Goal: Task Accomplishment & Management: Contribute content

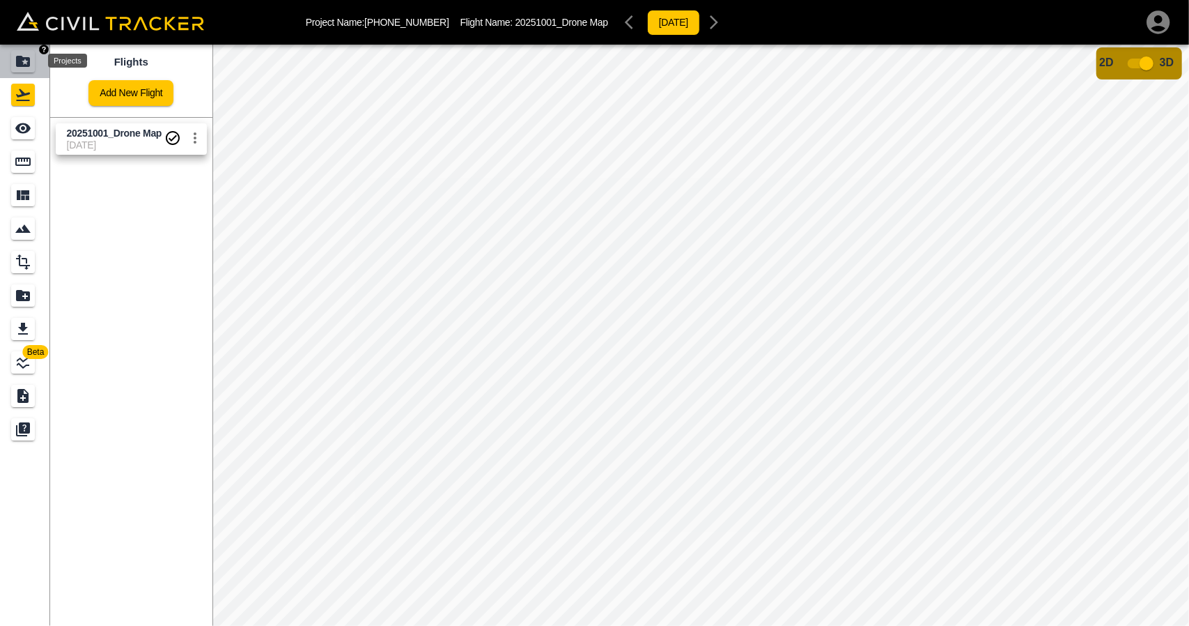
click at [20, 68] on icon "Projects" at bounding box center [23, 61] width 17 height 17
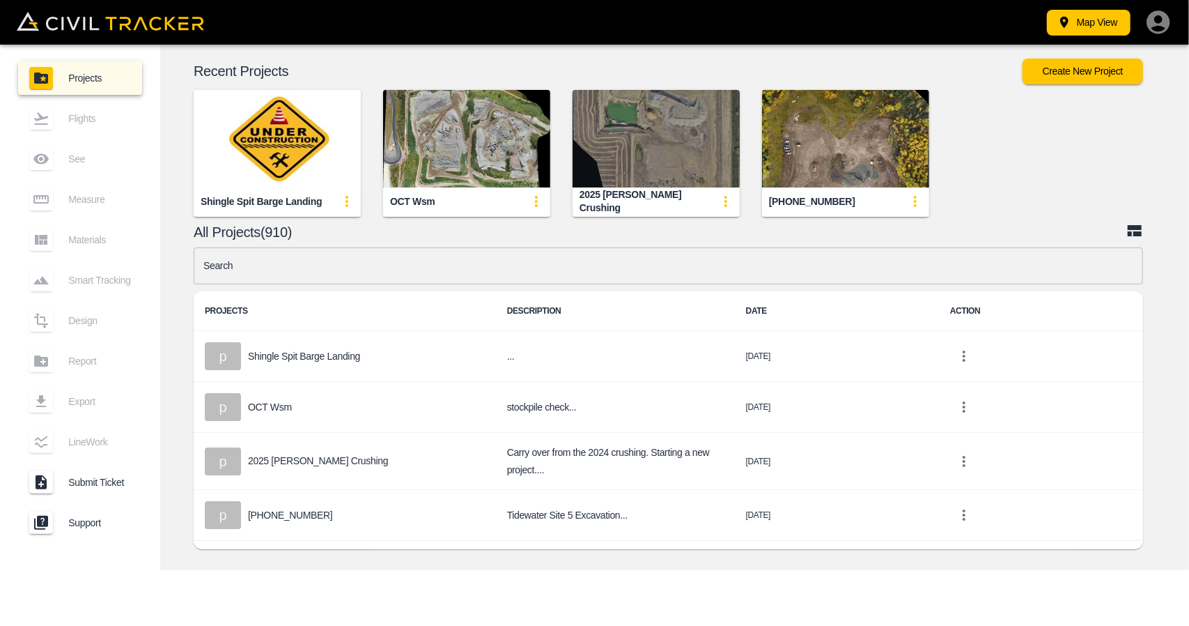
click at [633, 148] on img "button" at bounding box center [656, 139] width 167 height 98
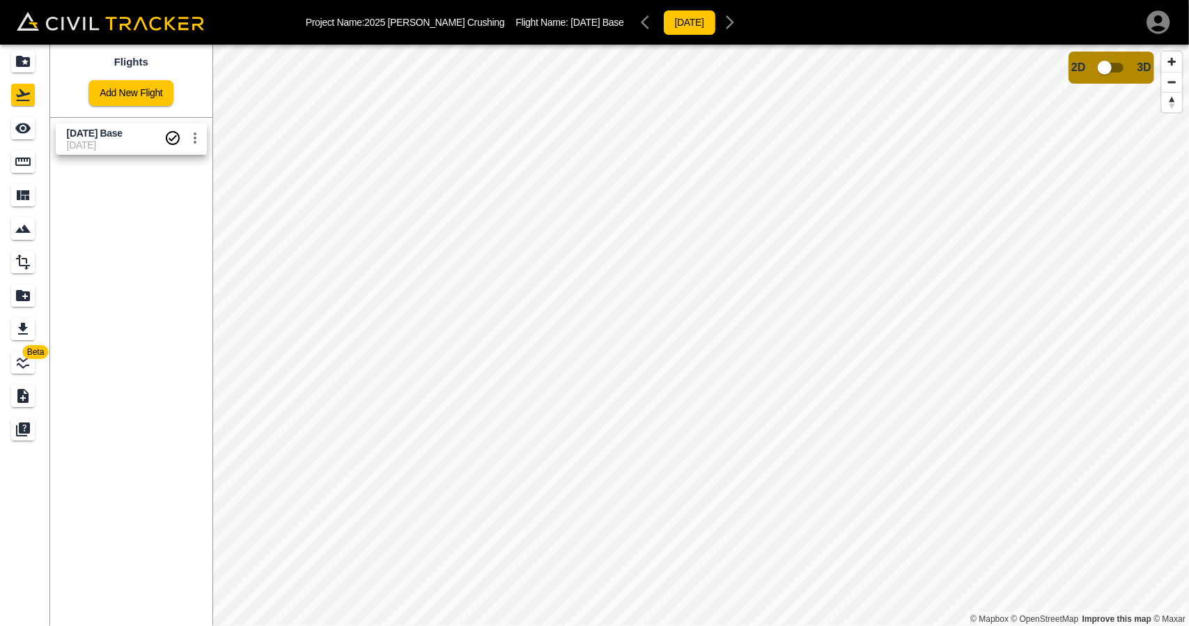
click at [80, 146] on span "[DATE]" at bounding box center [116, 144] width 98 height 11
click at [21, 168] on icon "Measure" at bounding box center [23, 161] width 17 height 17
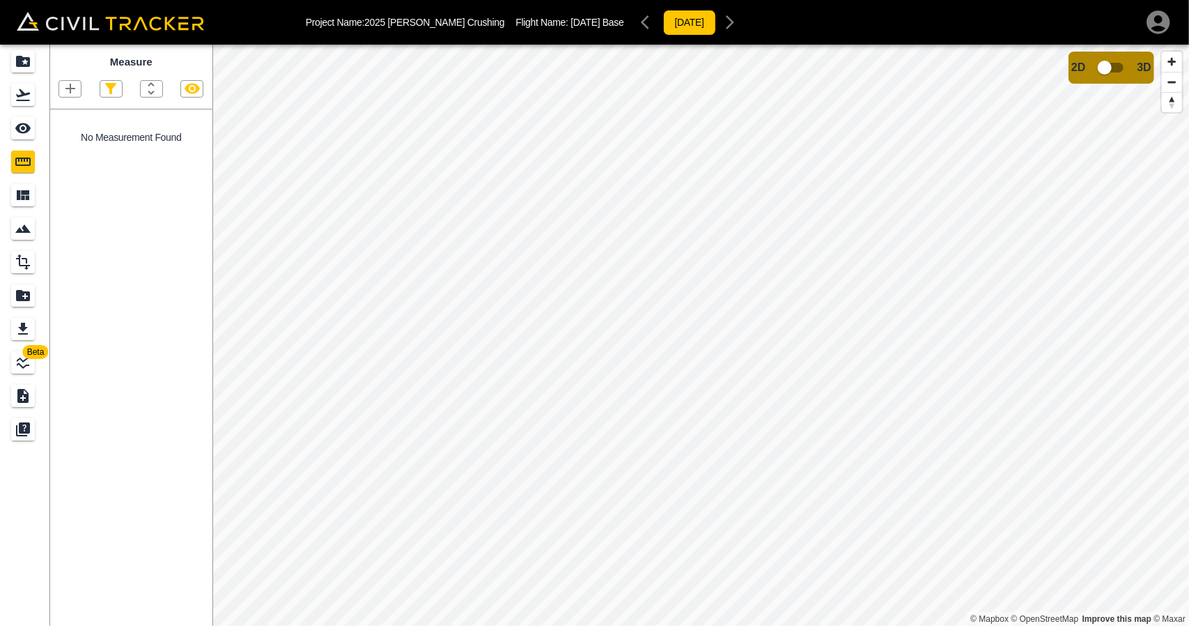
click at [24, 141] on link at bounding box center [25, 127] width 50 height 33
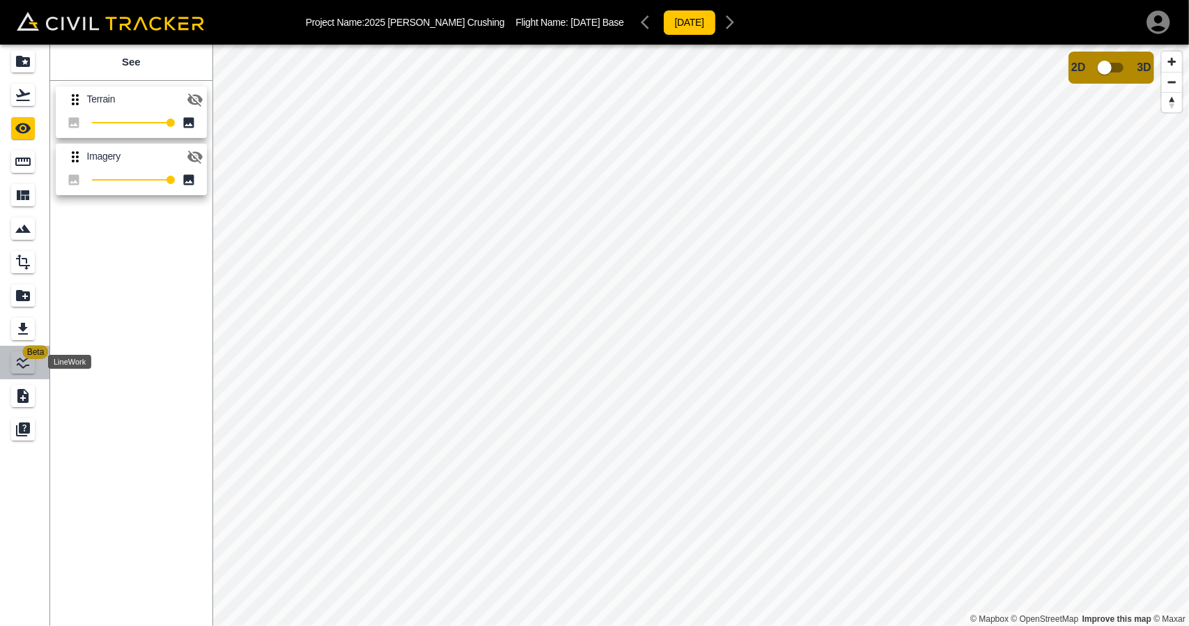
click at [24, 359] on icon "LineWork" at bounding box center [23, 362] width 13 height 13
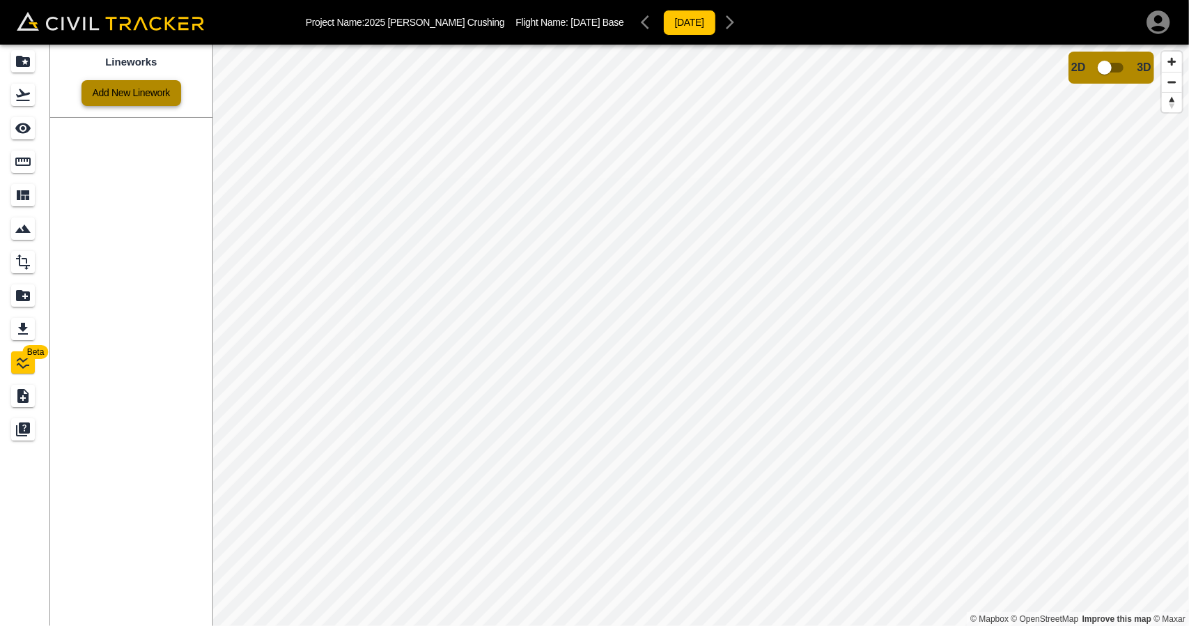
click at [154, 91] on link "Add New Linework" at bounding box center [132, 93] width 100 height 26
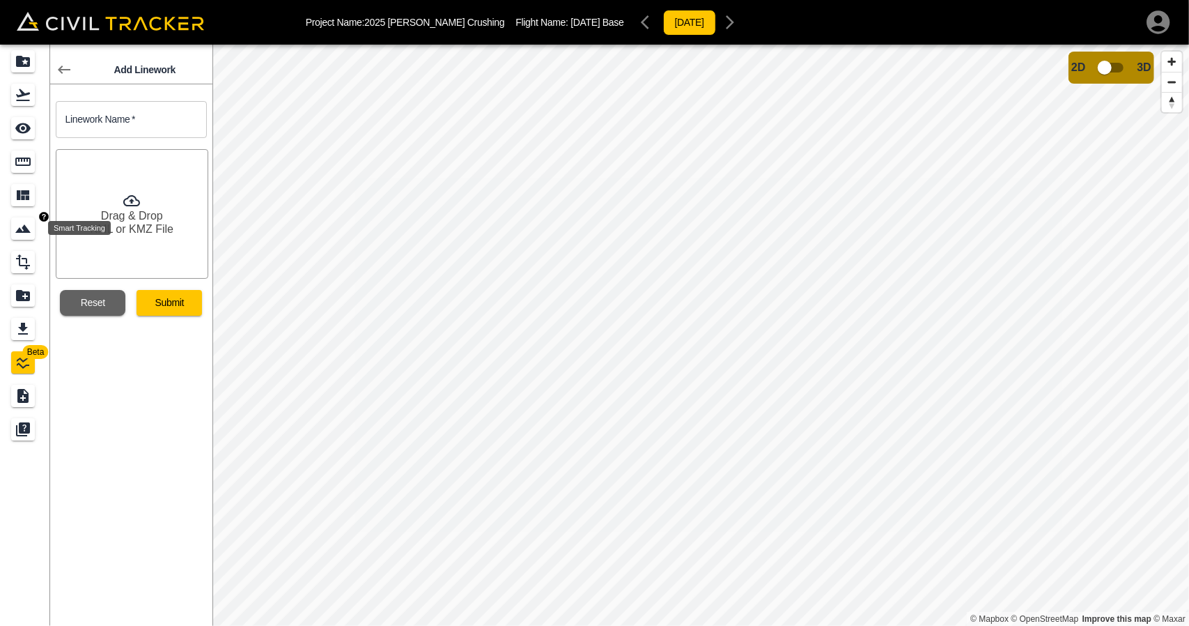
click at [28, 231] on icon "Smart Tracking" at bounding box center [22, 228] width 15 height 8
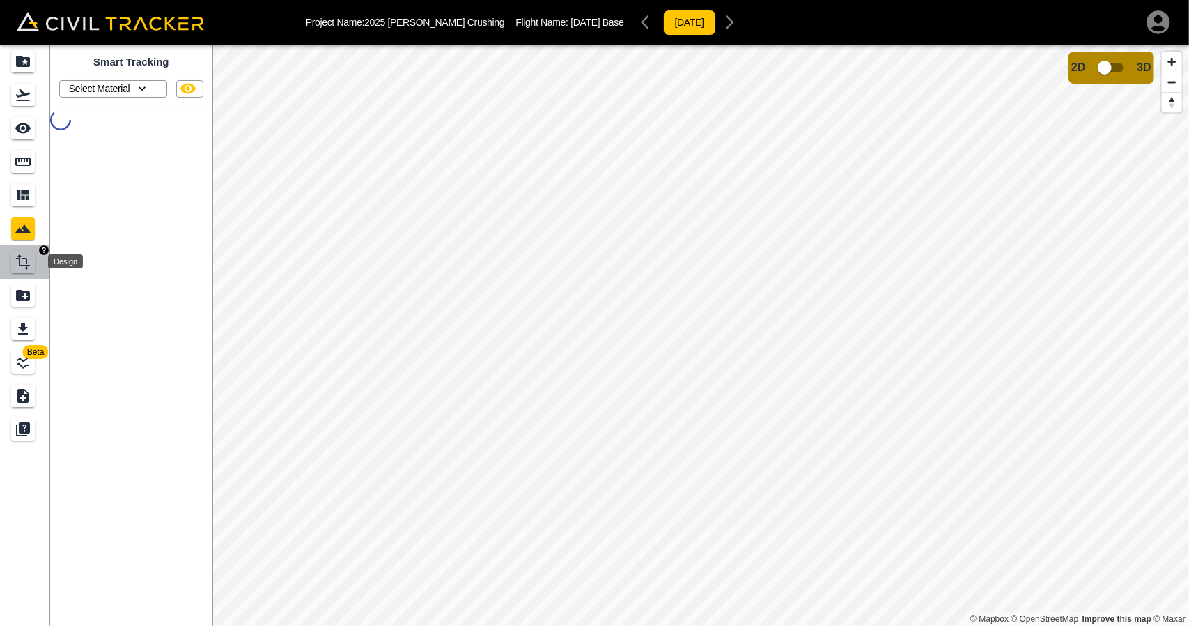
click at [30, 260] on icon "Design" at bounding box center [23, 262] width 17 height 17
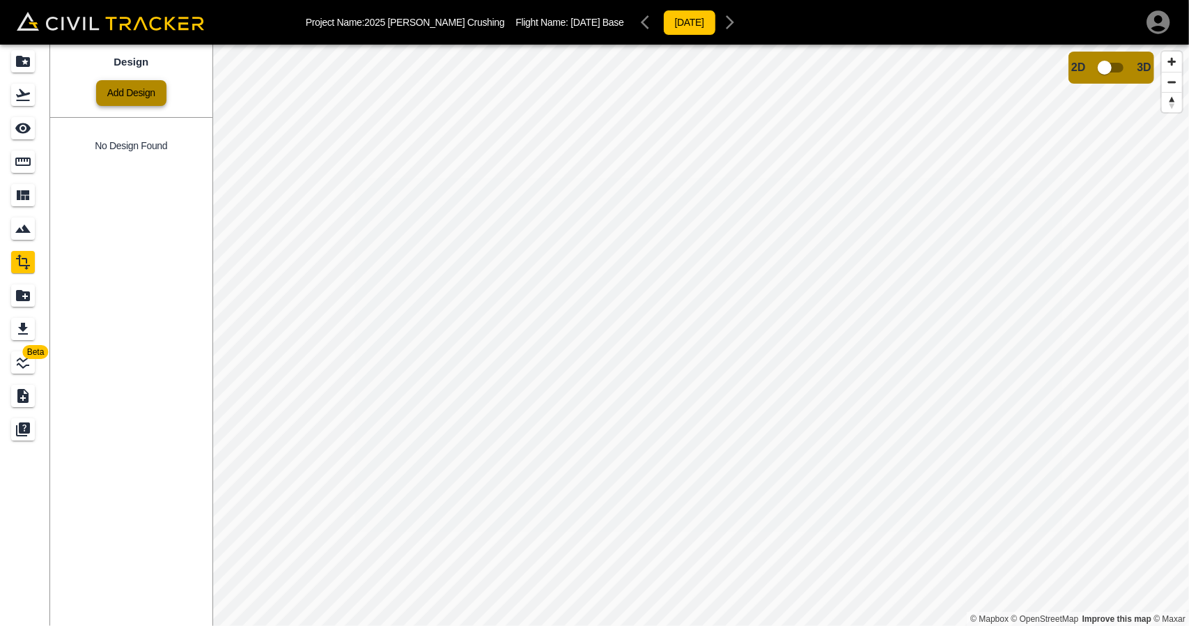
click at [118, 103] on link "Add Design" at bounding box center [131, 93] width 70 height 26
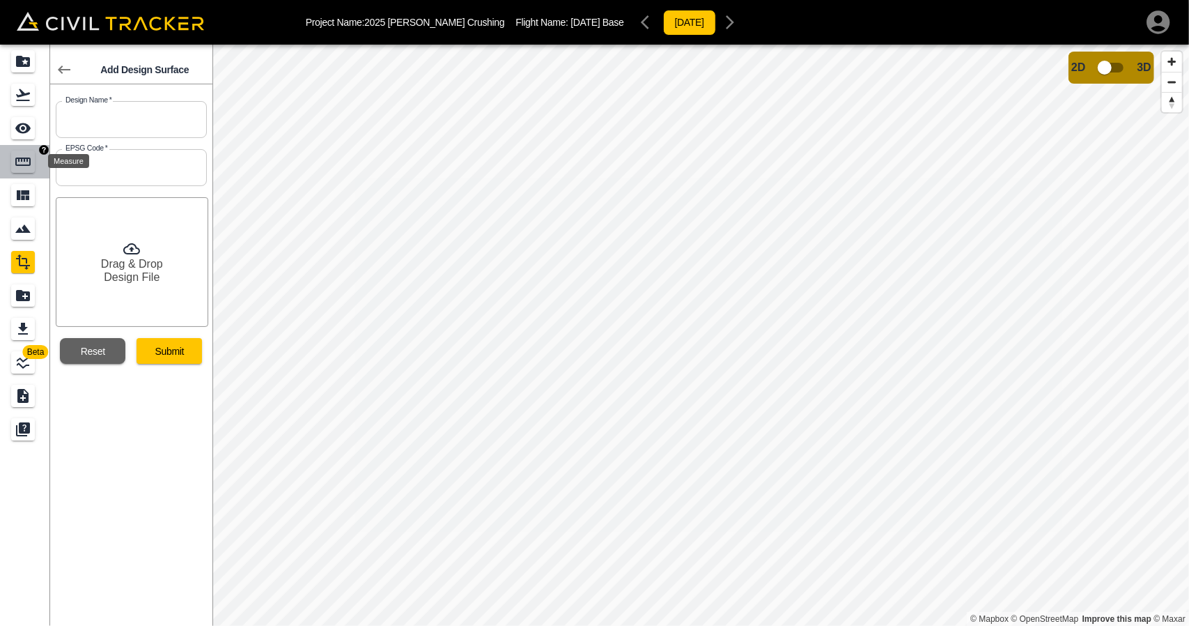
click at [28, 164] on icon "Measure" at bounding box center [23, 161] width 17 height 17
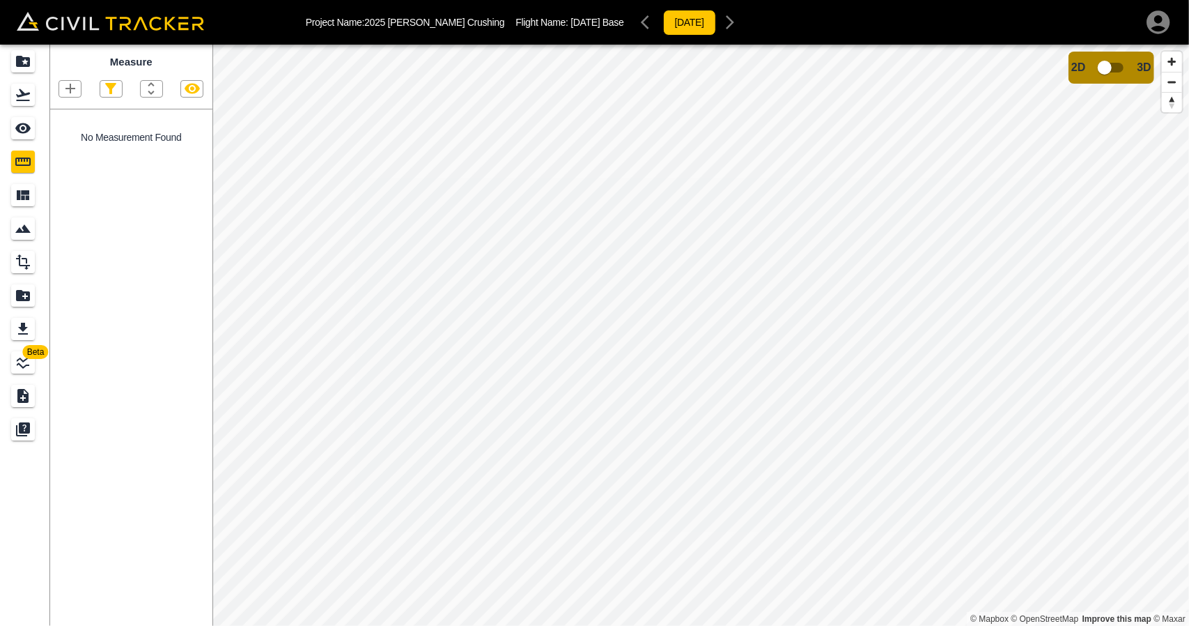
click at [26, 61] on icon "Projects" at bounding box center [23, 61] width 17 height 17
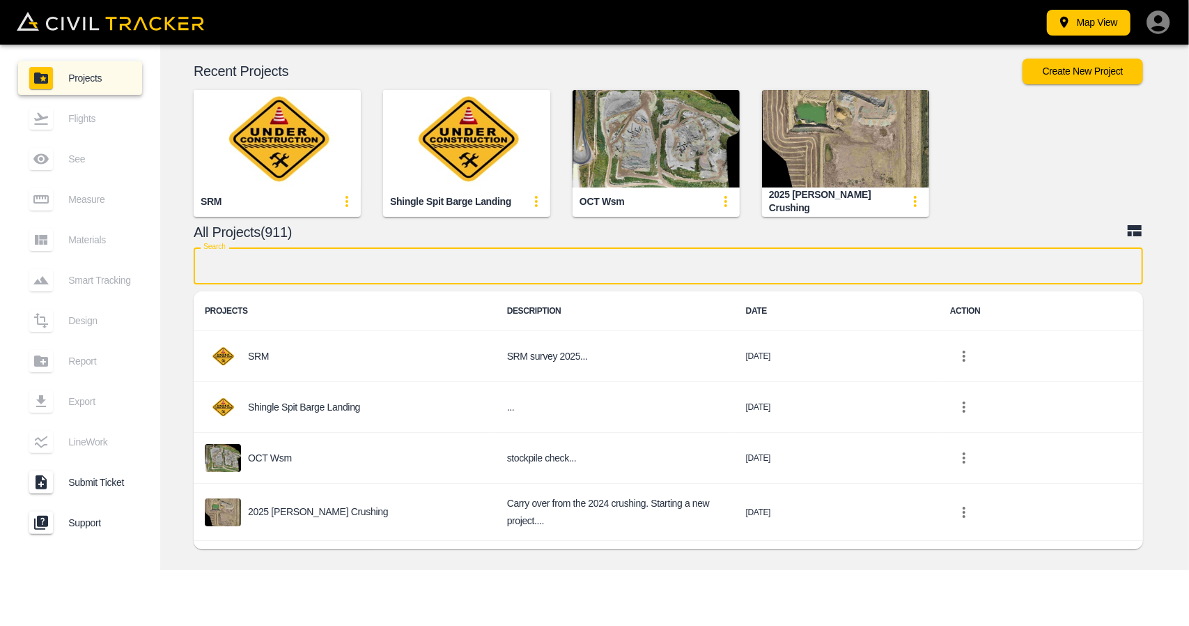
click at [373, 258] on input "text" at bounding box center [669, 265] width 950 height 37
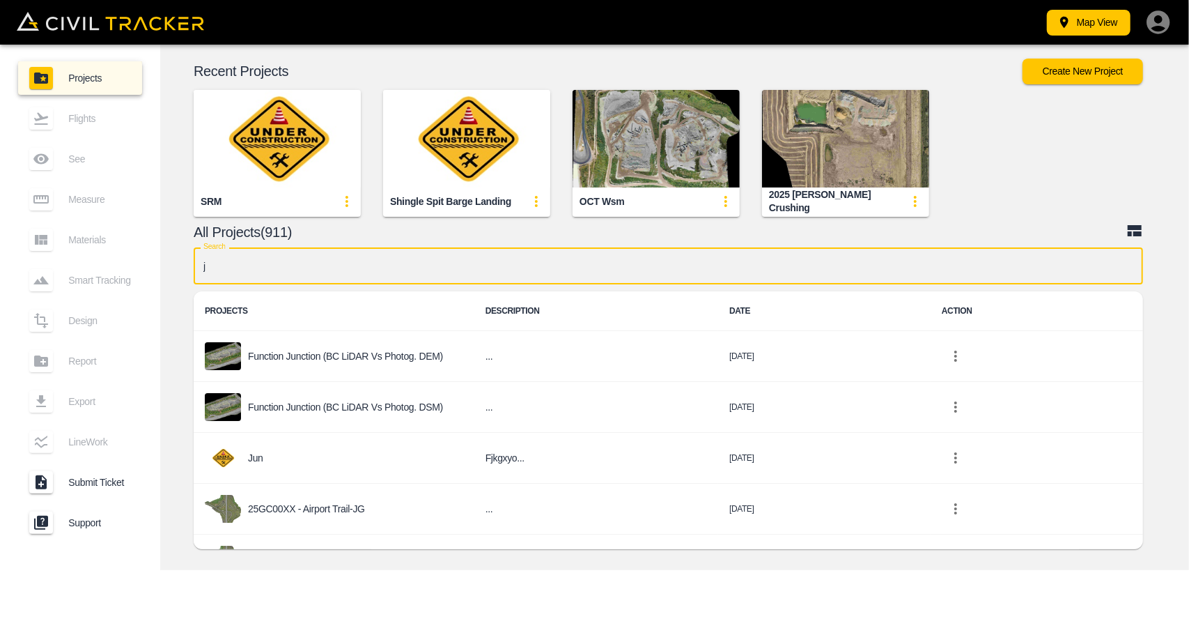
type input "jg"
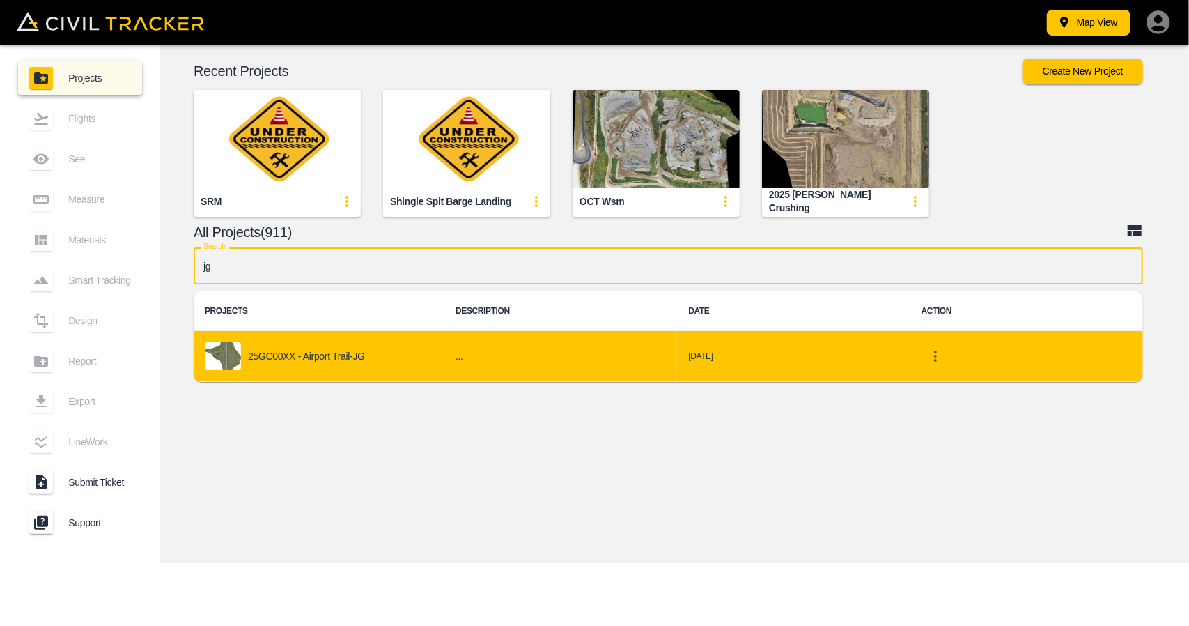
click at [319, 356] on p "25GC00XX - Airport Trail-JG" at bounding box center [306, 355] width 117 height 11
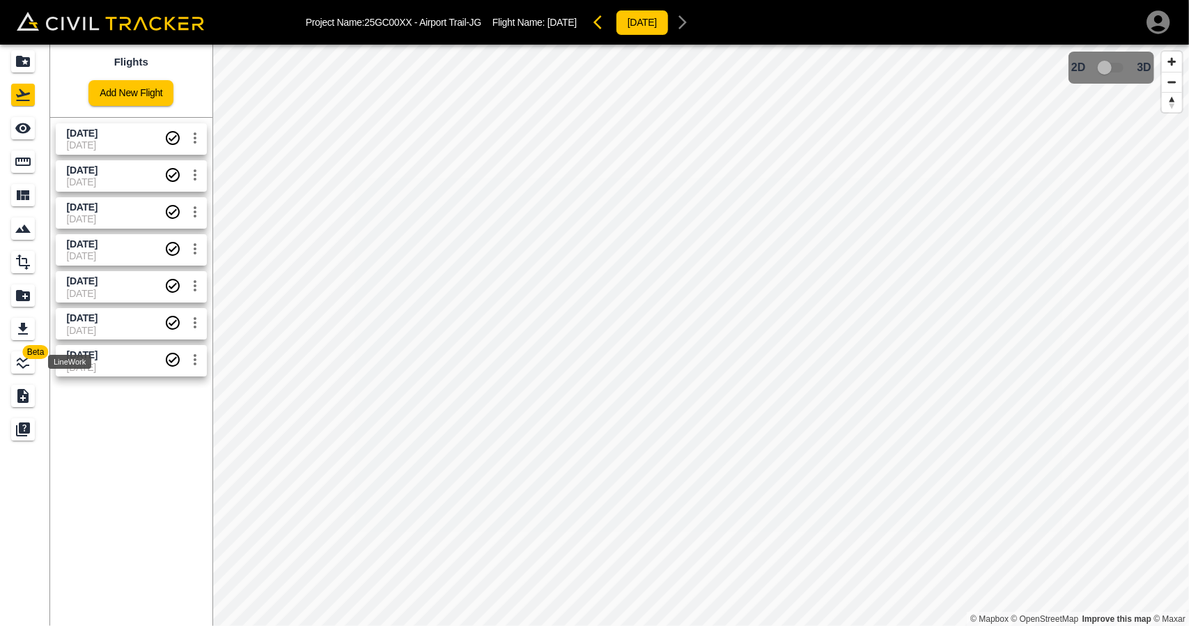
click at [25, 359] on icon "LineWork" at bounding box center [23, 362] width 13 height 13
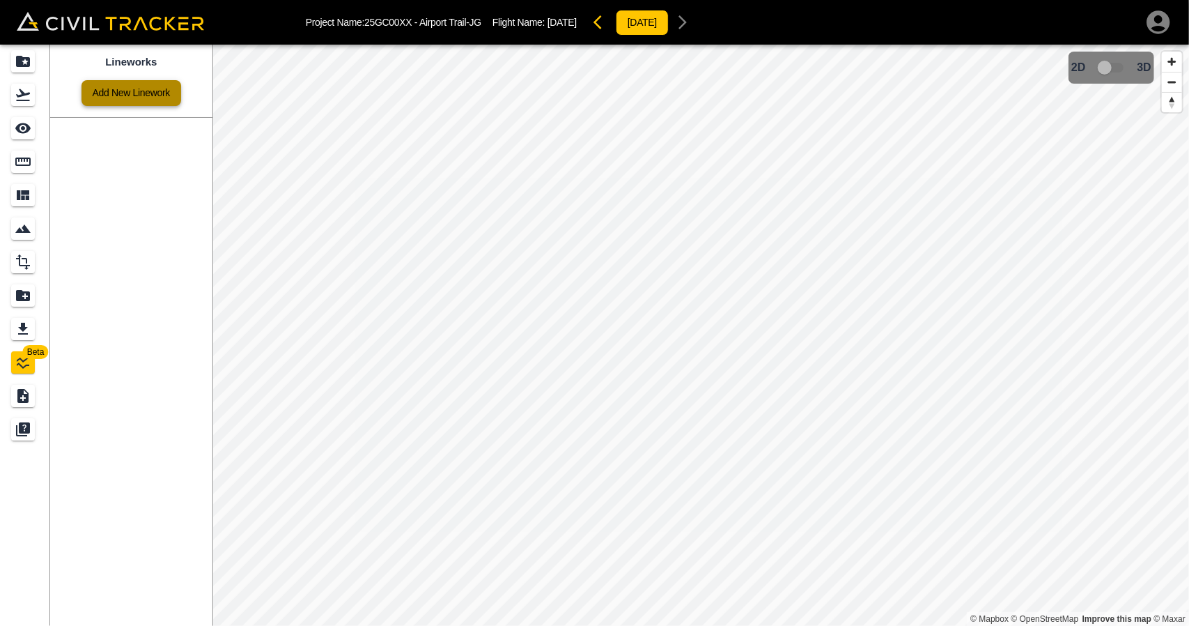
click at [140, 94] on link "Add New Linework" at bounding box center [132, 93] width 100 height 26
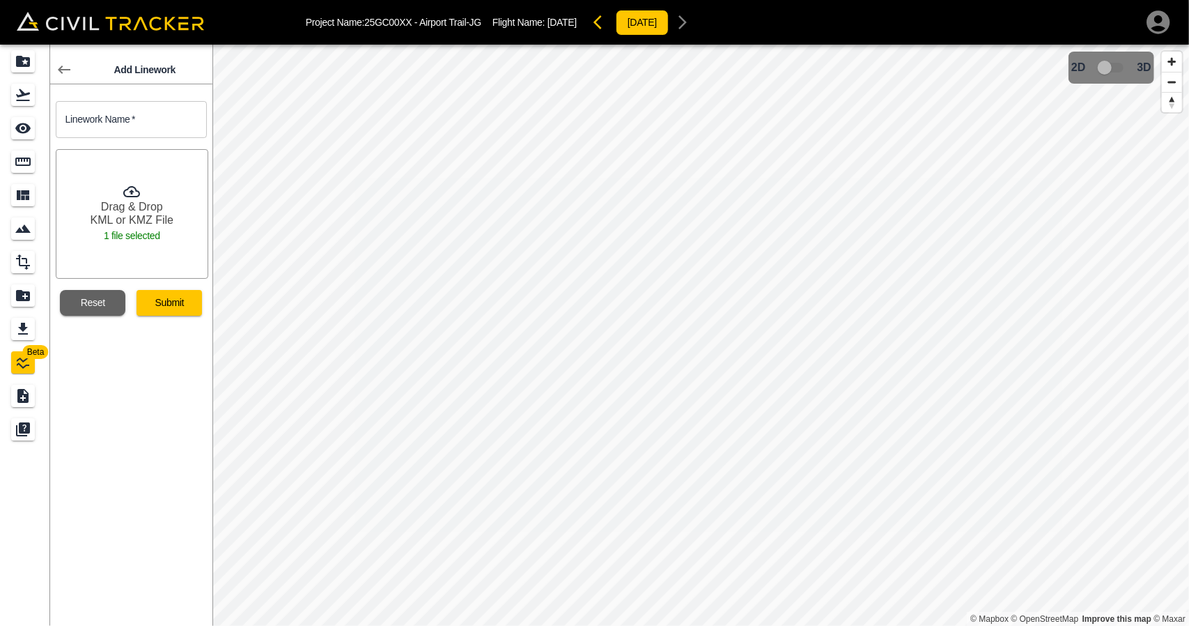
click at [115, 140] on div "Drag & Drop KML or KMZ File 1 file selected" at bounding box center [126, 208] width 162 height 141
click at [117, 123] on input "text" at bounding box center [131, 119] width 151 height 37
type input "96 Ave_Easr_West"
click at [150, 298] on button "Submit" at bounding box center [169, 303] width 65 height 26
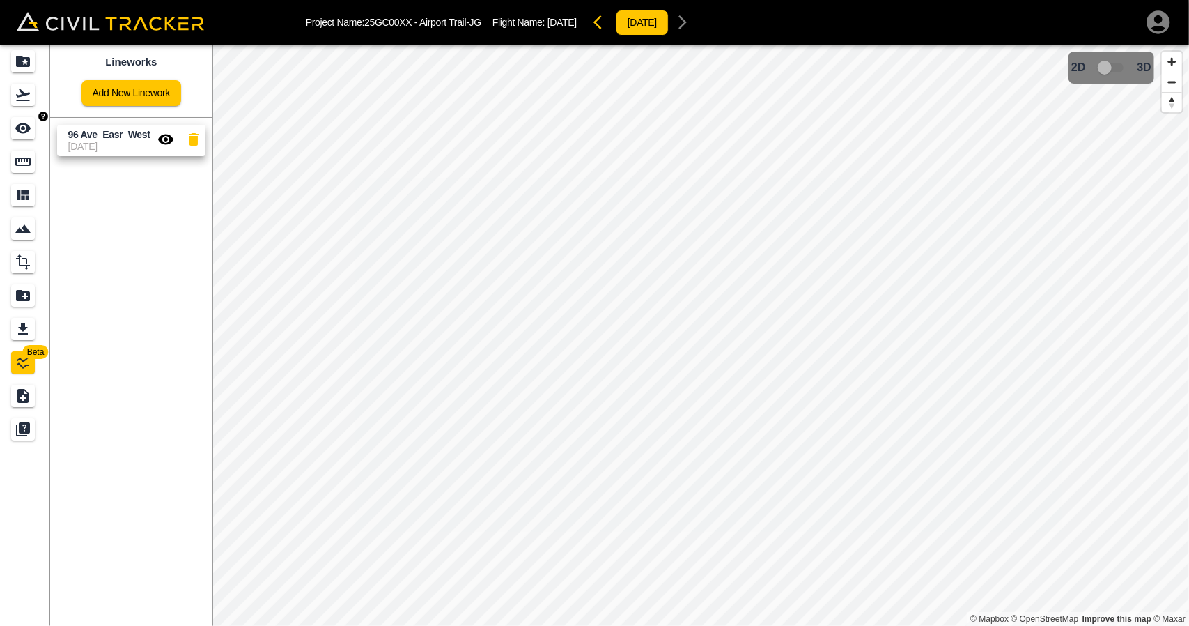
click at [18, 128] on icon "See" at bounding box center [22, 128] width 15 height 10
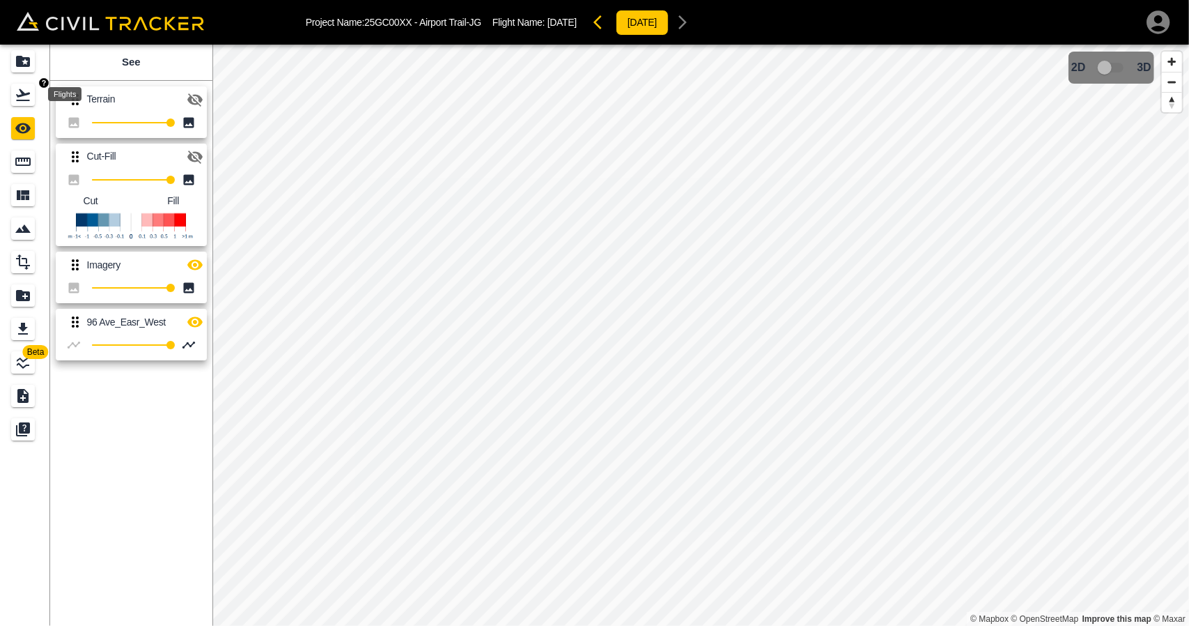
click at [31, 96] on icon "Flights" at bounding box center [23, 94] width 17 height 17
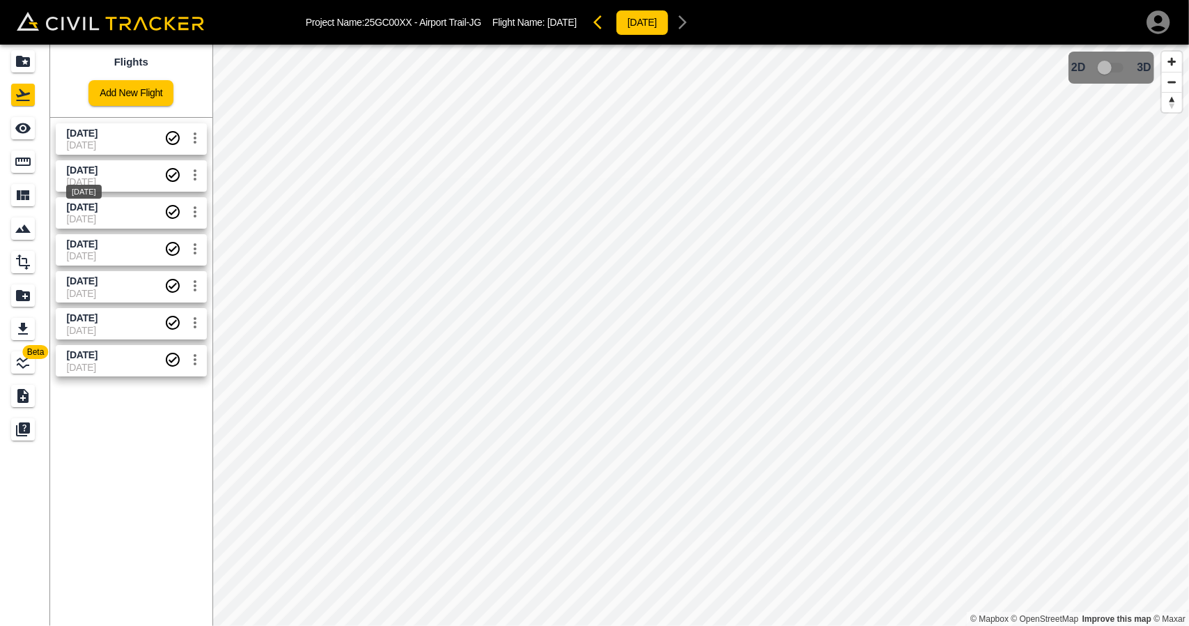
click at [79, 173] on span "Sept 16 2025" at bounding box center [82, 169] width 31 height 11
click at [21, 130] on icon "See" at bounding box center [23, 128] width 17 height 17
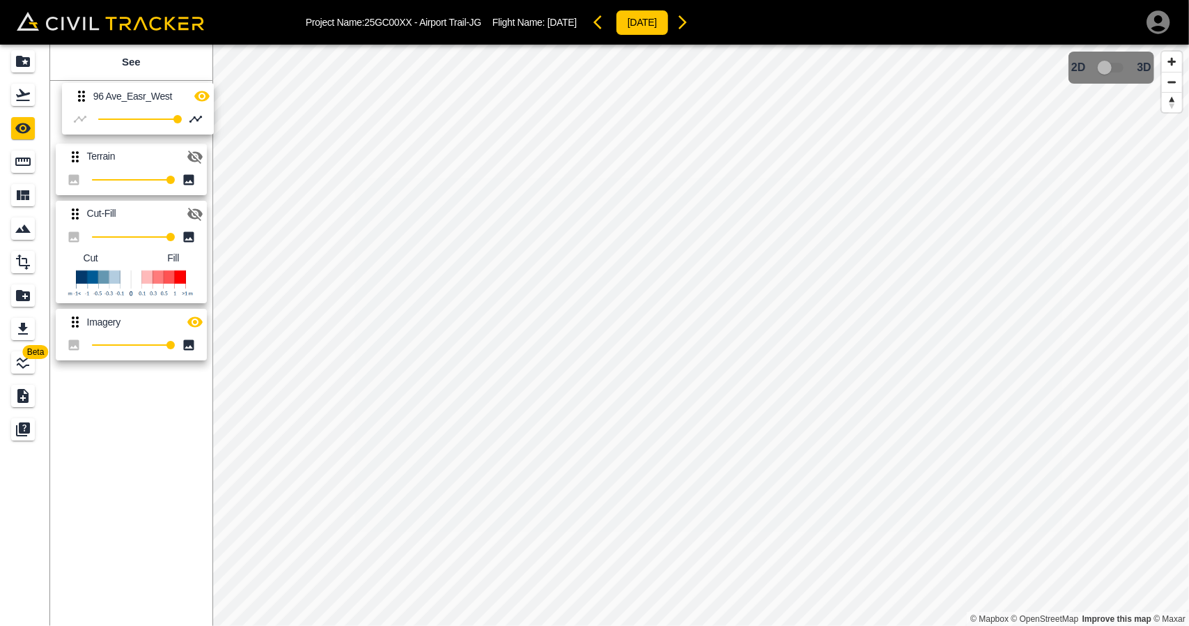
drag, startPoint x: 73, startPoint y: 330, endPoint x: 80, endPoint y: 100, distance: 230.0
click at [80, 100] on div "Terrain 100 Cut-Fill 100 Cut Fill Imagery 100 96 Ave_Easr_West 100" at bounding box center [129, 220] width 168 height 291
drag, startPoint x: 73, startPoint y: 328, endPoint x: 73, endPoint y: 111, distance: 216.7
click at [73, 111] on div "Terrain 100 Cut-Fill 100 Cut Fill Imagery 100 96 Ave_Easr_West 100" at bounding box center [129, 220] width 168 height 291
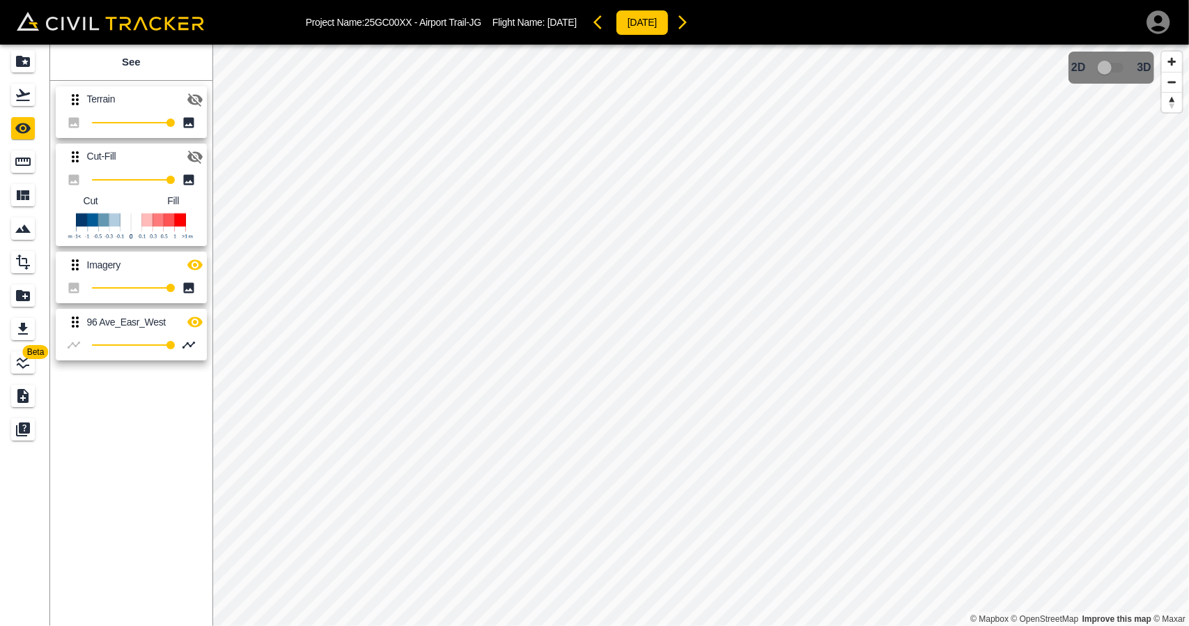
click at [202, 271] on icon "button" at bounding box center [195, 264] width 17 height 17
drag, startPoint x: 81, startPoint y: 178, endPoint x: 81, endPoint y: 131, distance: 46.7
click at [81, 131] on div "Terrain 100 Cut-Fill 100 Cut Fill Imagery 100 96 Ave_Easr_West 100" at bounding box center [129, 220] width 168 height 291
click at [79, 265] on icon at bounding box center [75, 264] width 17 height 17
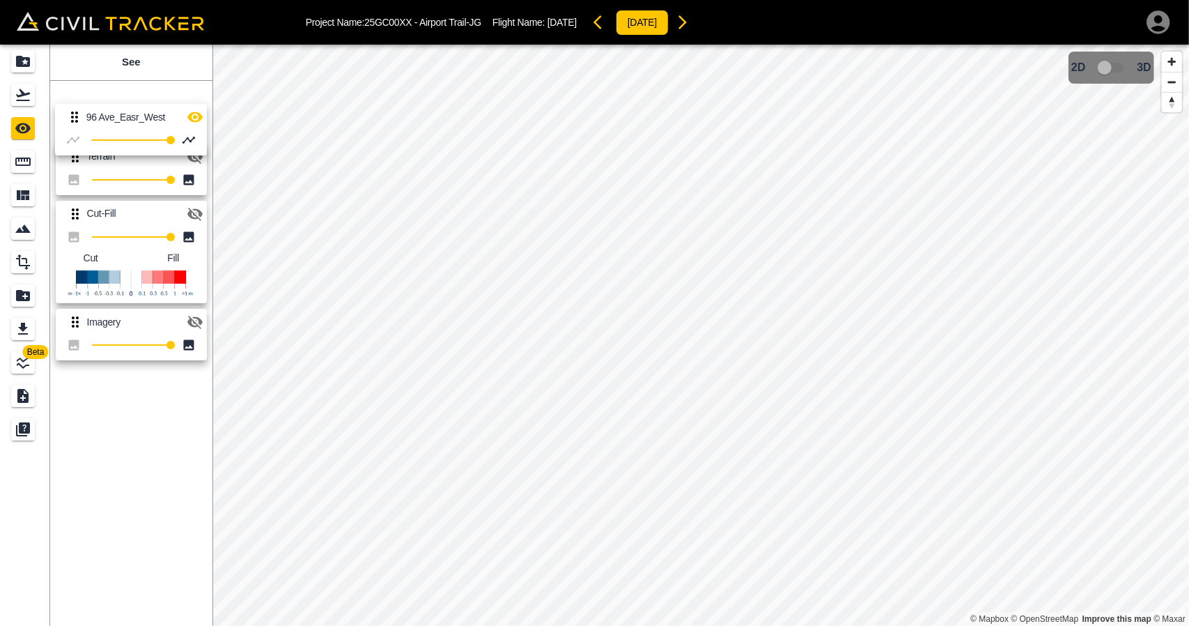
drag, startPoint x: 72, startPoint y: 318, endPoint x: 72, endPoint y: 109, distance: 208.3
click at [72, 109] on div "Terrain 100 Cut-Fill 100 Cut Fill Imagery 100 96 Ave_Easr_West 100" at bounding box center [129, 220] width 168 height 291
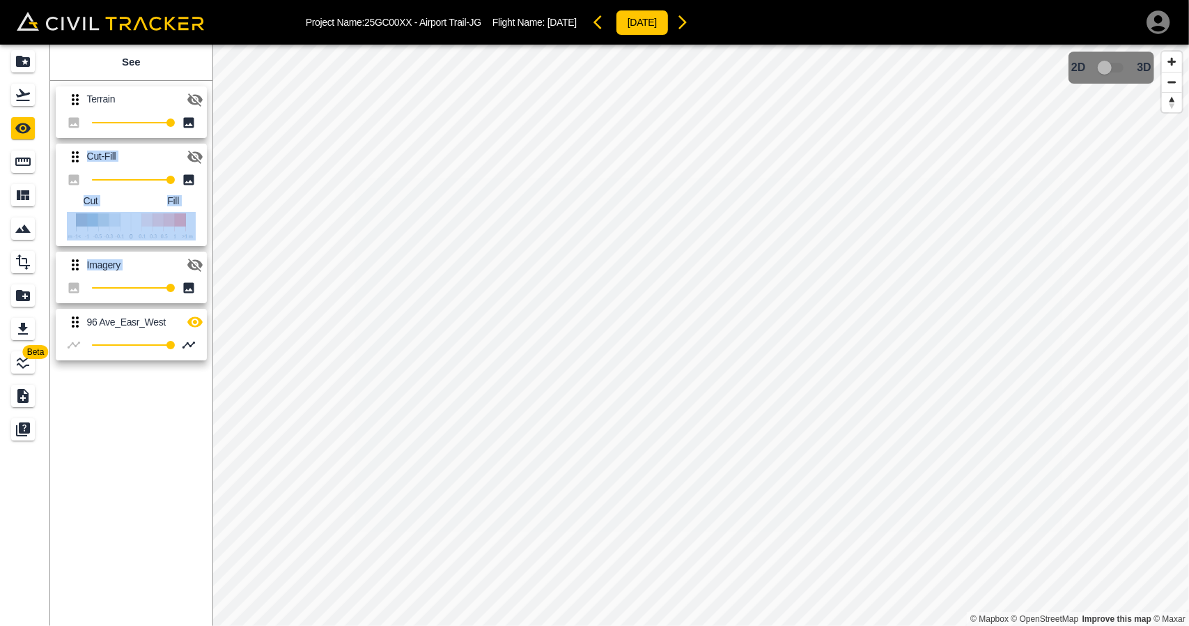
click at [141, 218] on img at bounding box center [131, 226] width 129 height 29
click at [164, 234] on img at bounding box center [131, 226] width 129 height 29
click at [196, 230] on div "100 Cut Fill" at bounding box center [131, 208] width 151 height 77
click at [195, 96] on icon "button" at bounding box center [195, 99] width 17 height 17
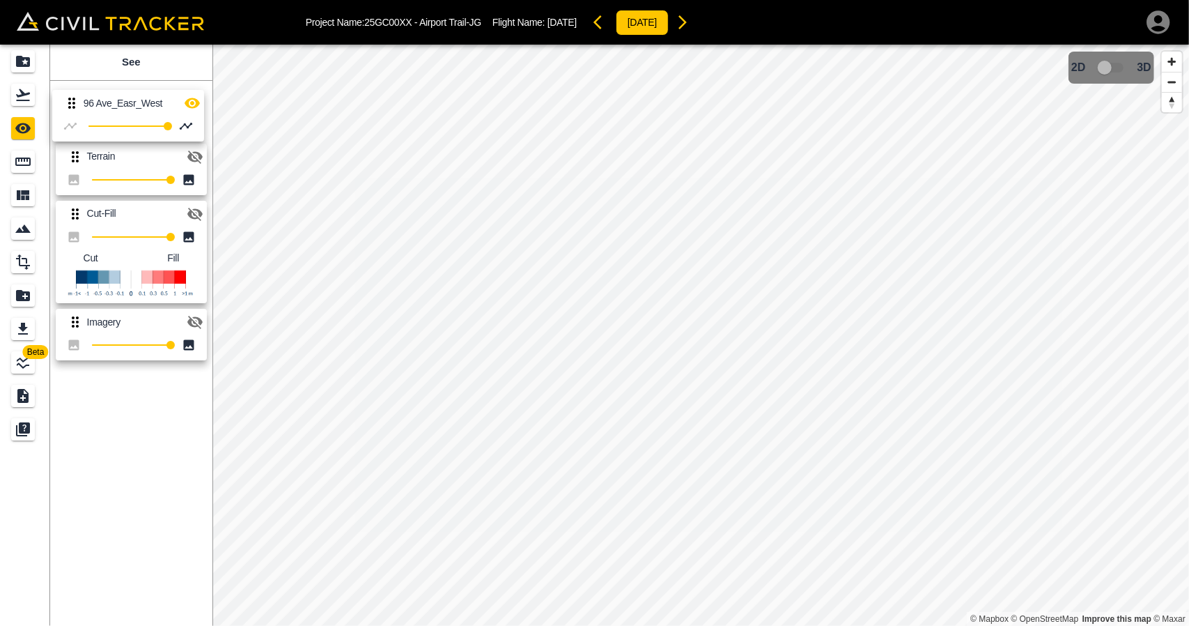
drag, startPoint x: 75, startPoint y: 324, endPoint x: 72, endPoint y: 100, distance: 223.7
click at [72, 100] on div "Terrain 100 Cut-Fill 100 Cut Fill Imagery 100 96 Ave_Easr_West 100" at bounding box center [129, 220] width 168 height 291
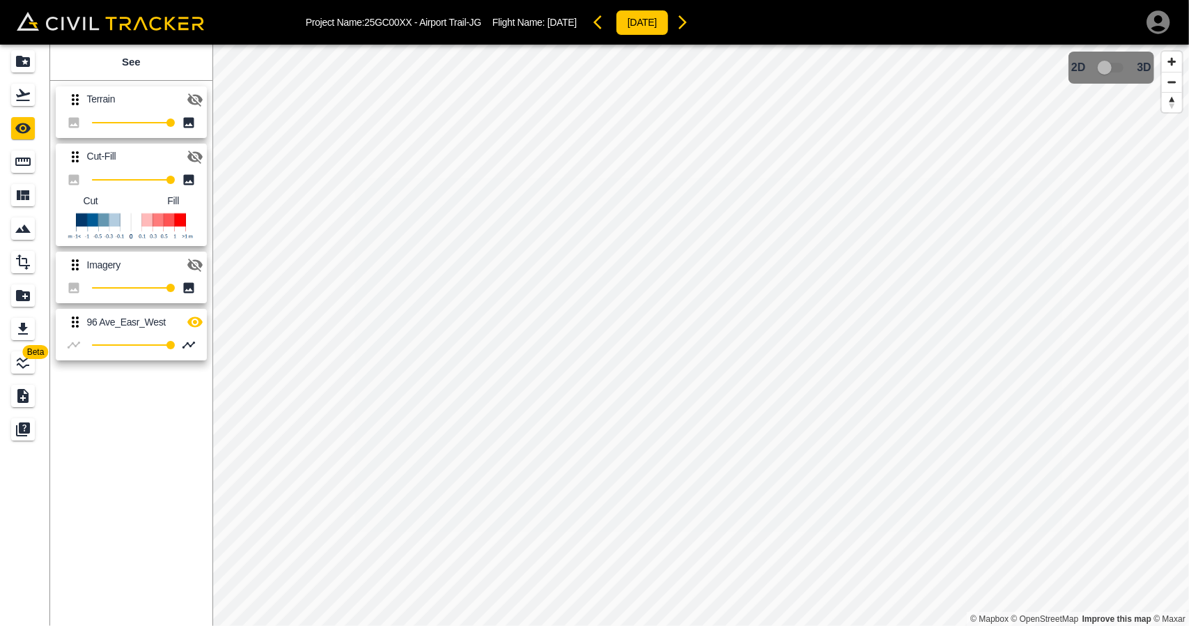
click at [194, 270] on icon "button" at bounding box center [195, 264] width 17 height 17
click at [196, 321] on icon "button" at bounding box center [194, 322] width 15 height 10
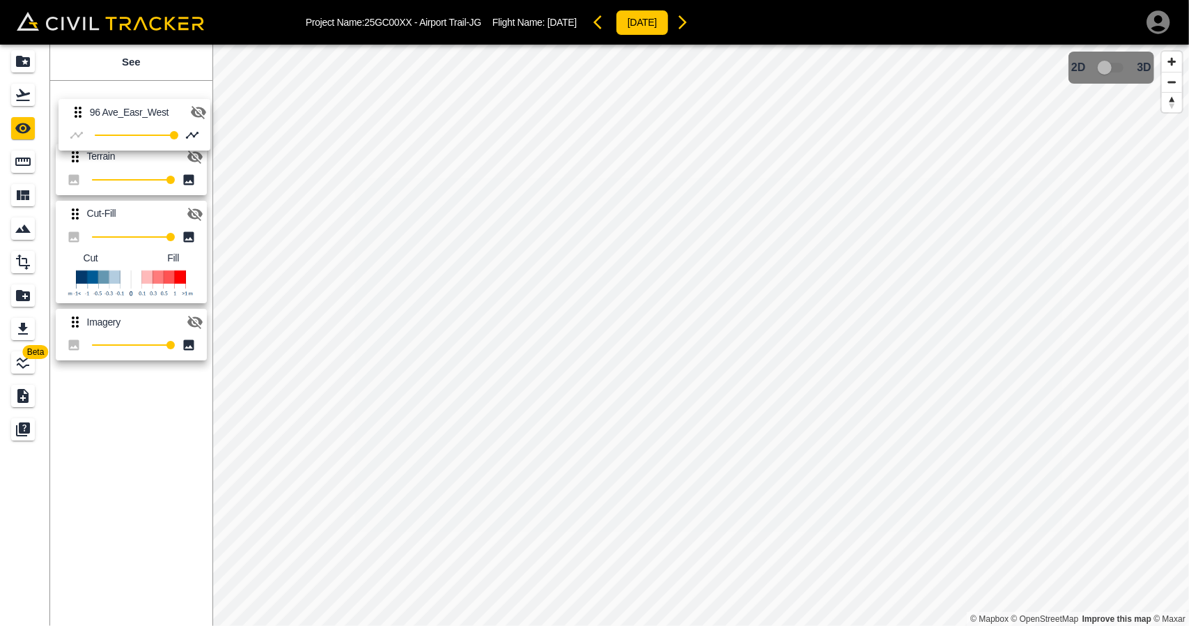
drag, startPoint x: 75, startPoint y: 325, endPoint x: 80, endPoint y: 79, distance: 246.7
click at [79, 78] on div "Terrain 100 Cut-Fill 100 Cut Fill Imagery 100 96 Ave_Easr_West 100" at bounding box center [129, 220] width 168 height 291
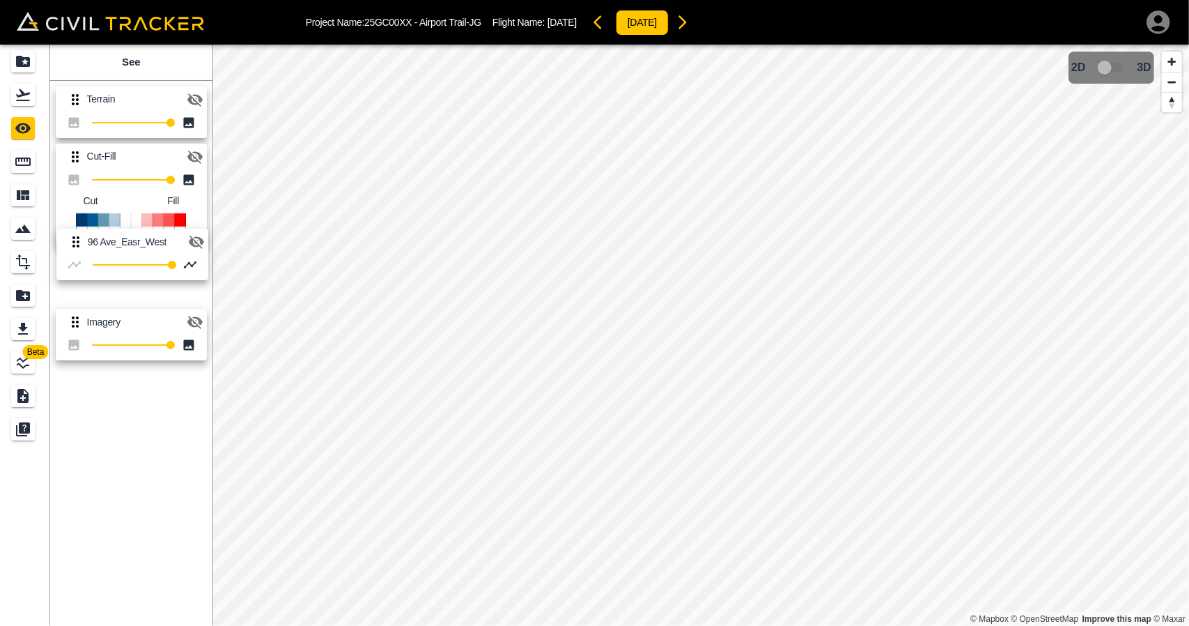
drag, startPoint x: 72, startPoint y: 328, endPoint x: 76, endPoint y: 239, distance: 89.2
click at [76, 239] on div "Terrain 100 Cut-Fill 100 Cut Fill Imagery 100 96 Ave_Easr_West 100" at bounding box center [129, 220] width 168 height 291
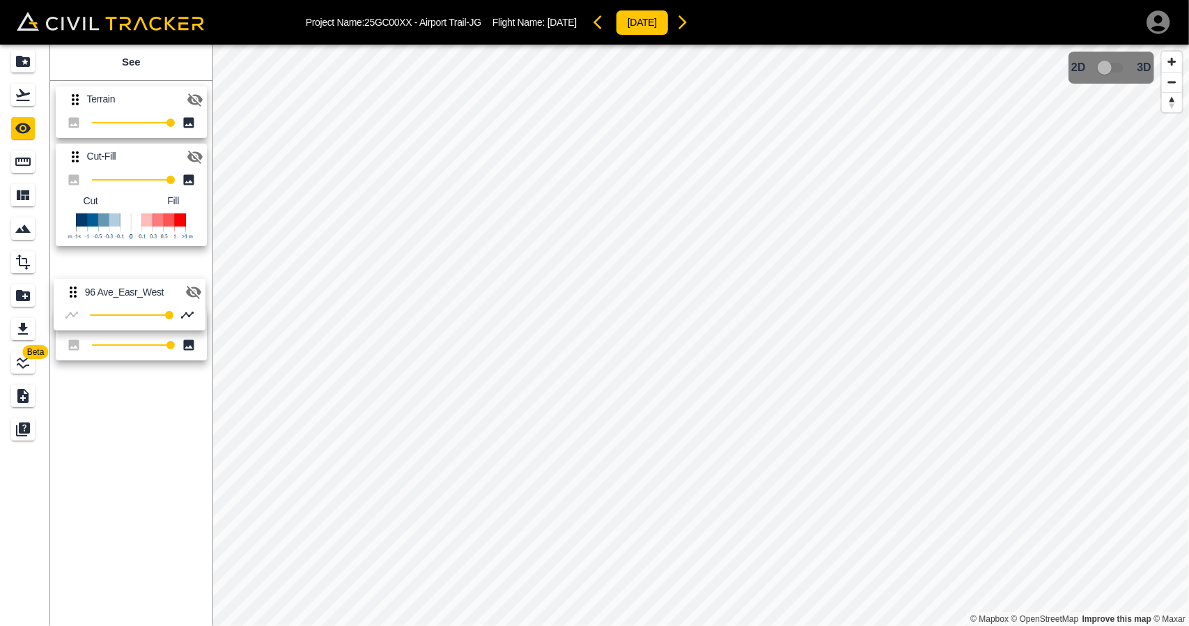
drag, startPoint x: 75, startPoint y: 324, endPoint x: 72, endPoint y: 199, distance: 125.4
click at [72, 199] on div "Terrain 100 Cut-Fill 100 Cut Fill Imagery 100 96 Ave_Easr_West 100" at bounding box center [129, 220] width 168 height 291
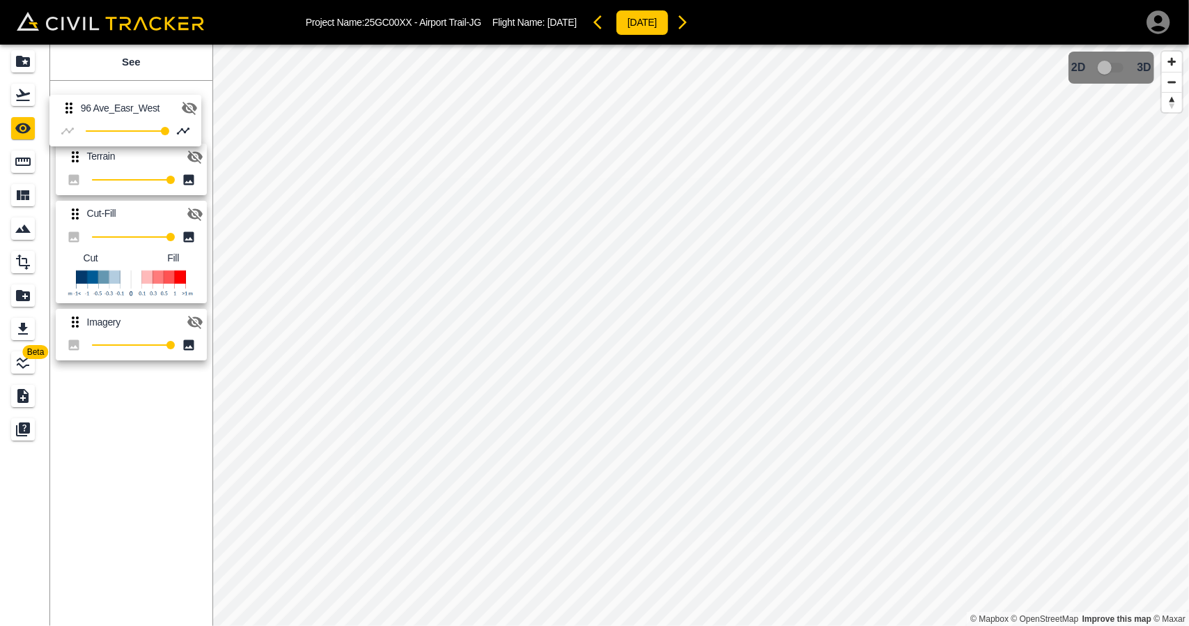
drag, startPoint x: 75, startPoint y: 325, endPoint x: 70, endPoint y: 107, distance: 217.4
click at [70, 107] on div "Terrain 100 Cut-Fill 100 Cut Fill Imagery 100 96 Ave_Easr_West 100" at bounding box center [129, 220] width 168 height 291
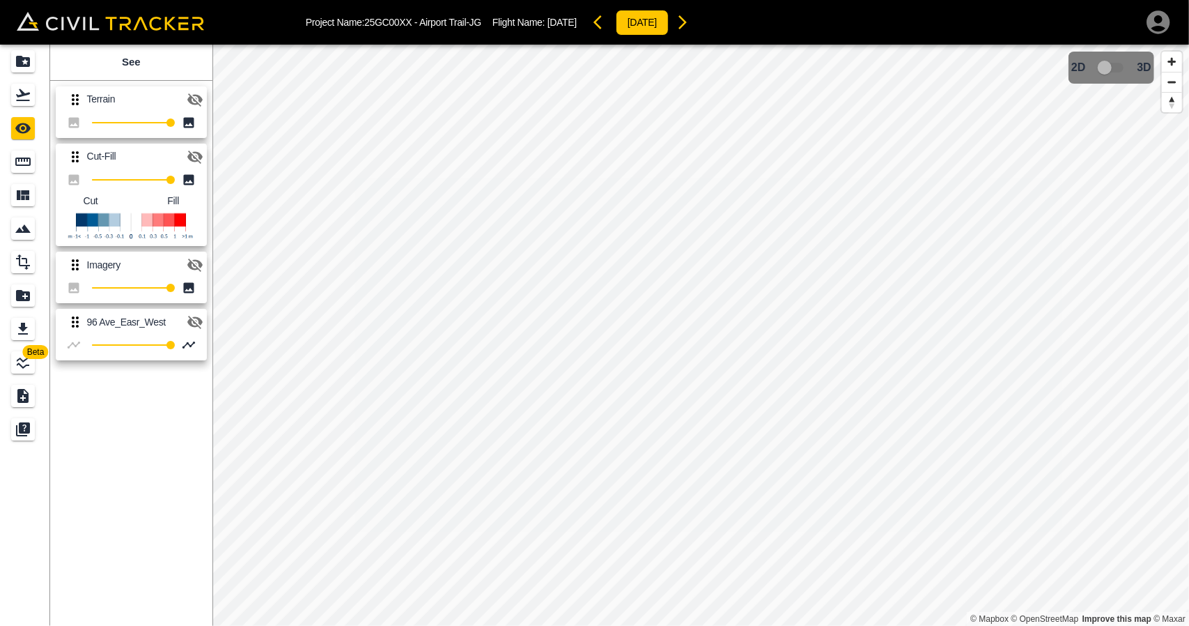
click at [126, 424] on div "See Terrain 100 Cut-Fill 100 Cut Fill Imagery 100 96 Ave_Easr_West 100" at bounding box center [131, 335] width 162 height 581
click at [194, 322] on icon "button" at bounding box center [194, 322] width 15 height 13
click at [24, 93] on icon "Flights" at bounding box center [23, 95] width 14 height 12
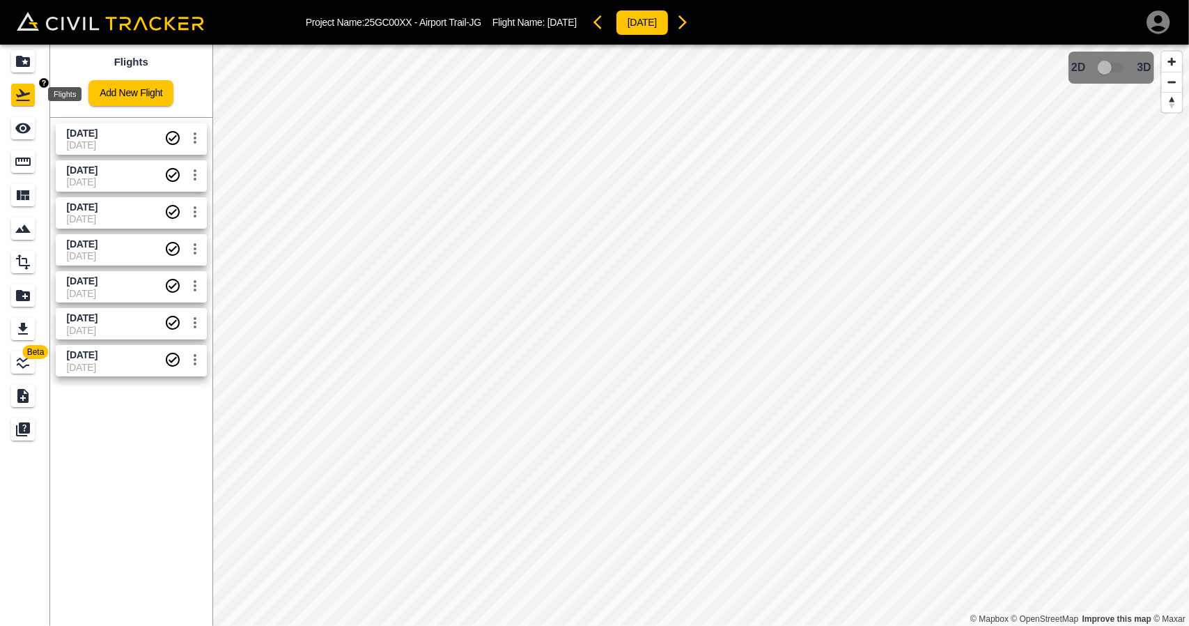
click at [26, 63] on icon "Projects" at bounding box center [23, 61] width 17 height 17
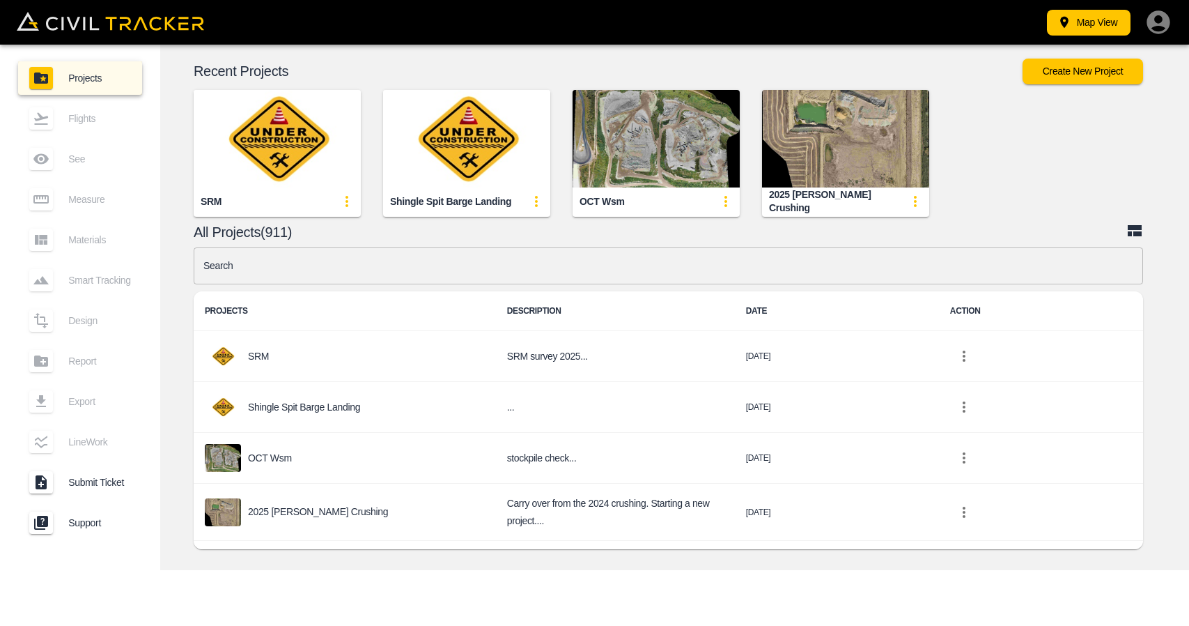
click at [458, 263] on input "text" at bounding box center [669, 265] width 950 height 37
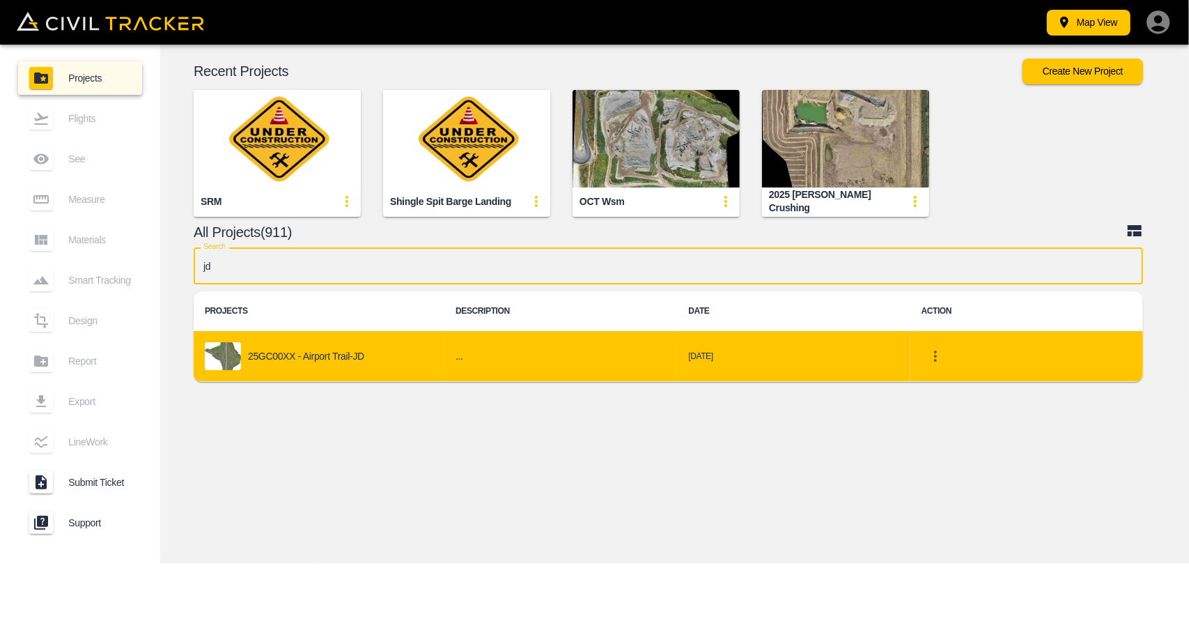
type input "jd"
click at [378, 353] on div "25GC00XX - Airport Trail-JD" at bounding box center [319, 356] width 229 height 28
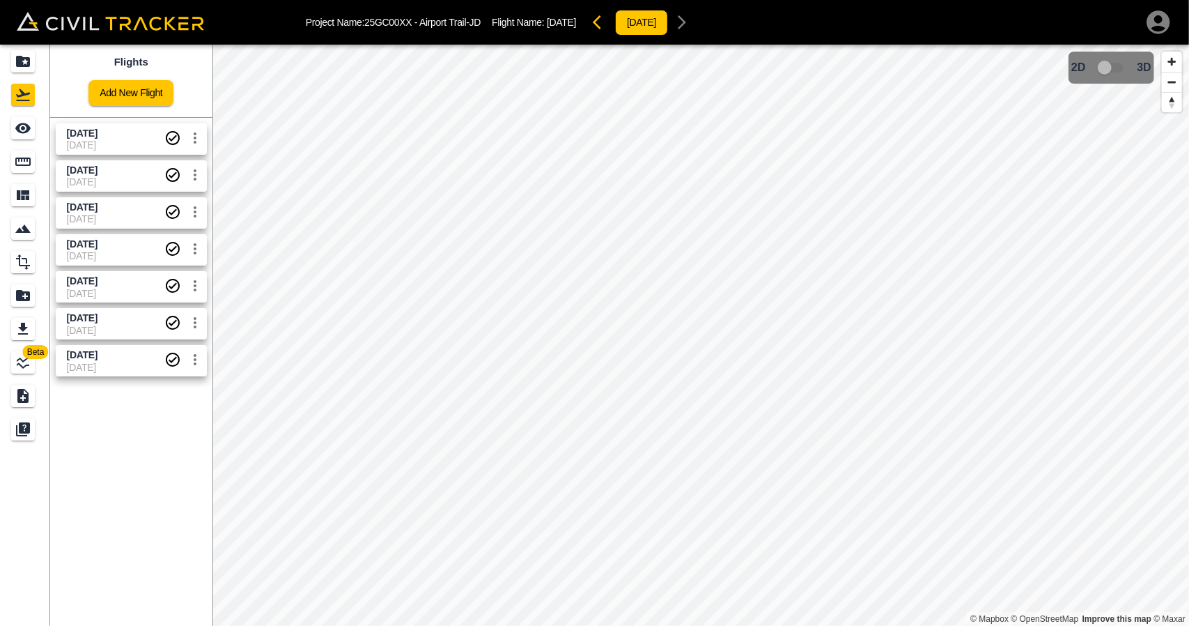
click at [25, 159] on icon "Measure" at bounding box center [23, 161] width 17 height 17
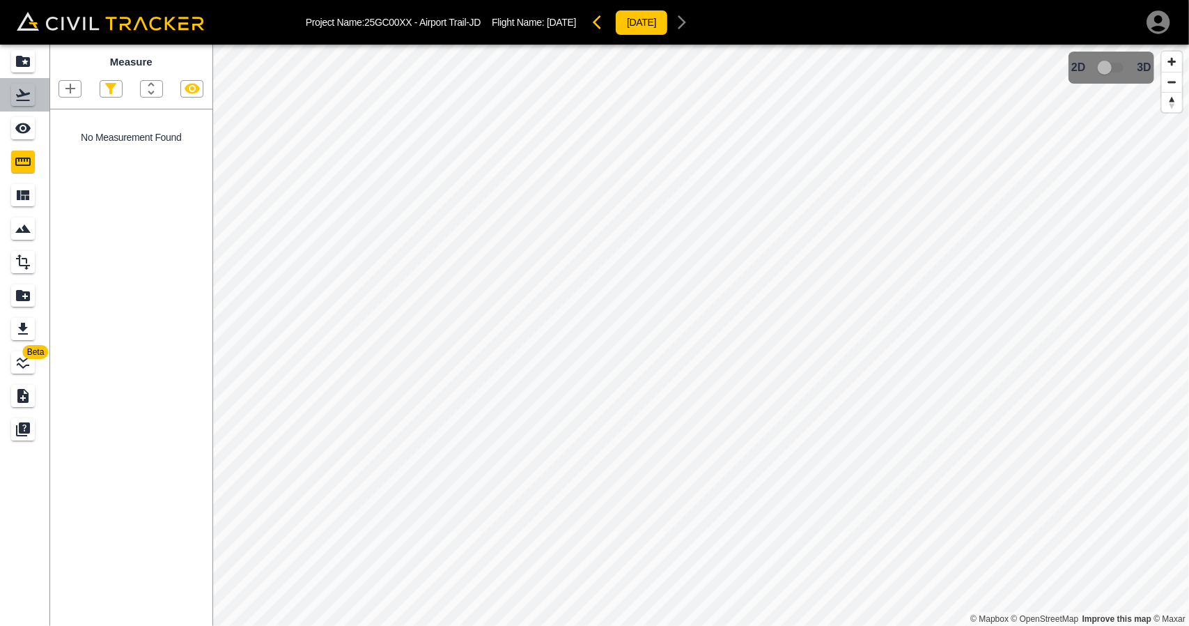
click at [25, 107] on link at bounding box center [25, 94] width 50 height 33
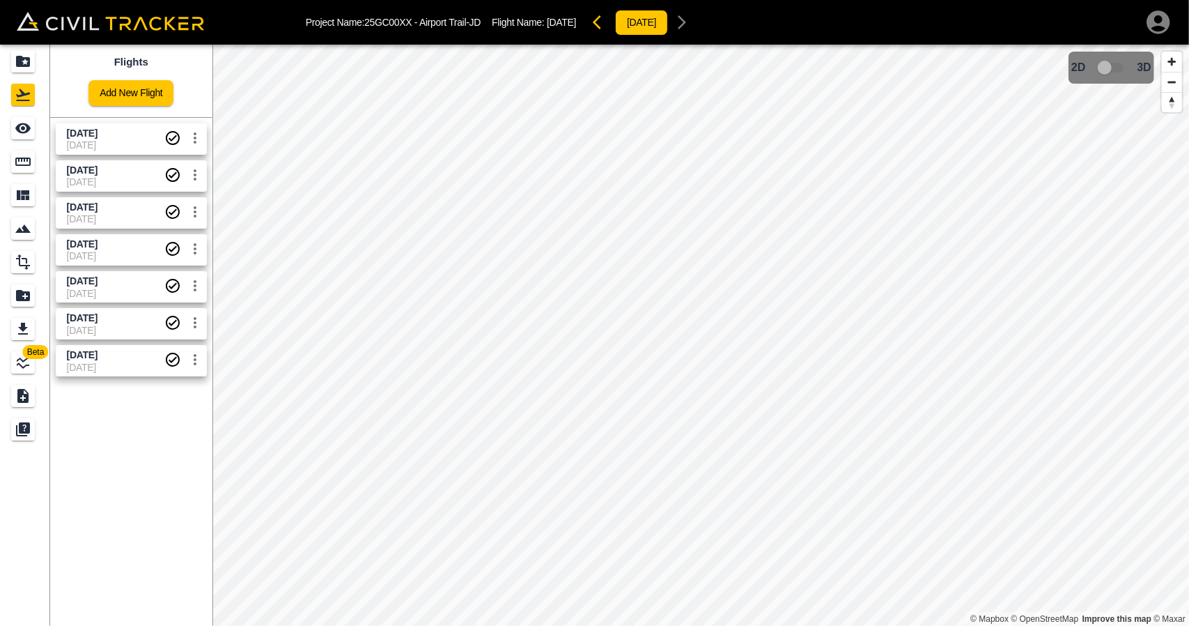
click at [75, 144] on span "[DATE]" at bounding box center [116, 144] width 98 height 11
click at [98, 136] on span "[DATE]" at bounding box center [82, 132] width 31 height 11
click at [27, 128] on icon "See" at bounding box center [22, 128] width 15 height 10
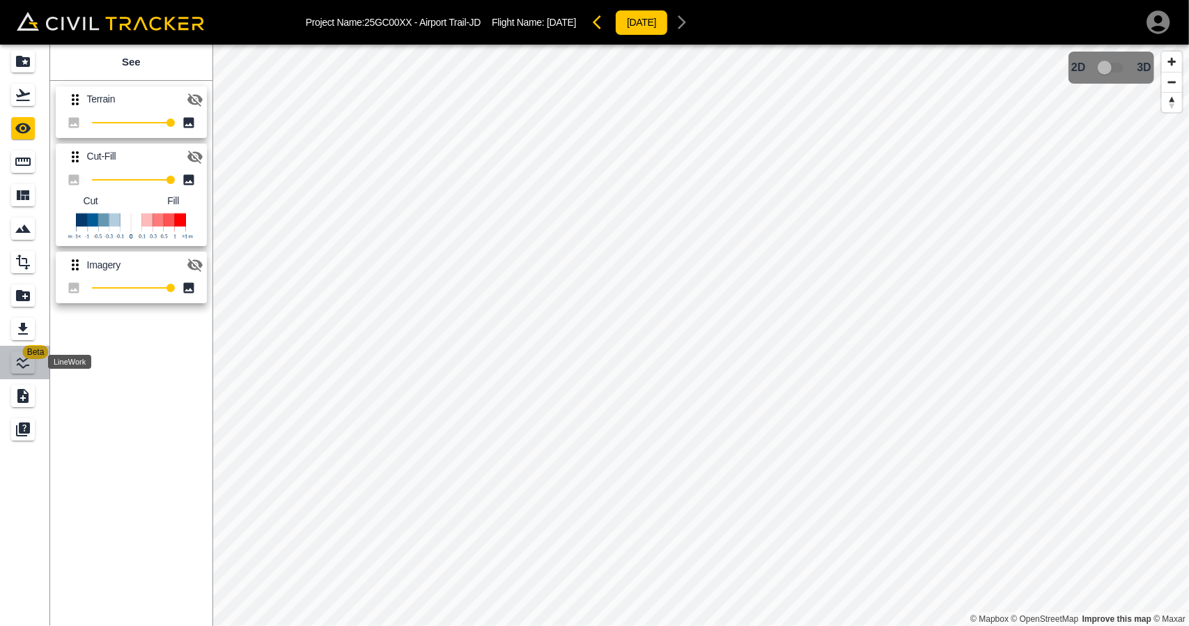
click at [15, 366] on icon "LineWork" at bounding box center [23, 362] width 17 height 17
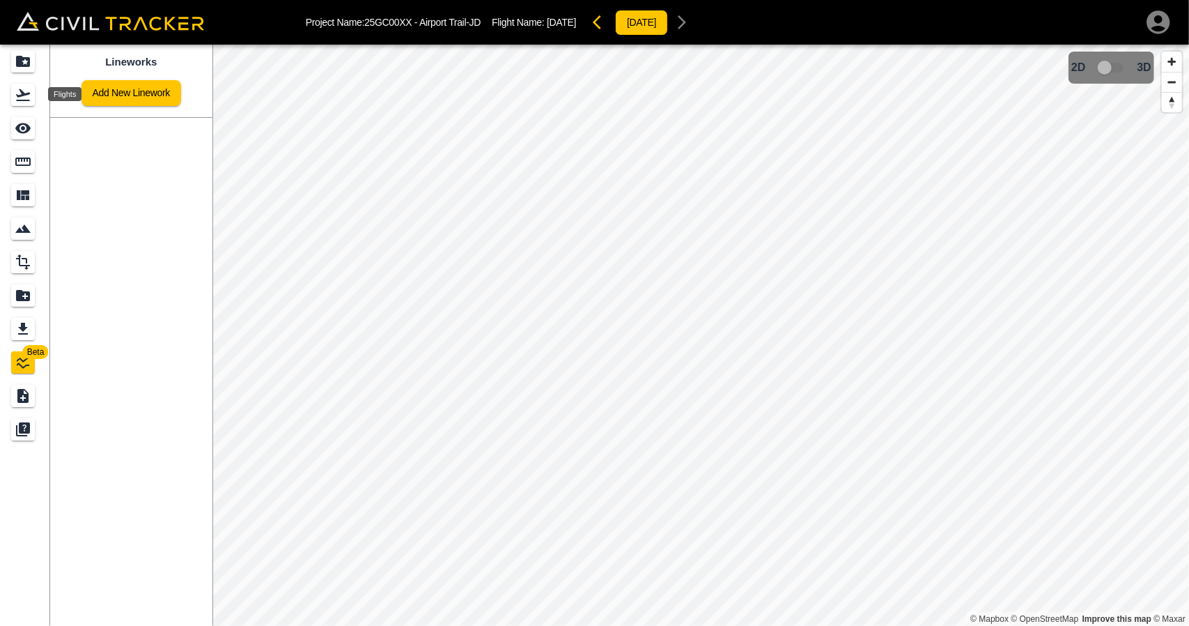
click at [25, 100] on icon "Flights" at bounding box center [23, 95] width 14 height 12
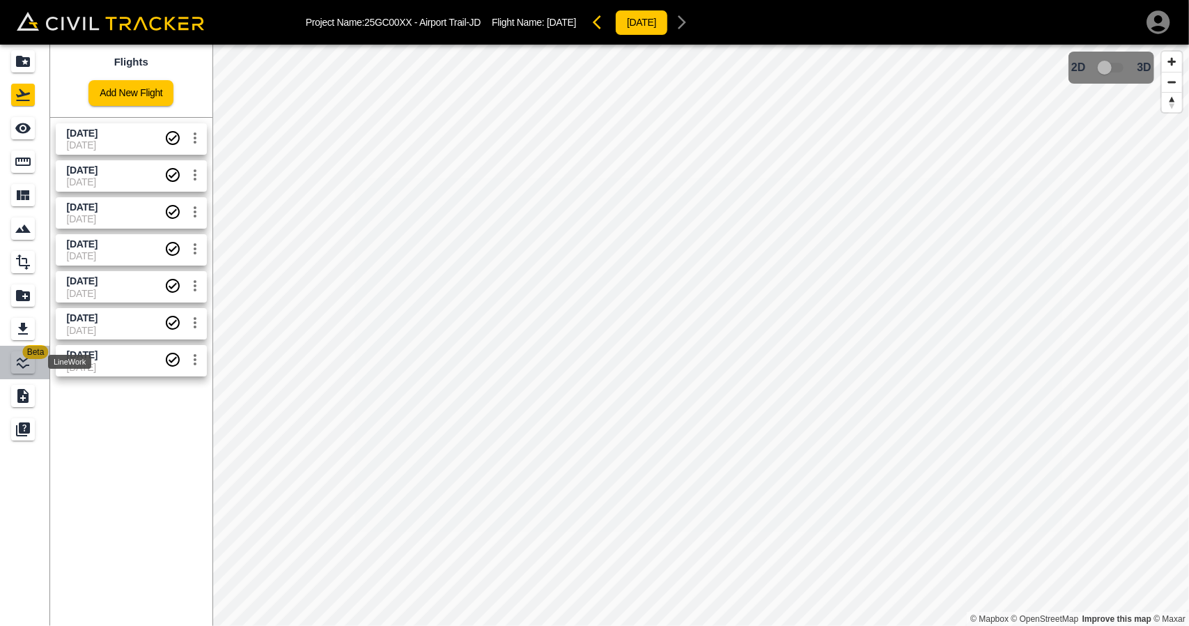
click at [31, 369] on icon "LineWork" at bounding box center [23, 362] width 17 height 17
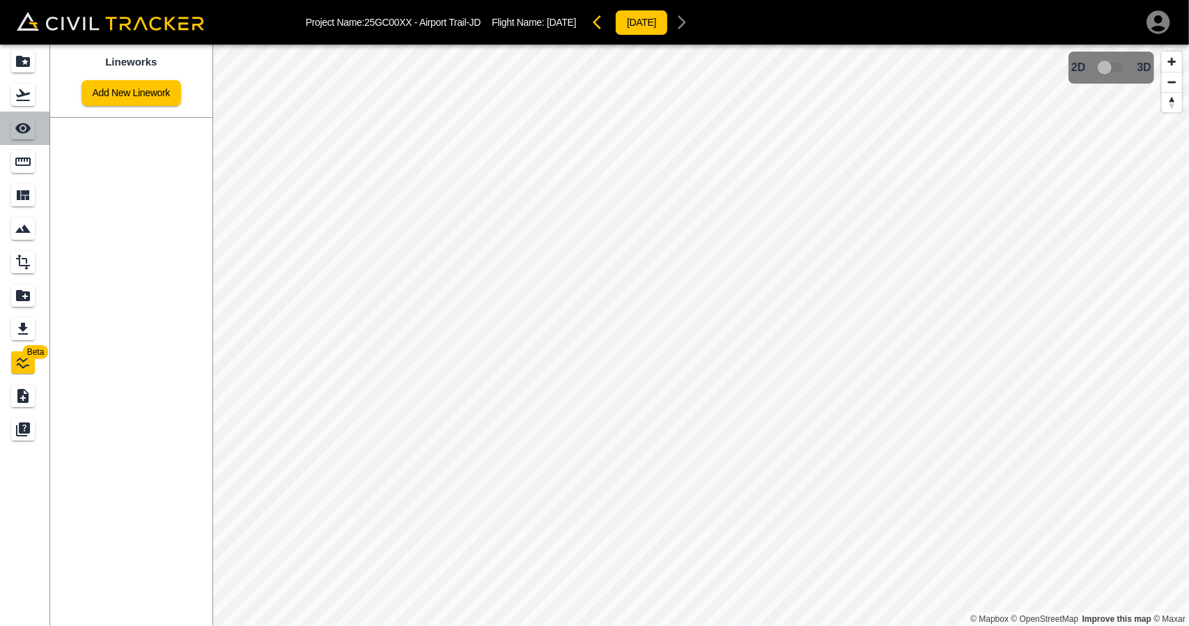
click at [23, 128] on icon "See" at bounding box center [22, 128] width 15 height 10
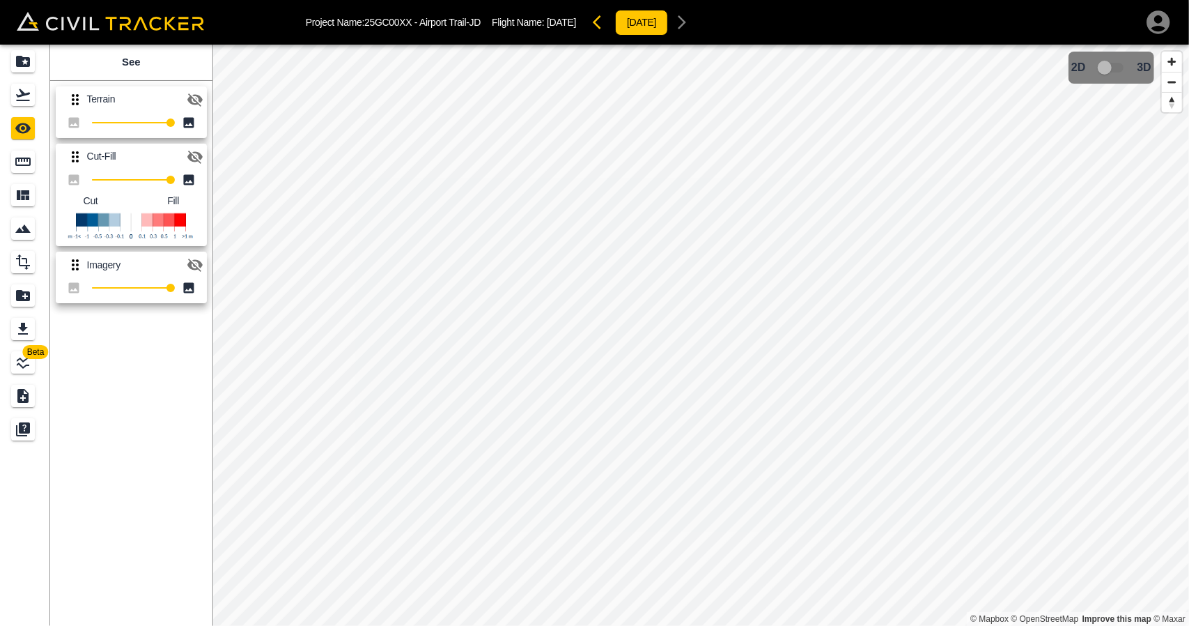
click at [22, 348] on link "Beta" at bounding box center [25, 362] width 50 height 33
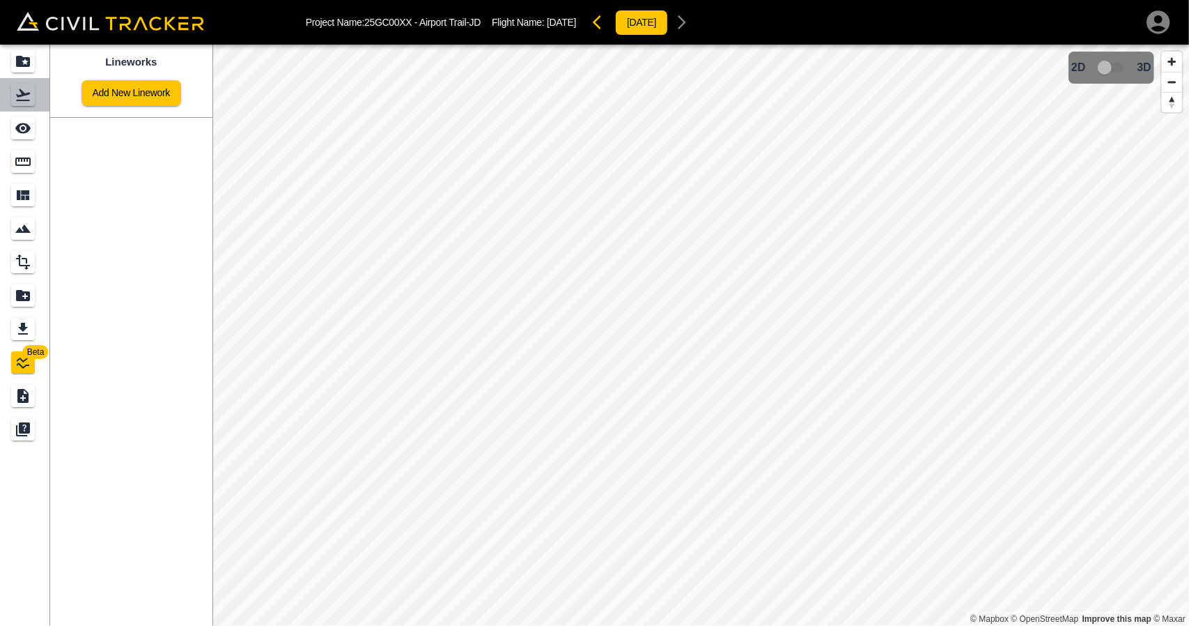
click at [21, 81] on link at bounding box center [25, 94] width 50 height 33
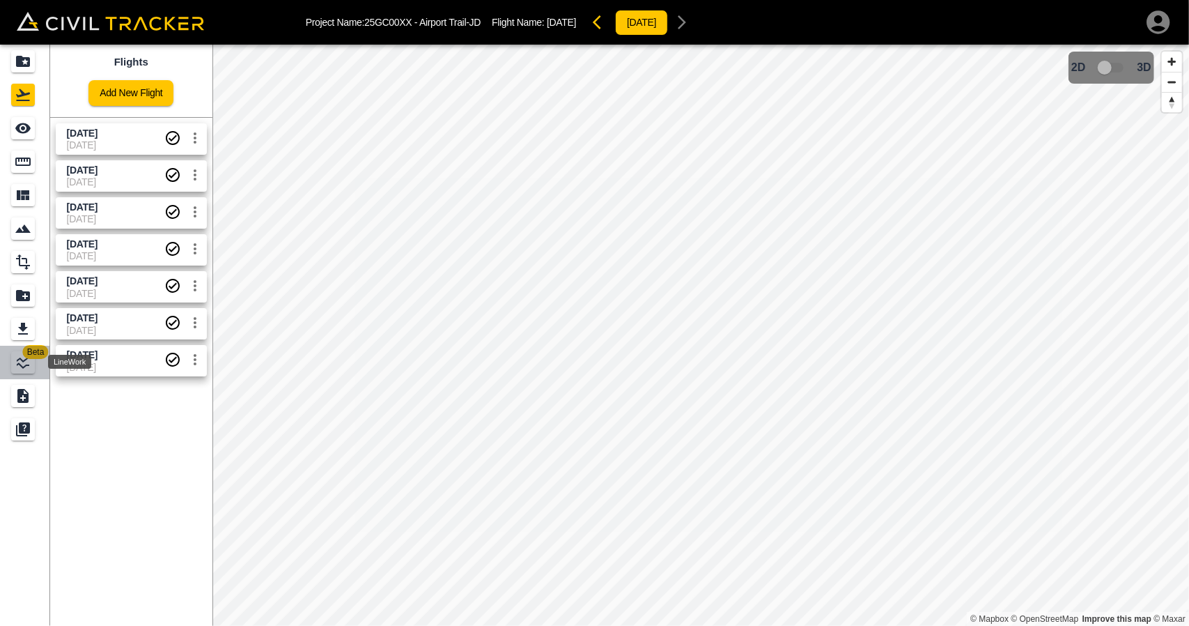
click at [24, 362] on icon "LineWork" at bounding box center [23, 362] width 17 height 17
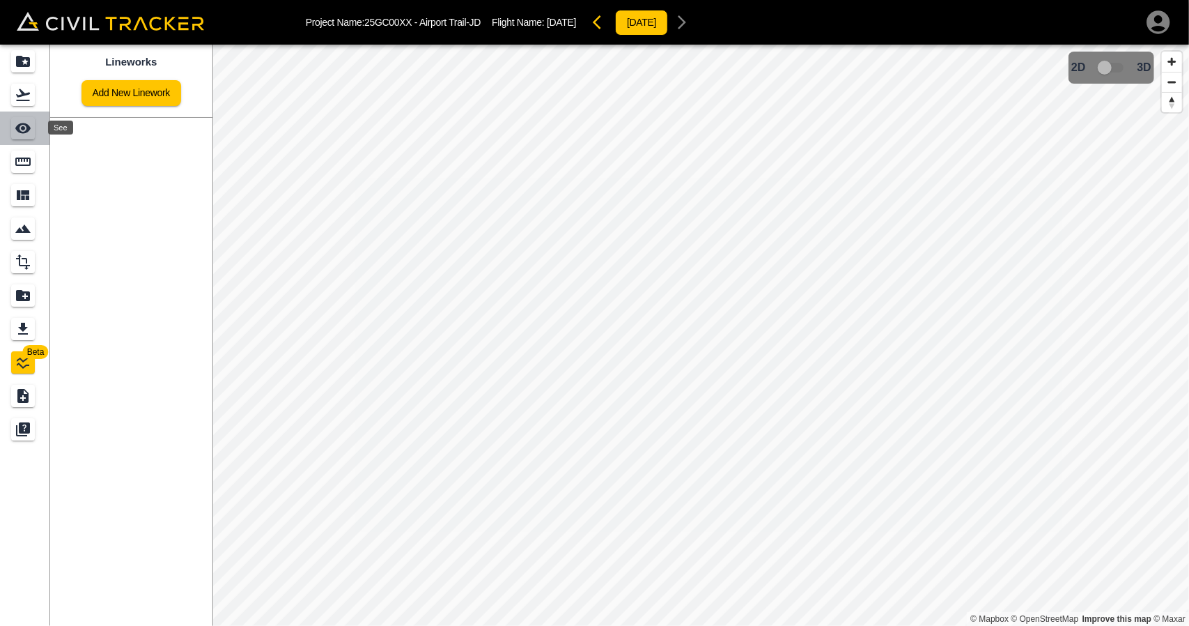
click at [28, 132] on icon "See" at bounding box center [23, 128] width 17 height 17
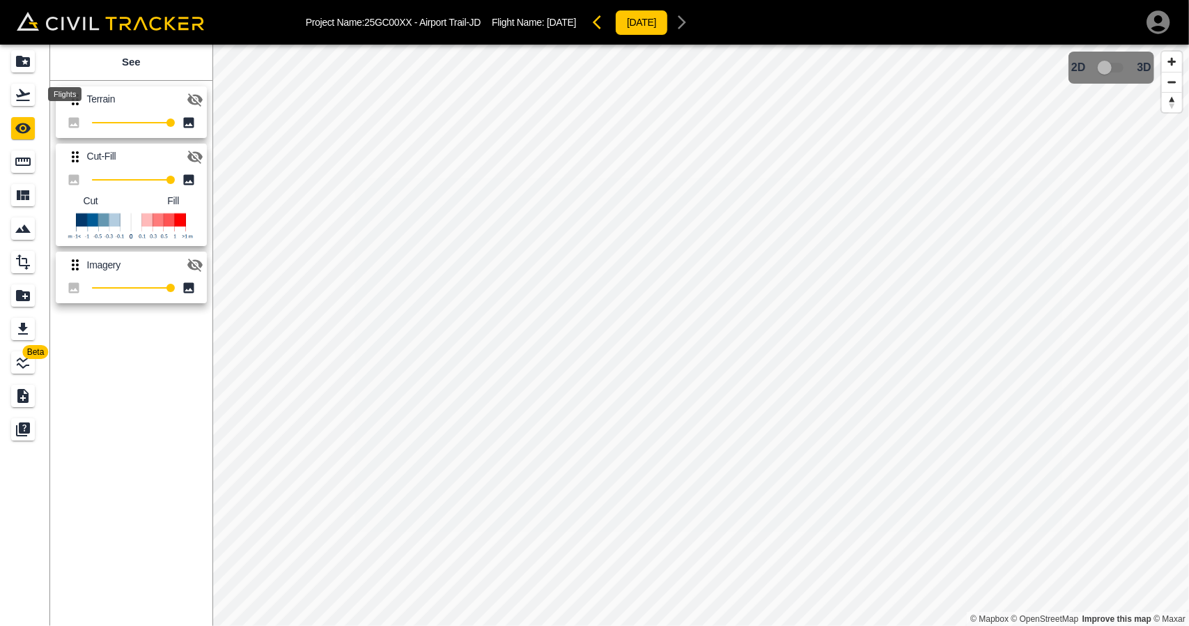
click at [28, 102] on icon "Flights" at bounding box center [23, 94] width 17 height 17
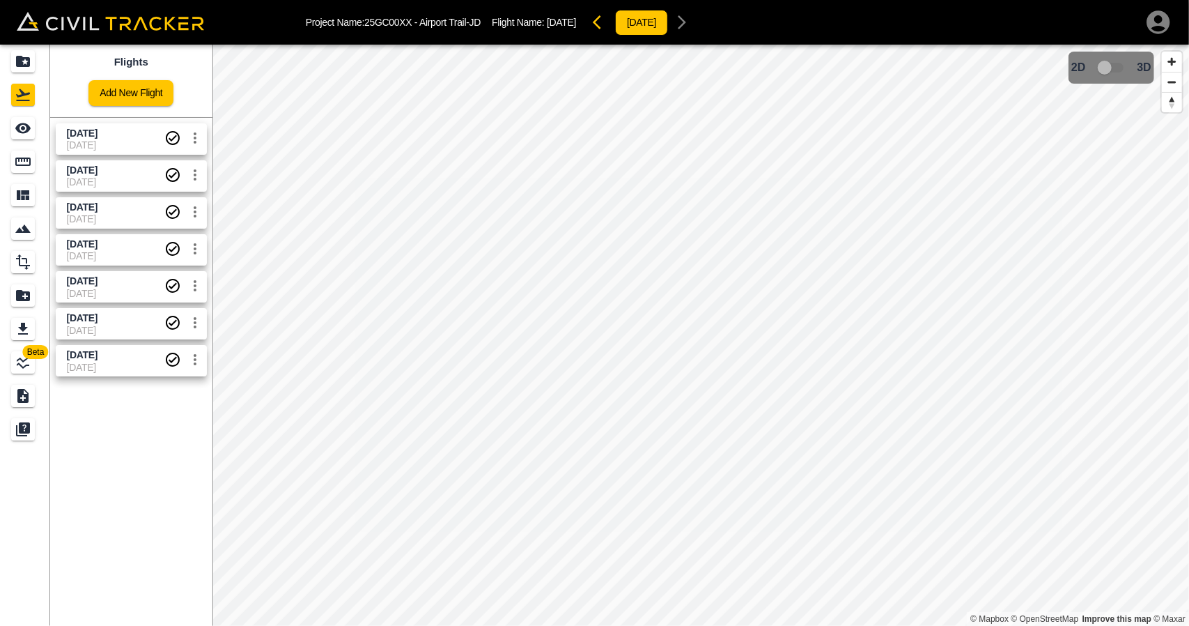
click at [26, 373] on div "LineWork" at bounding box center [23, 362] width 24 height 22
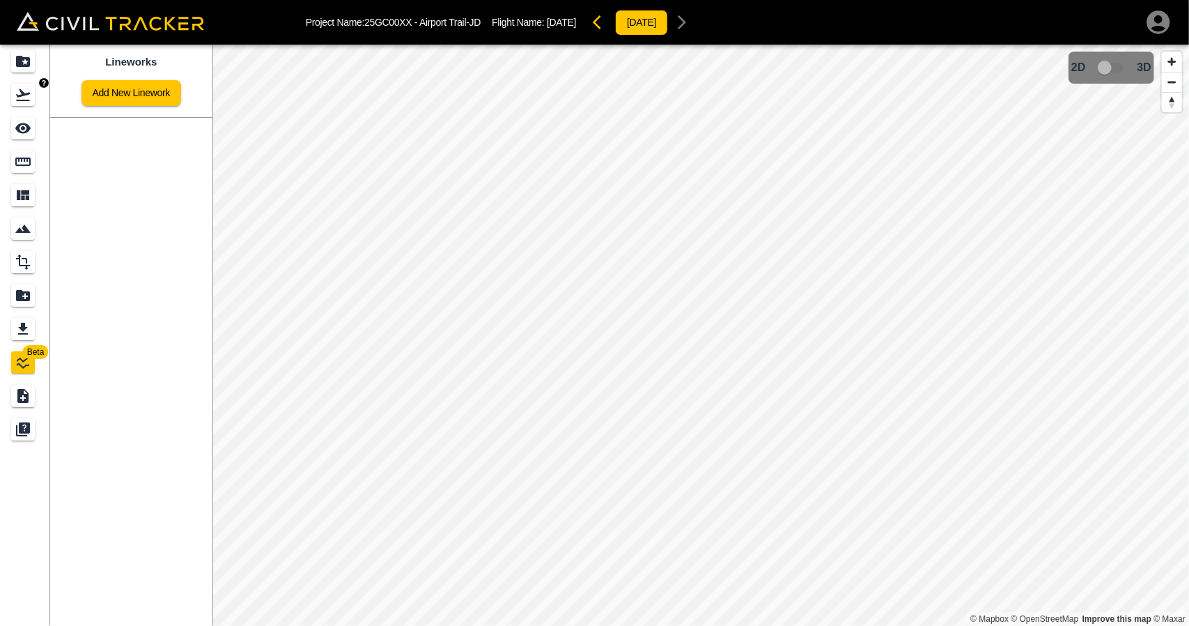
click at [11, 106] on link at bounding box center [25, 94] width 50 height 33
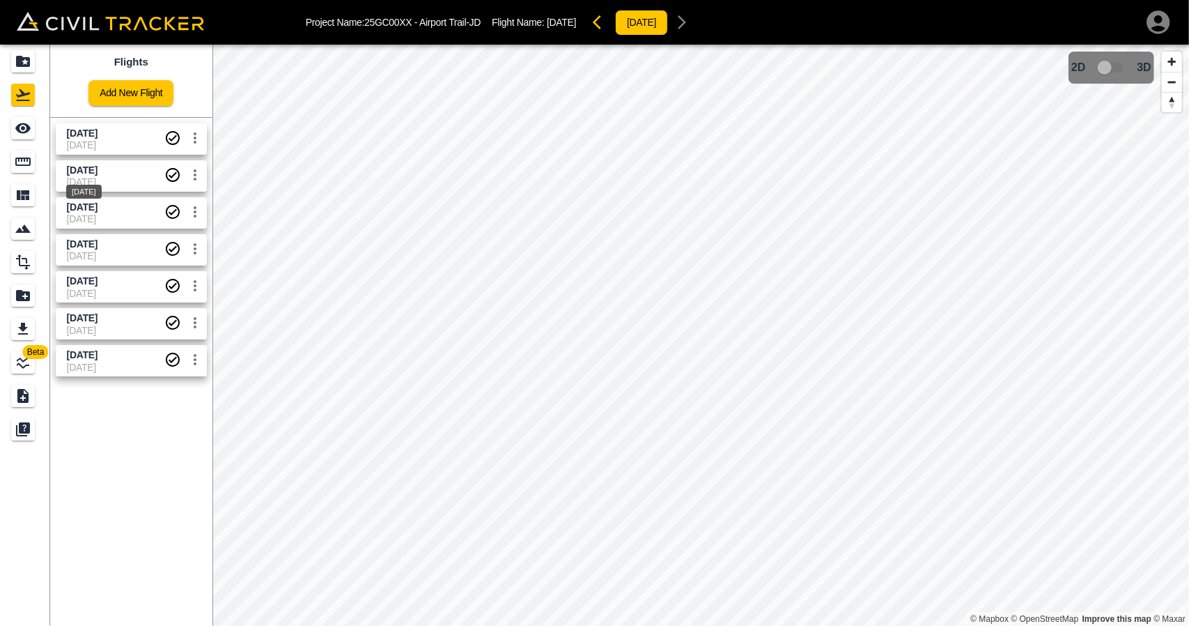
click at [81, 171] on span "[DATE]" at bounding box center [82, 169] width 31 height 11
click at [23, 371] on div "LineWork" at bounding box center [23, 362] width 24 height 22
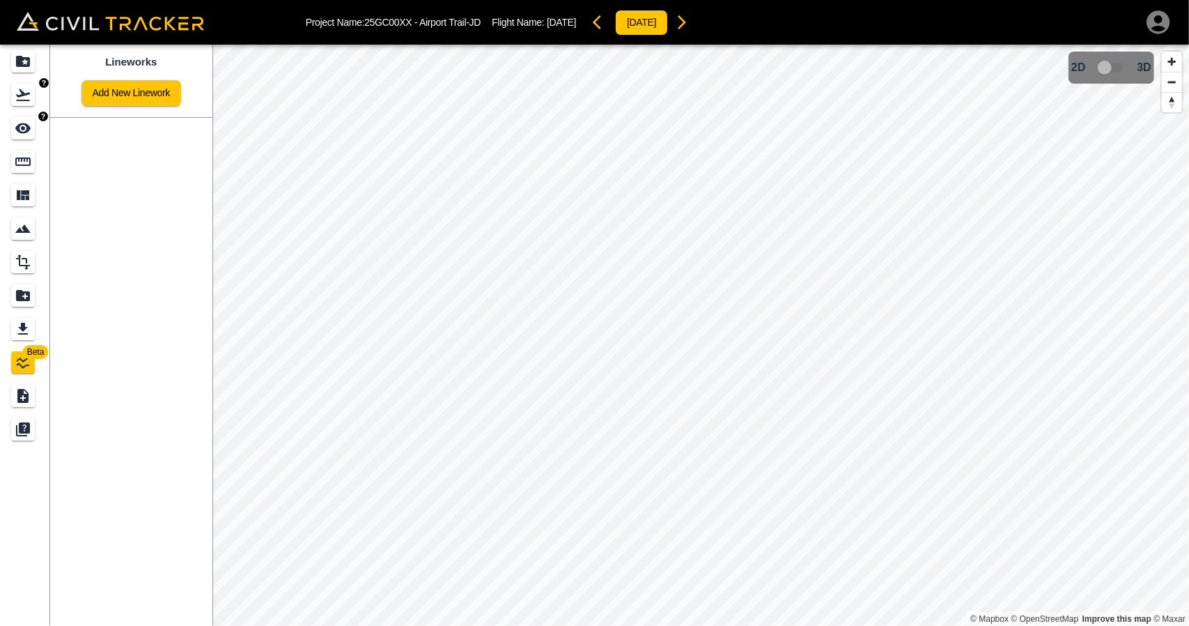
click at [22, 105] on div "Flights" at bounding box center [23, 95] width 24 height 22
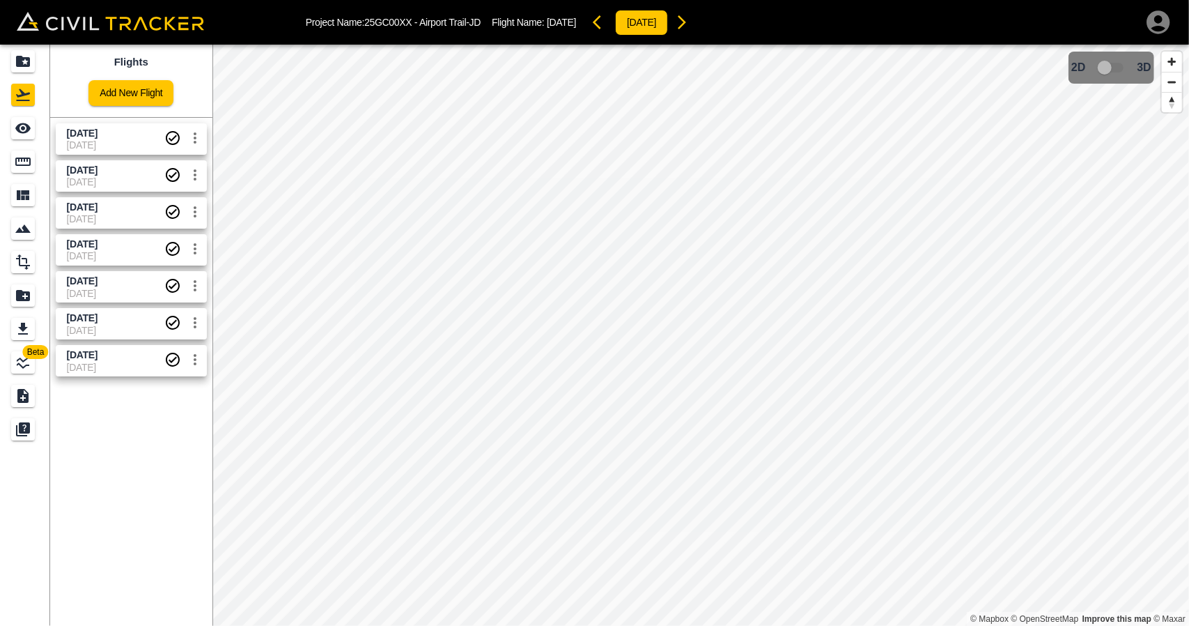
click at [82, 141] on span "[DATE]" at bounding box center [116, 144] width 98 height 11
click at [23, 358] on icon "LineWork" at bounding box center [23, 362] width 17 height 17
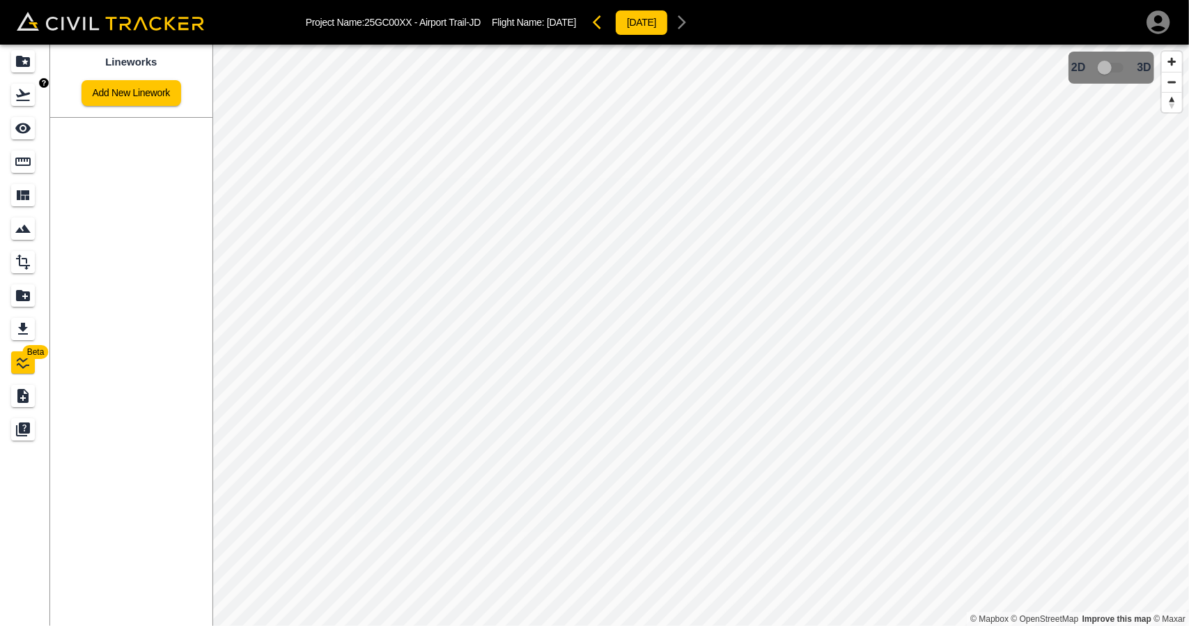
click at [13, 98] on div "Flights" at bounding box center [23, 95] width 24 height 22
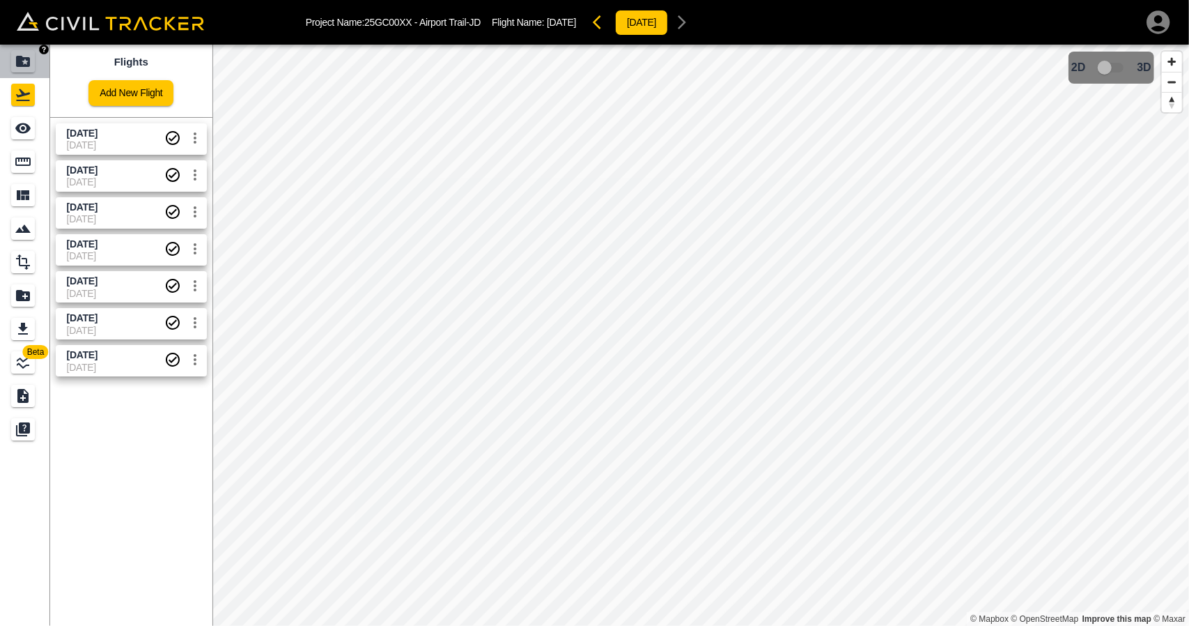
click at [39, 65] on link at bounding box center [25, 61] width 50 height 33
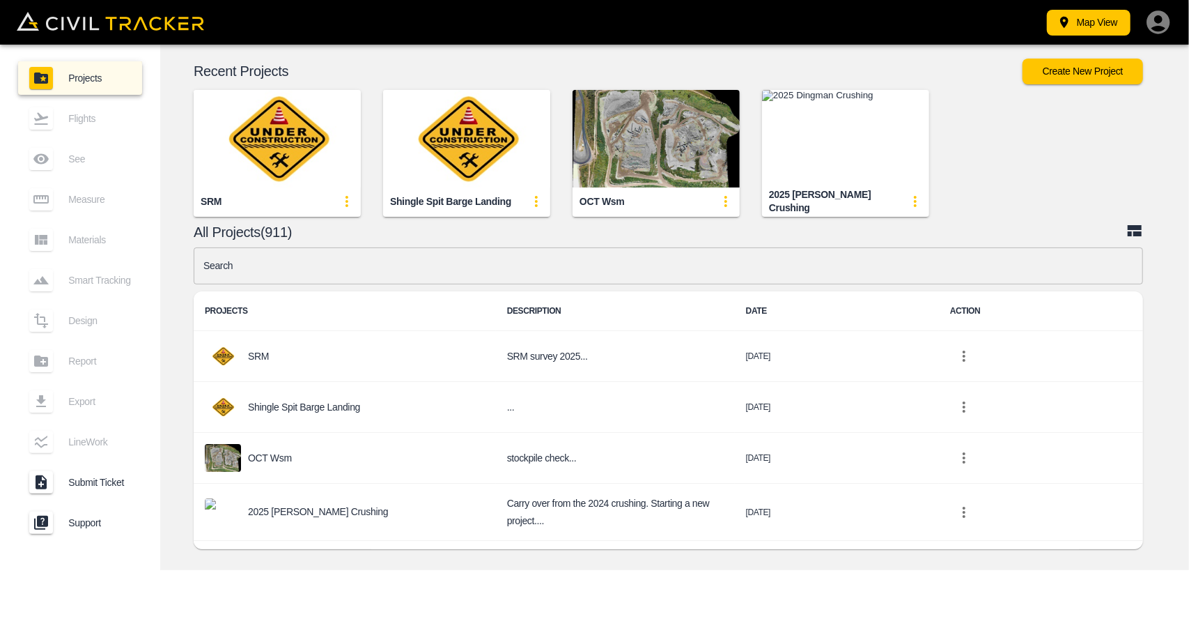
click at [467, 262] on input "text" at bounding box center [669, 265] width 950 height 37
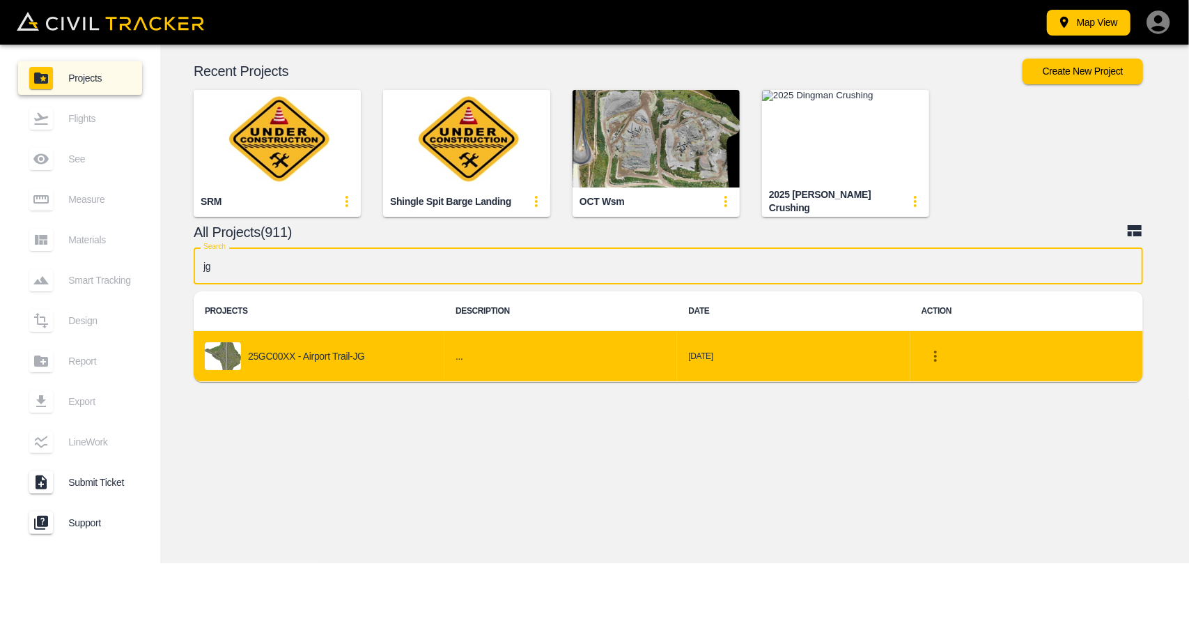
type input "jg"
click at [379, 351] on div "25GC00XX - Airport Trail-JG" at bounding box center [319, 356] width 229 height 28
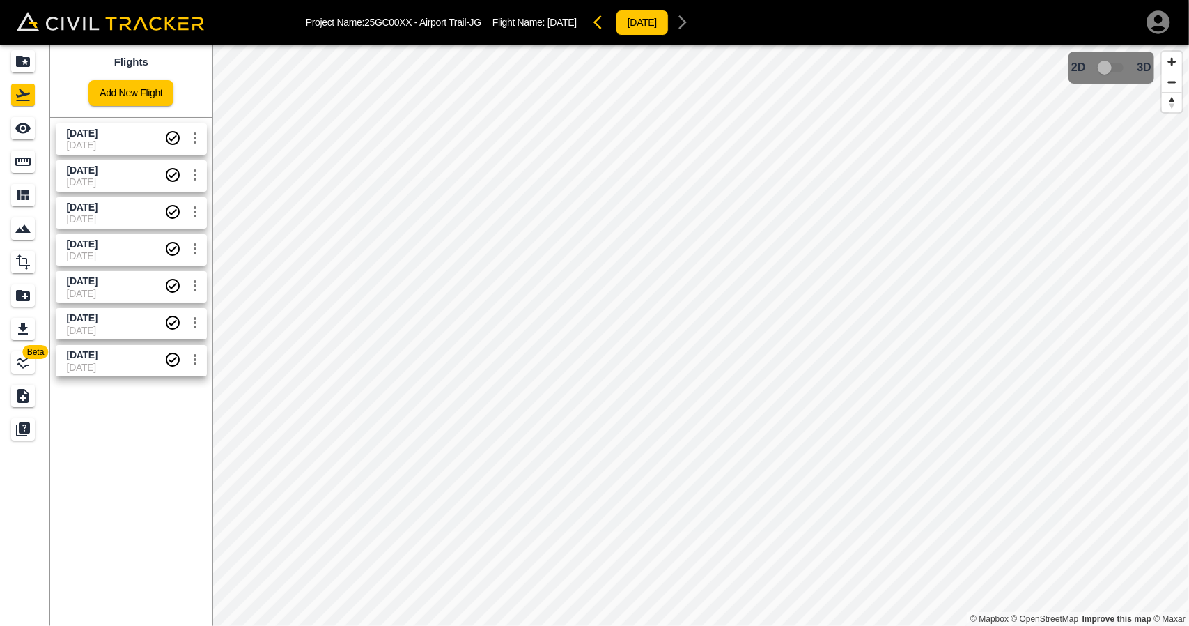
click at [87, 137] on span "[DATE]" at bounding box center [82, 132] width 31 height 11
click at [21, 366] on icon "LineWork" at bounding box center [23, 362] width 13 height 13
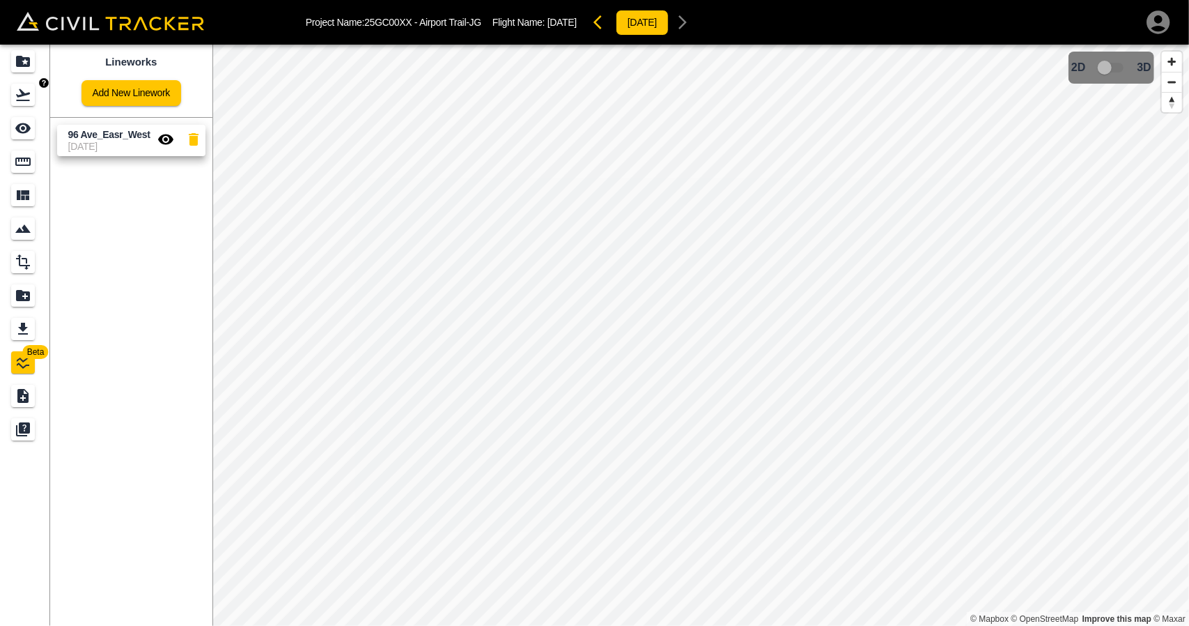
click at [16, 95] on icon "Flights" at bounding box center [23, 94] width 17 height 17
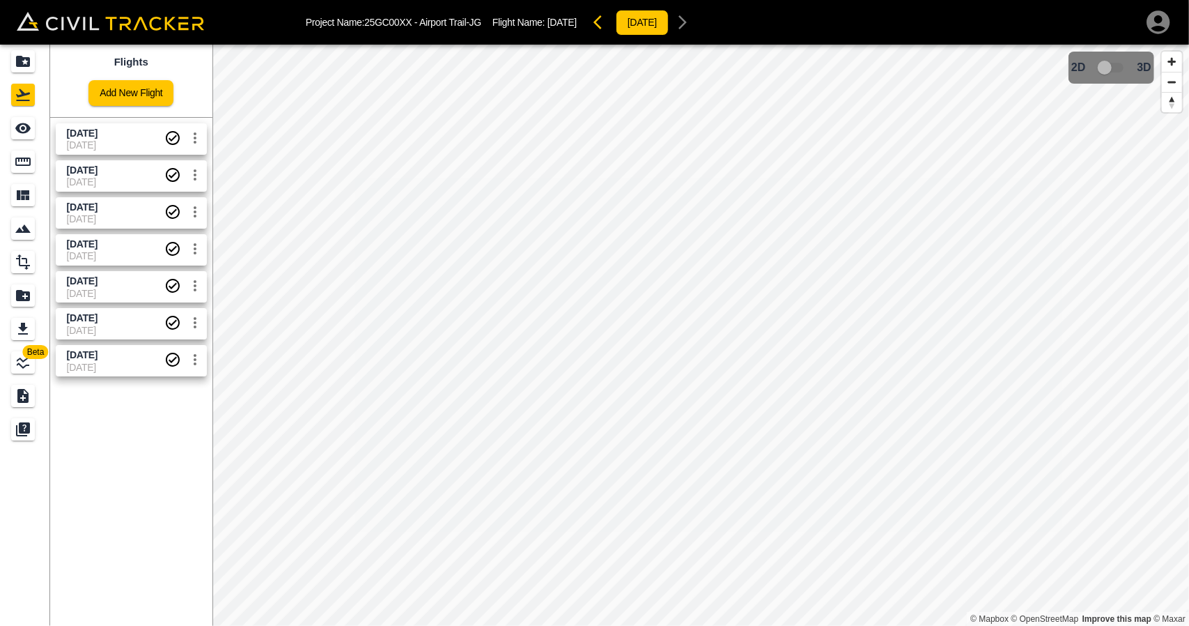
click at [71, 182] on span "[DATE]" at bounding box center [116, 181] width 98 height 11
click at [25, 136] on icon "See" at bounding box center [23, 128] width 17 height 17
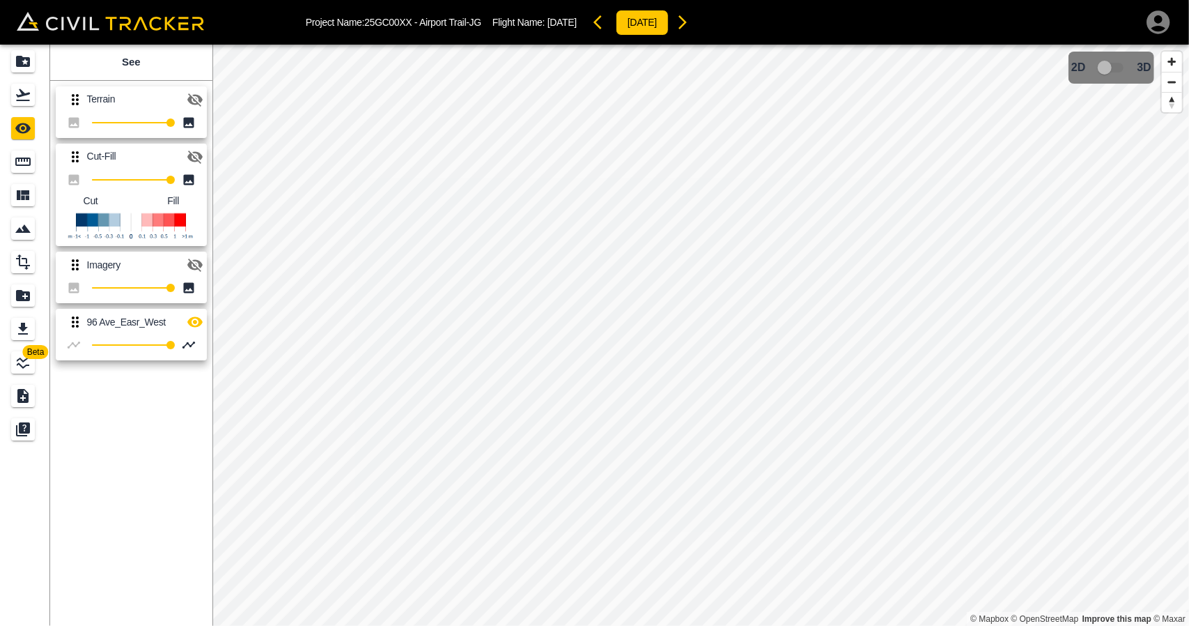
click at [204, 249] on div "Imagery 100" at bounding box center [128, 274] width 157 height 57
click at [195, 265] on icon "button" at bounding box center [194, 264] width 15 height 13
click at [34, 100] on div "Flights" at bounding box center [23, 95] width 24 height 22
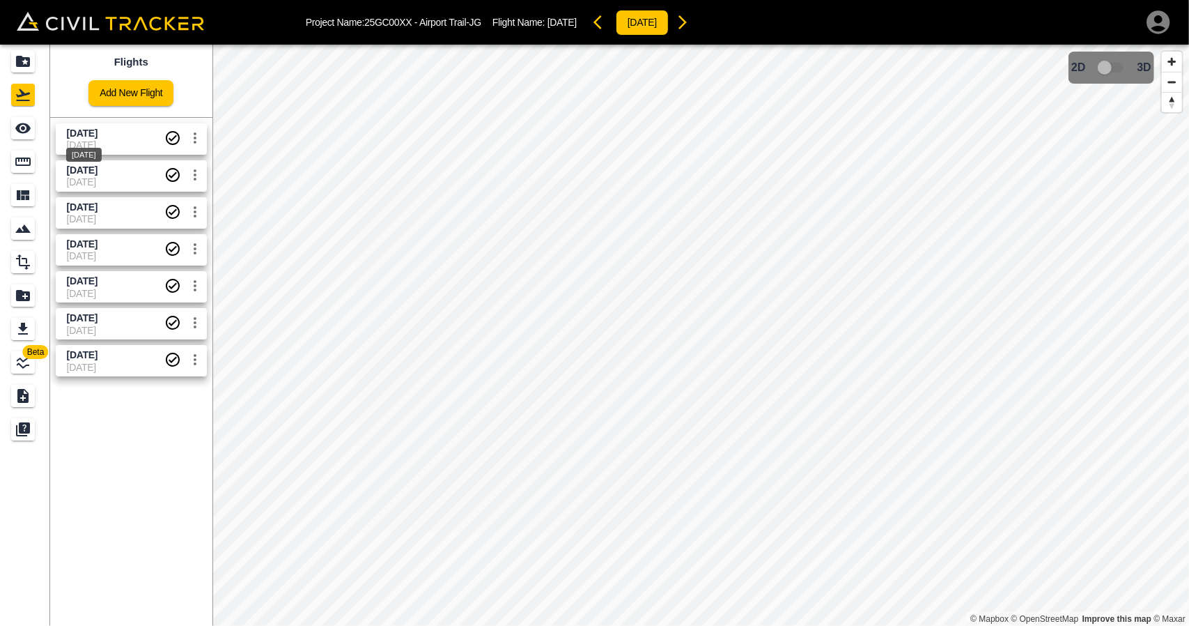
click at [78, 135] on span "[DATE]" at bounding box center [82, 132] width 31 height 11
click at [30, 135] on icon "See" at bounding box center [23, 128] width 17 height 17
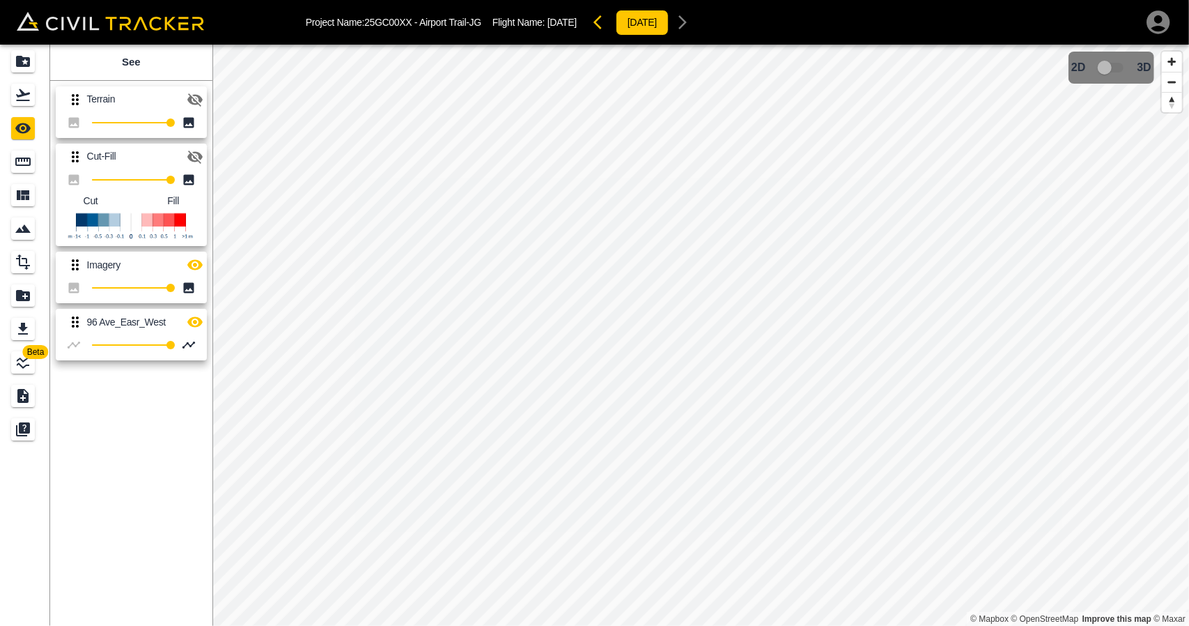
drag, startPoint x: 75, startPoint y: 332, endPoint x: 76, endPoint y: 282, distance: 49.5
click at [76, 282] on div "Terrain 100 Cut-Fill 100 Cut Fill Imagery 100 96 Ave_Easr_West 100" at bounding box center [129, 220] width 168 height 291
drag, startPoint x: 71, startPoint y: 325, endPoint x: 66, endPoint y: 275, distance: 50.4
click at [66, 275] on div "Terrain 100 Cut-Fill 100 Cut Fill Imagery 100 96 Ave_Easr_West 100" at bounding box center [129, 220] width 168 height 291
drag, startPoint x: 77, startPoint y: 327, endPoint x: 70, endPoint y: 274, distance: 53.3
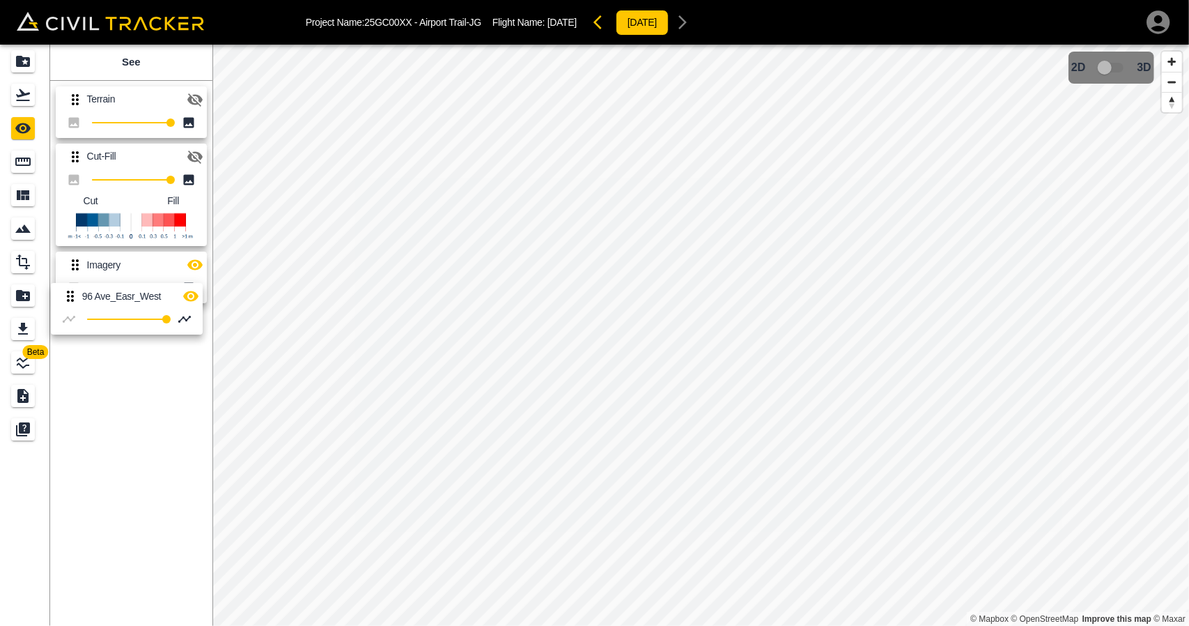
click at [70, 274] on div "Terrain 100 Cut-Fill 100 Cut Fill Imagery 100 96 Ave_Easr_West 100" at bounding box center [129, 220] width 168 height 291
drag, startPoint x: 76, startPoint y: 330, endPoint x: 75, endPoint y: 260, distance: 69.7
click at [75, 260] on div "Terrain 100 Cut-Fill 100 Cut Fill Imagery 100 96 Ave_Easr_West 100" at bounding box center [129, 220] width 168 height 291
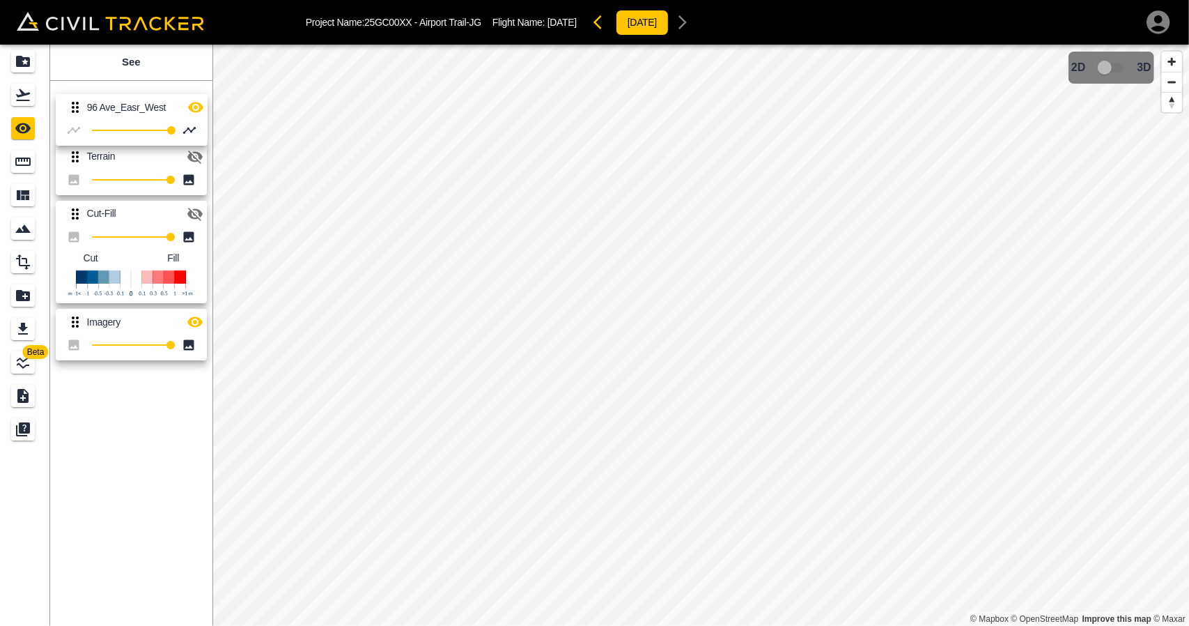
drag, startPoint x: 72, startPoint y: 325, endPoint x: 73, endPoint y: 107, distance: 218.8
click at [73, 107] on div "Terrain 100 Cut-Fill 100 Cut Fill Imagery 100 96 Ave_Easr_West 100" at bounding box center [129, 220] width 168 height 291
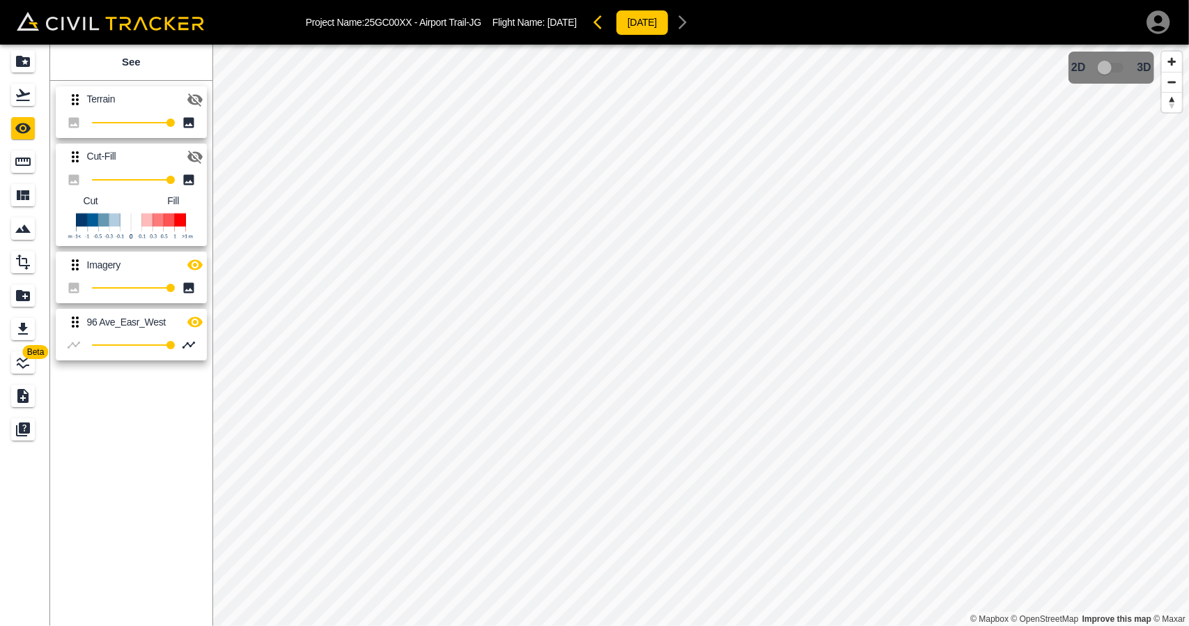
click at [193, 264] on icon "button" at bounding box center [194, 265] width 15 height 10
click at [41, 104] on link at bounding box center [25, 94] width 50 height 33
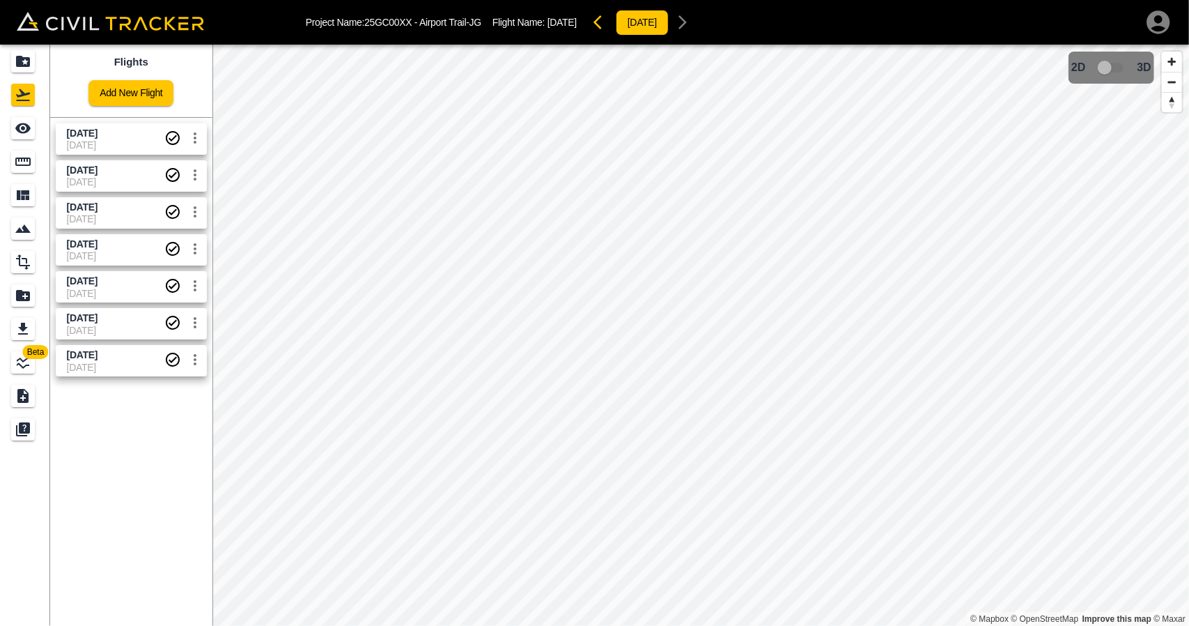
click at [84, 175] on span "[DATE]" at bounding box center [116, 170] width 98 height 13
click at [25, 133] on icon "See" at bounding box center [23, 128] width 17 height 17
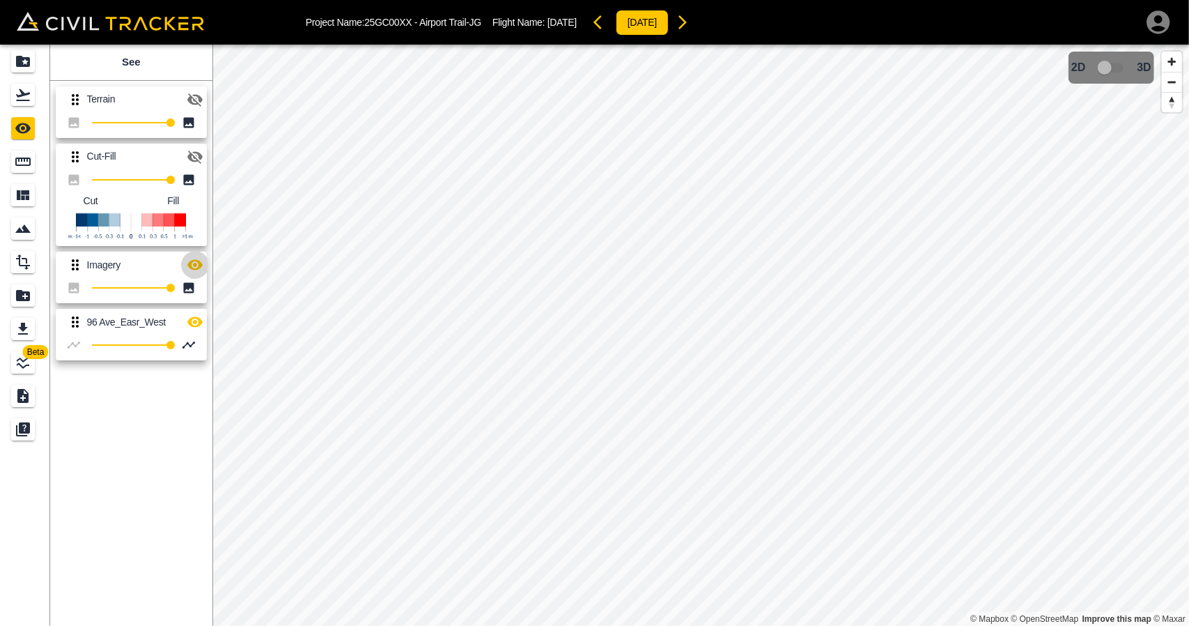
click at [192, 263] on icon "button" at bounding box center [194, 265] width 15 height 10
click at [197, 269] on icon "button" at bounding box center [194, 264] width 15 height 13
click at [27, 105] on div "Flights" at bounding box center [23, 95] width 24 height 22
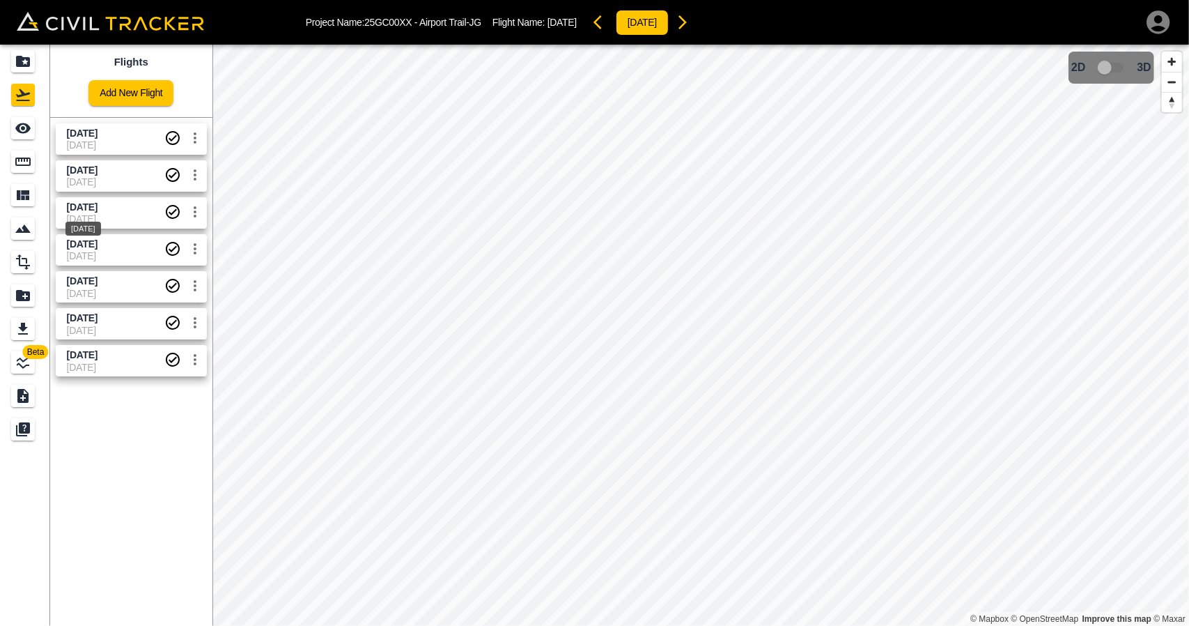
click at [83, 212] on div "Sept 4 2025" at bounding box center [83, 224] width 38 height 25
click at [29, 139] on div "See" at bounding box center [23, 128] width 24 height 22
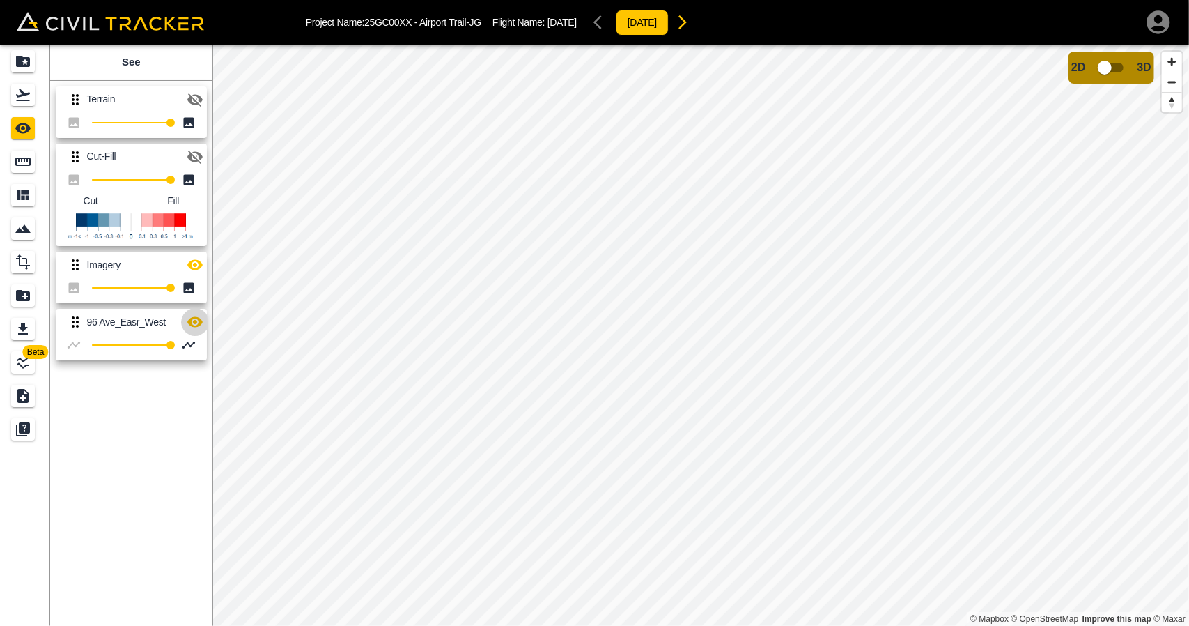
click at [199, 318] on icon "button" at bounding box center [194, 322] width 15 height 10
click at [199, 318] on icon "button" at bounding box center [194, 322] width 15 height 13
click at [199, 318] on icon "button" at bounding box center [194, 322] width 15 height 10
click at [199, 318] on icon "button" at bounding box center [194, 322] width 15 height 13
drag, startPoint x: 72, startPoint y: 282, endPoint x: 79, endPoint y: 356, distance: 74.2
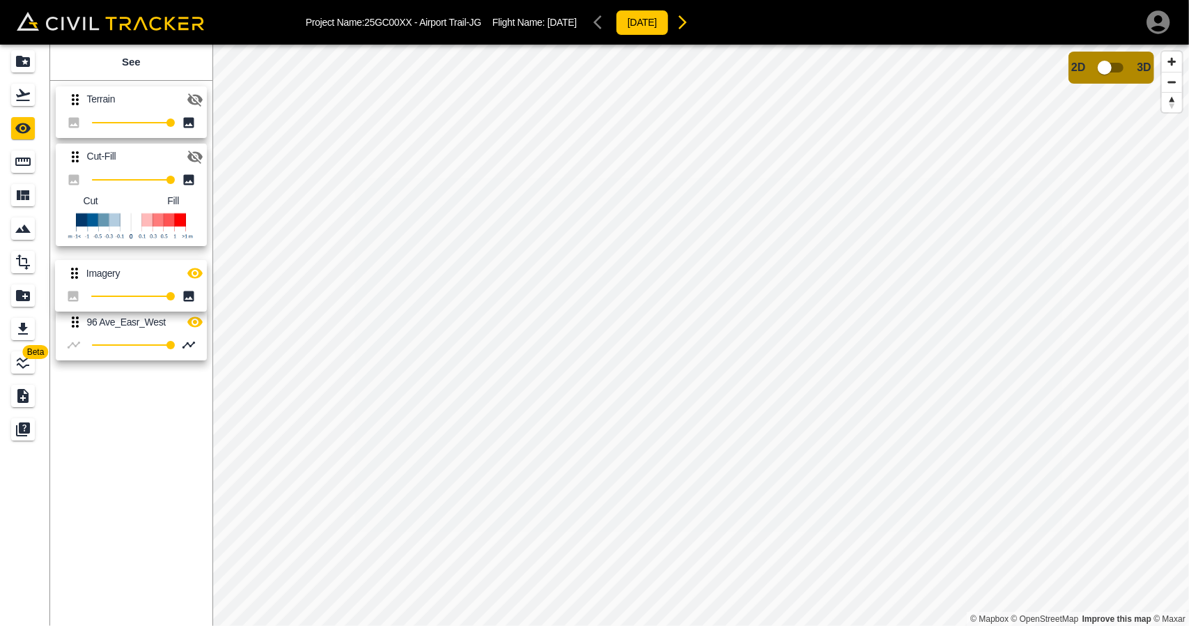
click at [78, 359] on div "Terrain 100 Cut-Fill 100 Cut Fill Imagery 100 96 Ave_Easr_West 100" at bounding box center [129, 220] width 168 height 291
click at [192, 317] on icon "button" at bounding box center [194, 322] width 15 height 10
click at [192, 317] on icon "button" at bounding box center [195, 322] width 17 height 17
click at [21, 352] on div "LineWork" at bounding box center [23, 362] width 24 height 22
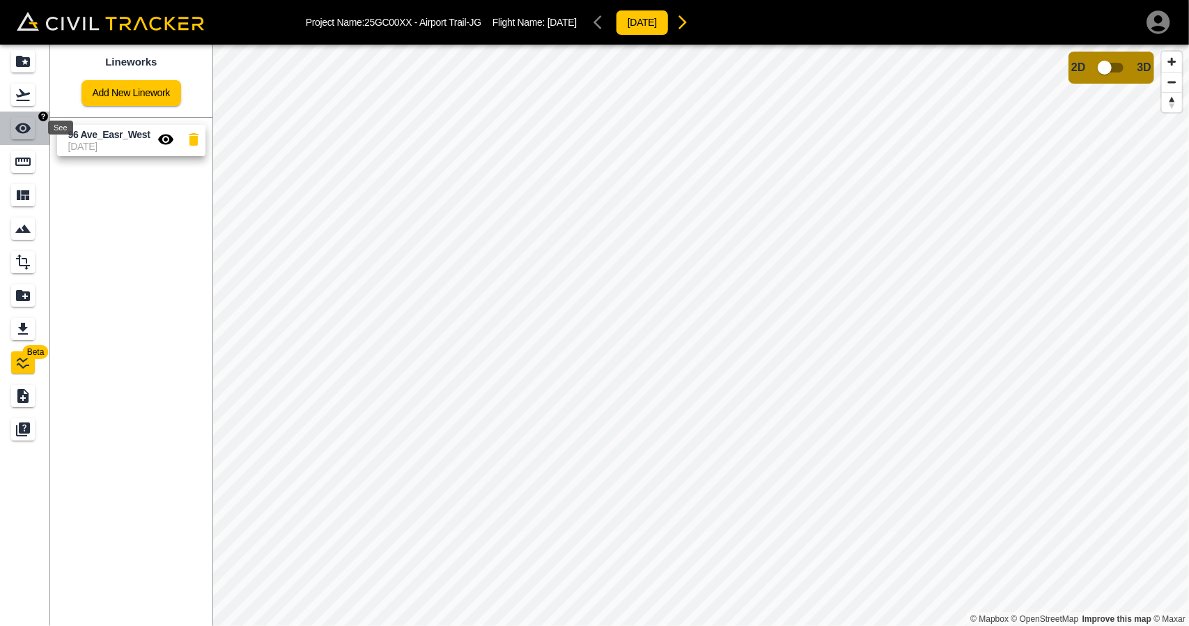
click at [24, 132] on icon "See" at bounding box center [22, 128] width 15 height 10
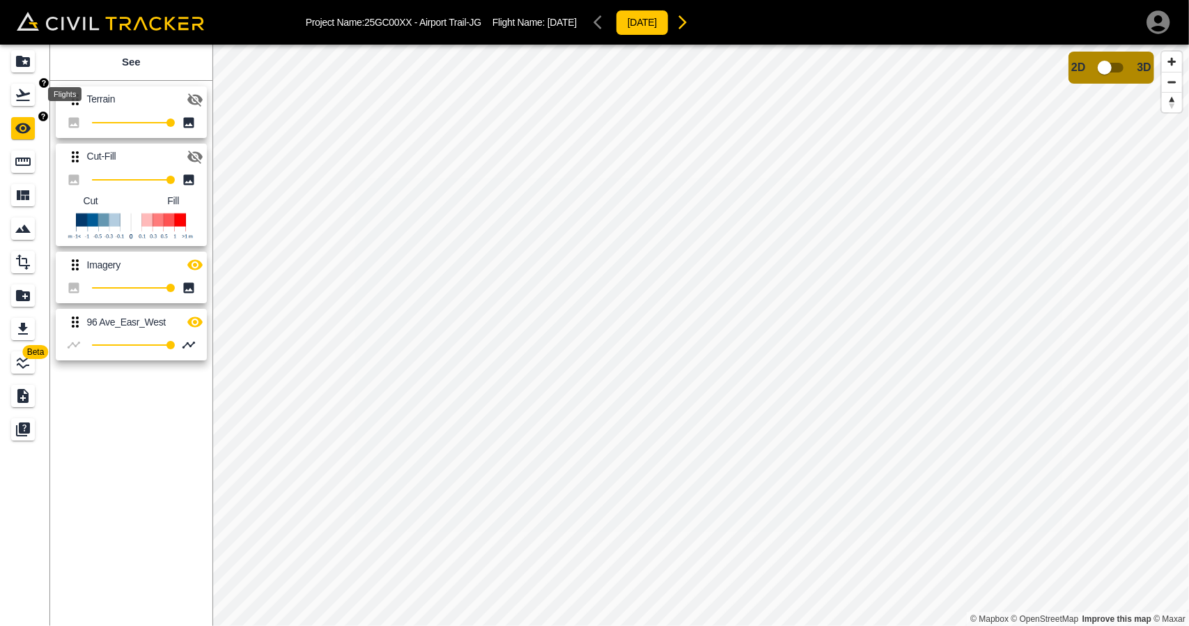
click at [35, 100] on div "Flights" at bounding box center [23, 95] width 24 height 22
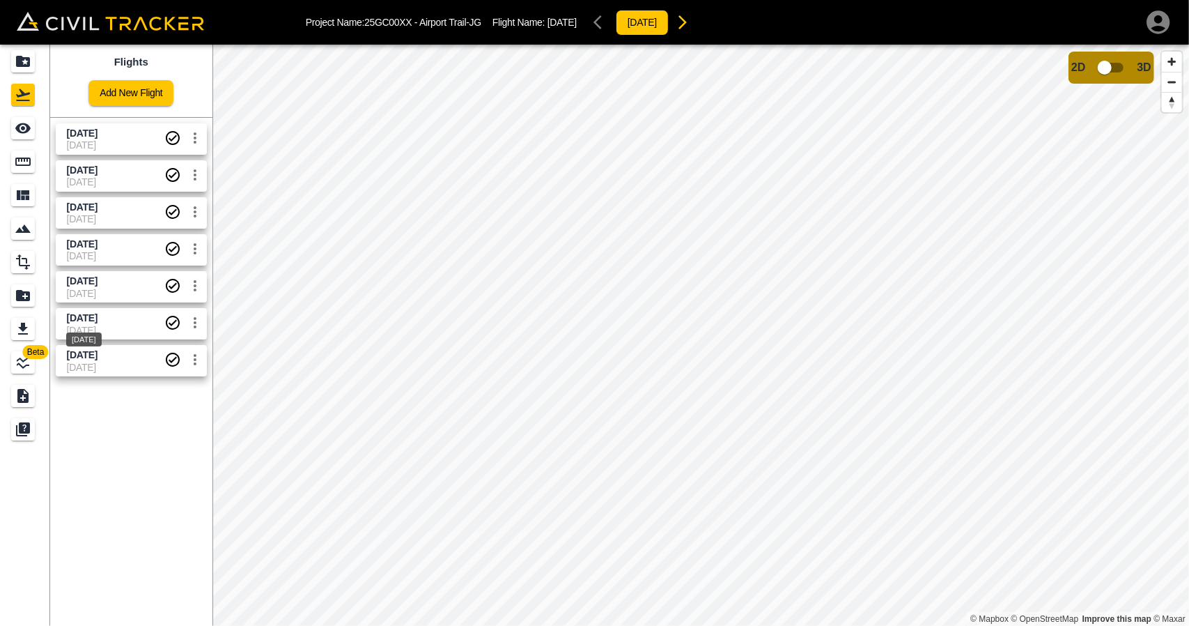
click at [99, 325] on div "Aug 15 2025" at bounding box center [84, 335] width 38 height 25
click at [98, 171] on span "Sept 16 2025" at bounding box center [82, 169] width 31 height 11
click at [38, 168] on div "Measure" at bounding box center [25, 161] width 28 height 22
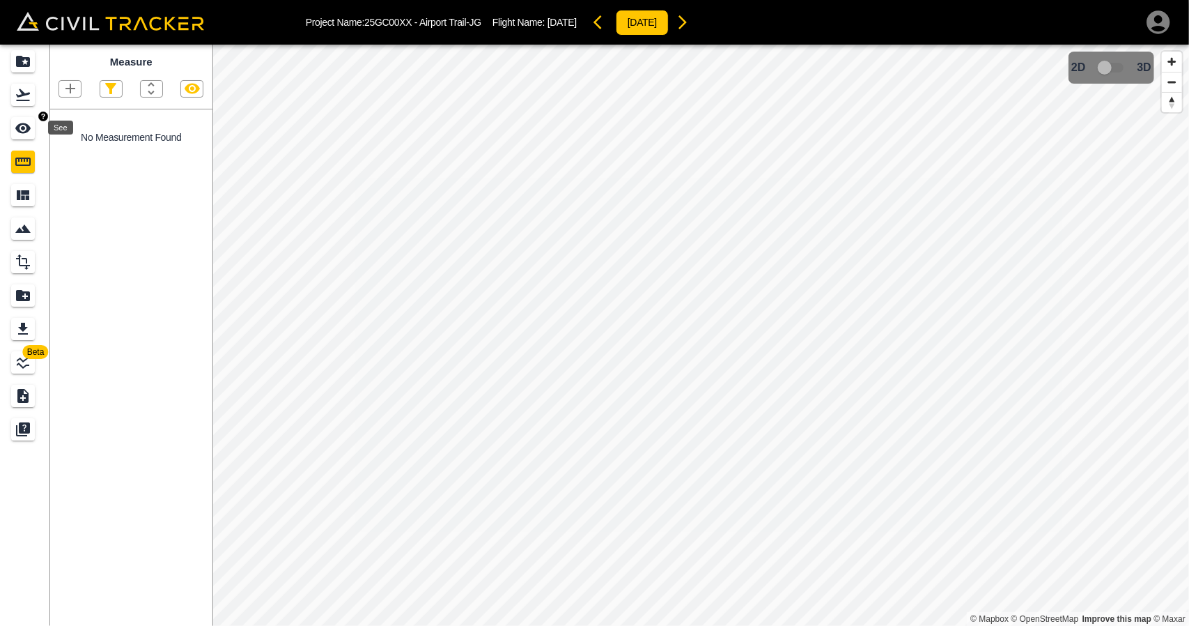
click at [24, 107] on link at bounding box center [25, 94] width 50 height 33
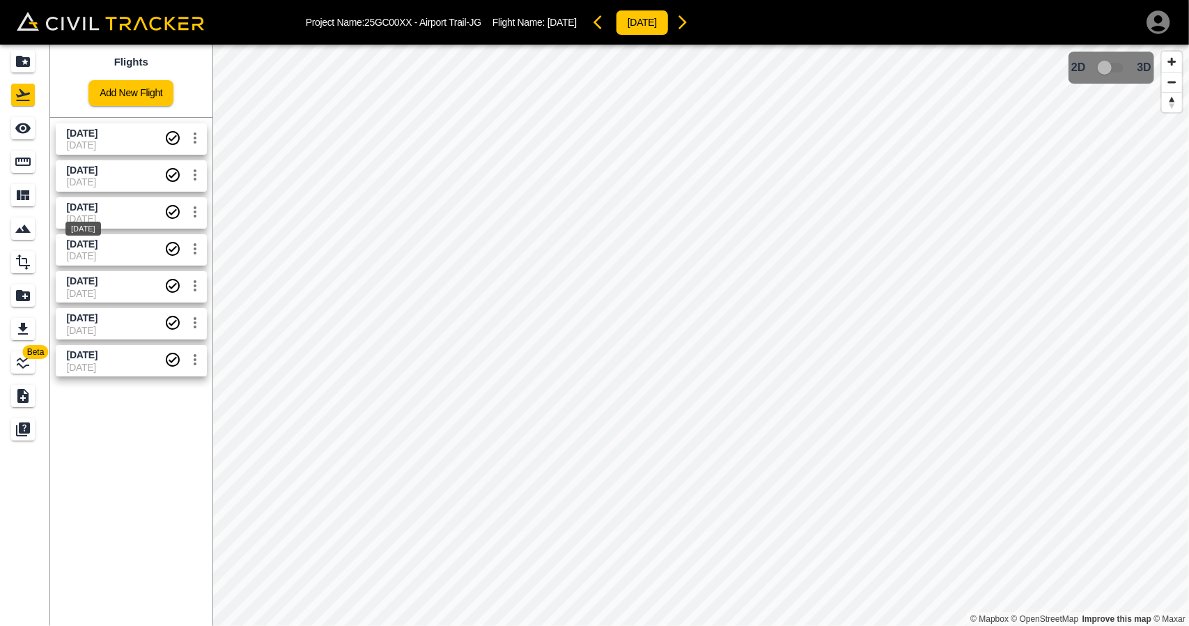
click at [73, 210] on span "Sept 4 2025" at bounding box center [82, 206] width 31 height 11
click at [28, 139] on div "See" at bounding box center [23, 128] width 24 height 22
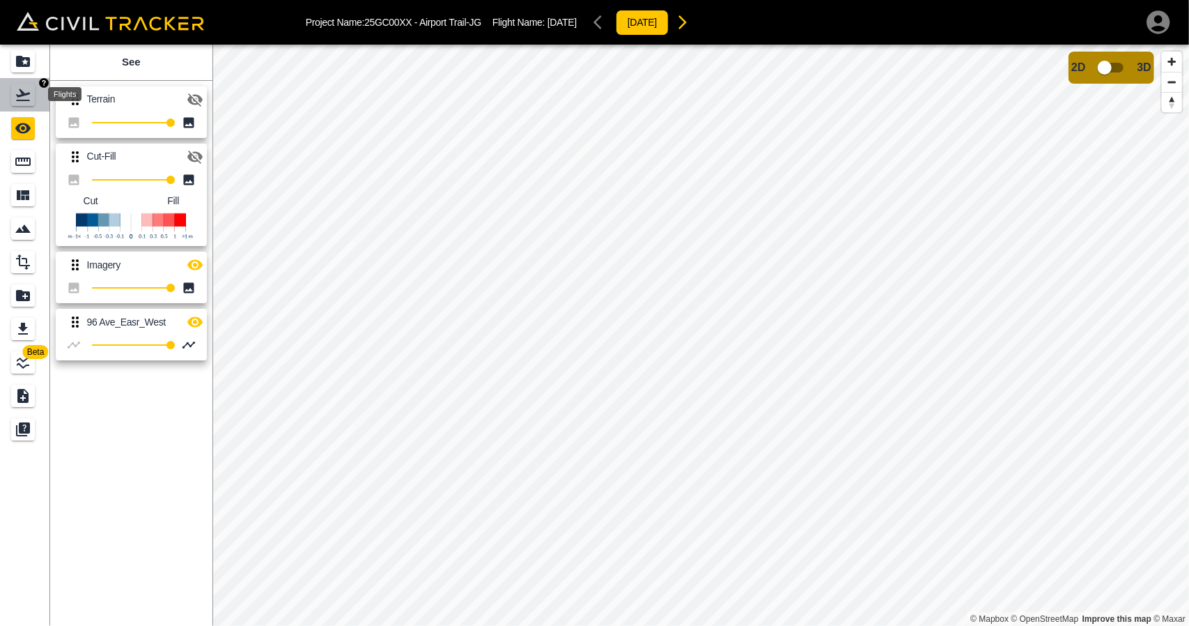
click at [24, 98] on icon "Flights" at bounding box center [23, 94] width 17 height 17
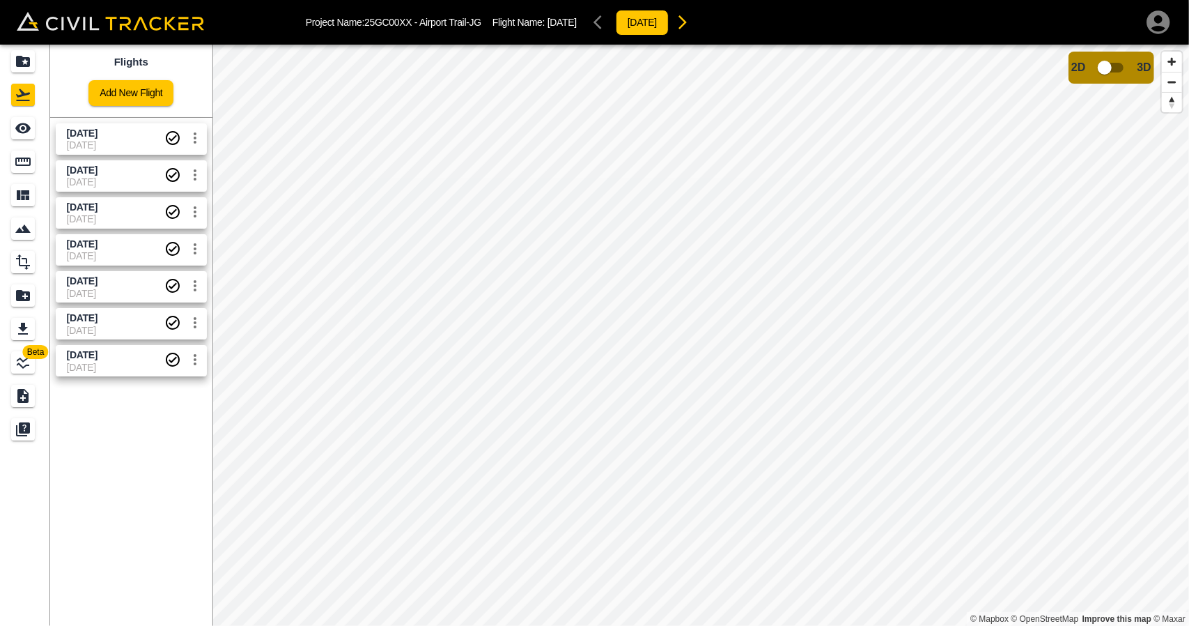
drag, startPoint x: 74, startPoint y: 127, endPoint x: 56, endPoint y: 132, distance: 17.9
click at [74, 127] on span "Sept 30 2025" at bounding box center [82, 132] width 31 height 11
click at [4, 136] on link at bounding box center [25, 127] width 50 height 33
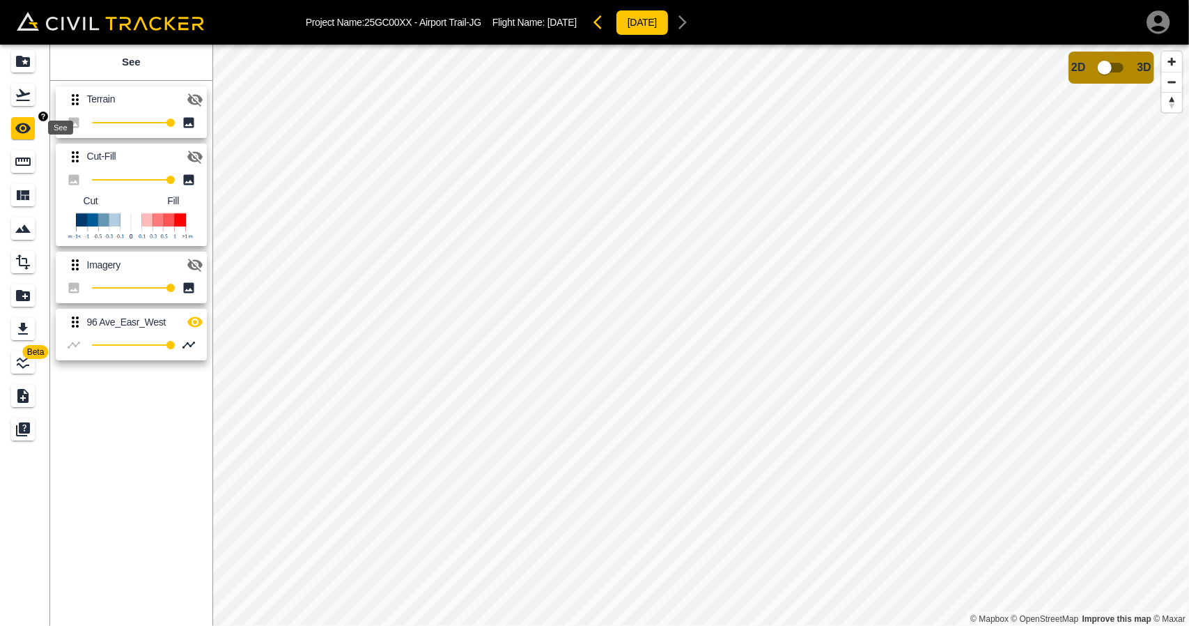
click at [17, 130] on icon "See" at bounding box center [22, 128] width 15 height 10
click at [36, 107] on link at bounding box center [25, 94] width 50 height 33
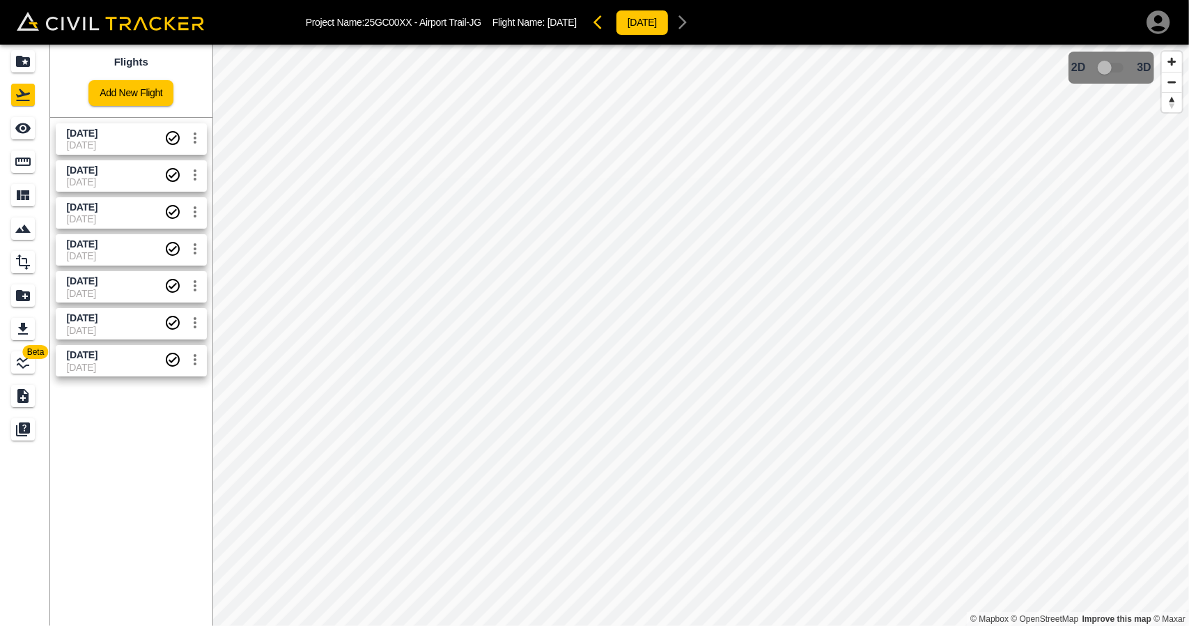
click at [88, 151] on link "Sept 30 2025 03-10-2025" at bounding box center [131, 138] width 151 height 31
click at [32, 137] on div "See" at bounding box center [23, 128] width 24 height 22
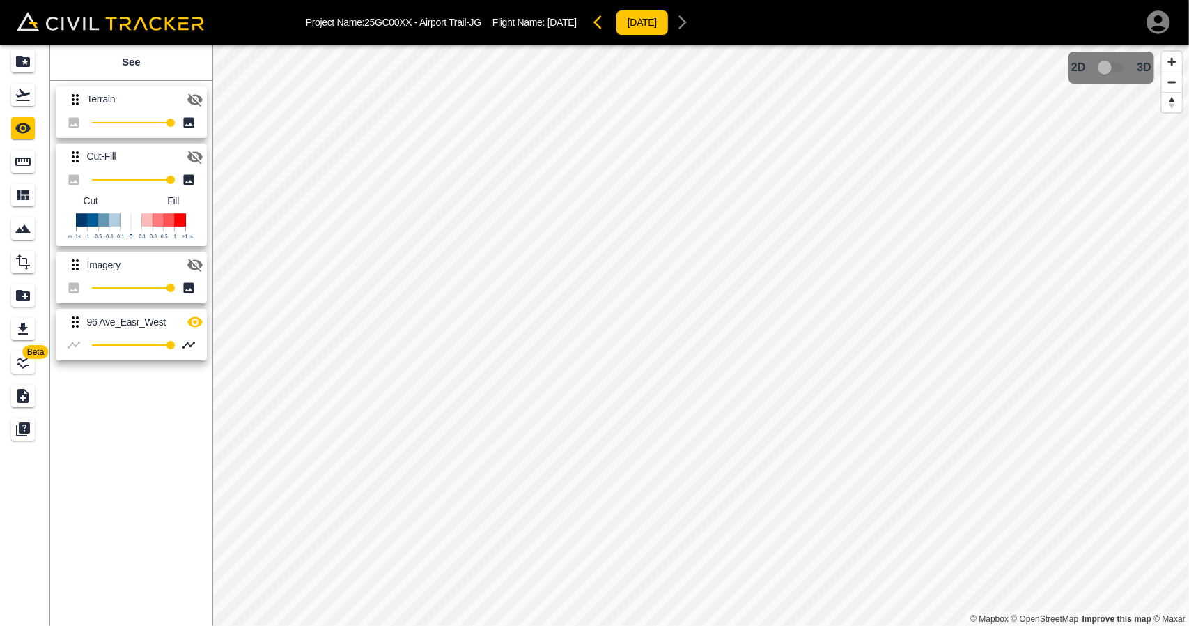
click at [190, 95] on icon "button" at bounding box center [194, 99] width 15 height 13
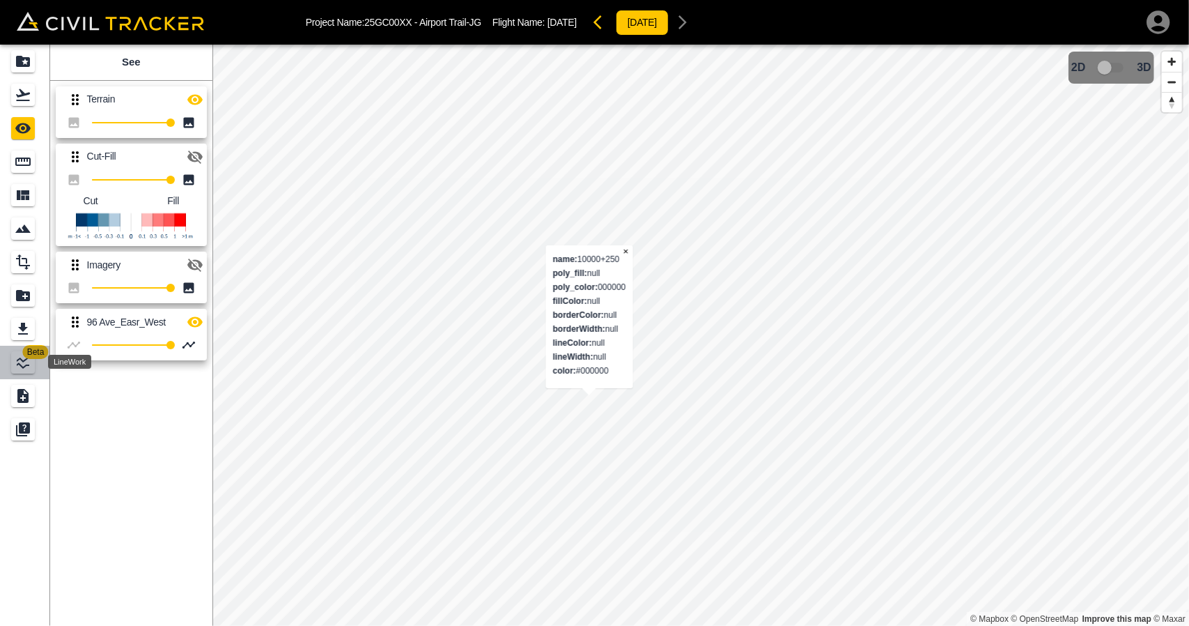
click at [24, 367] on icon "LineWork" at bounding box center [23, 362] width 13 height 13
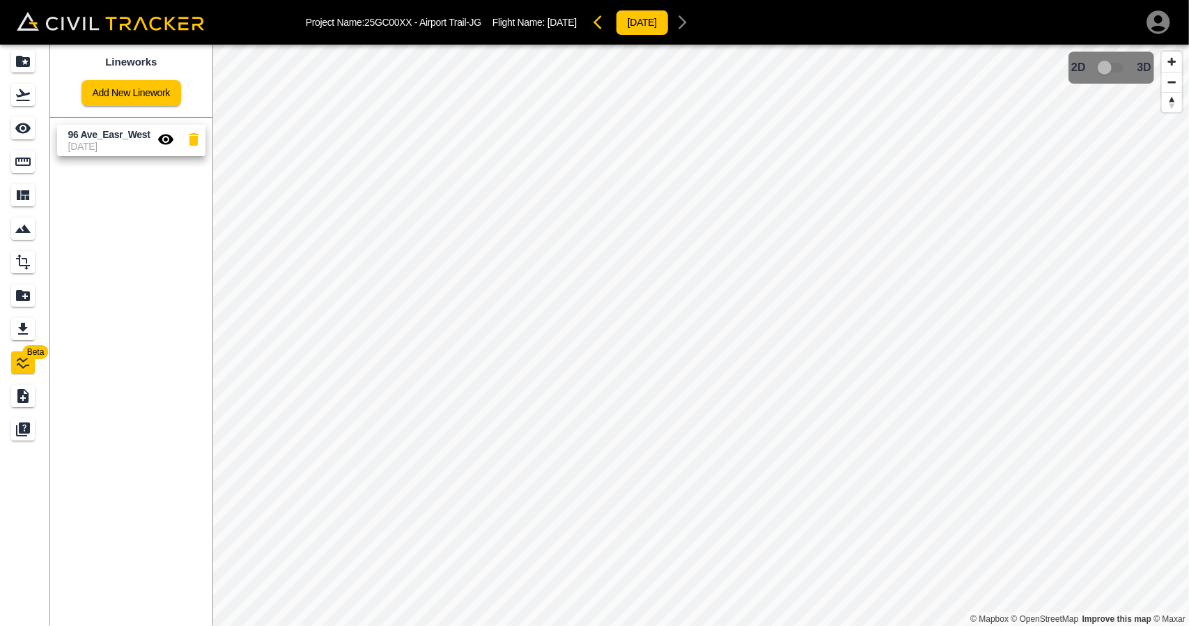
click at [192, 137] on icon "button" at bounding box center [194, 139] width 10 height 13
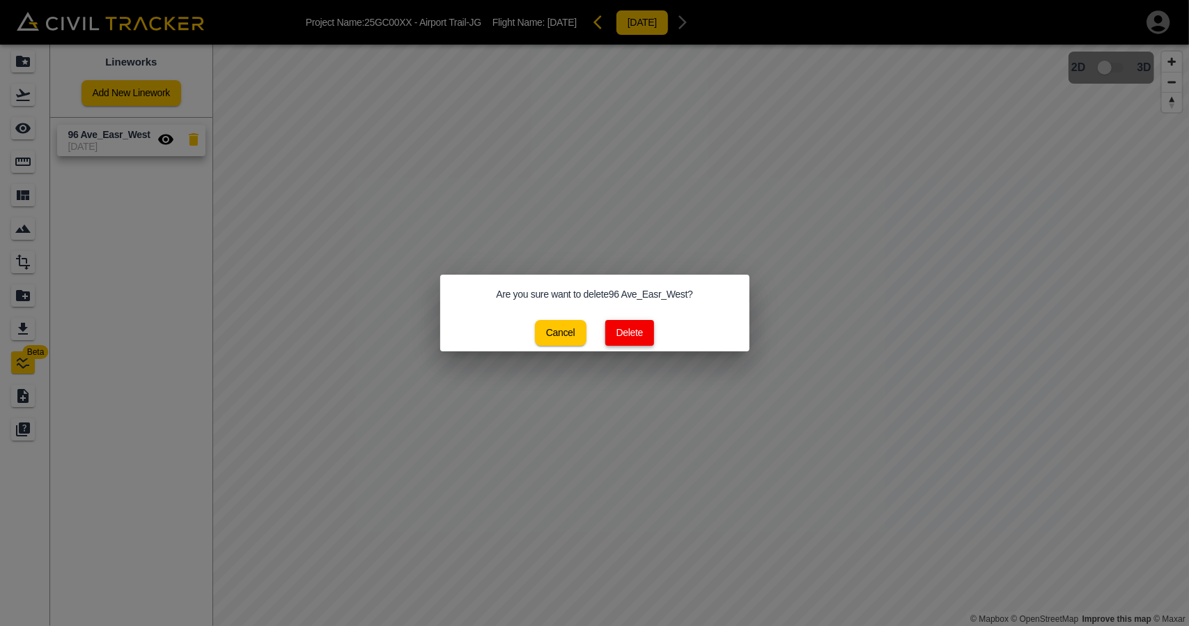
click at [642, 328] on button "Delete" at bounding box center [629, 333] width 49 height 26
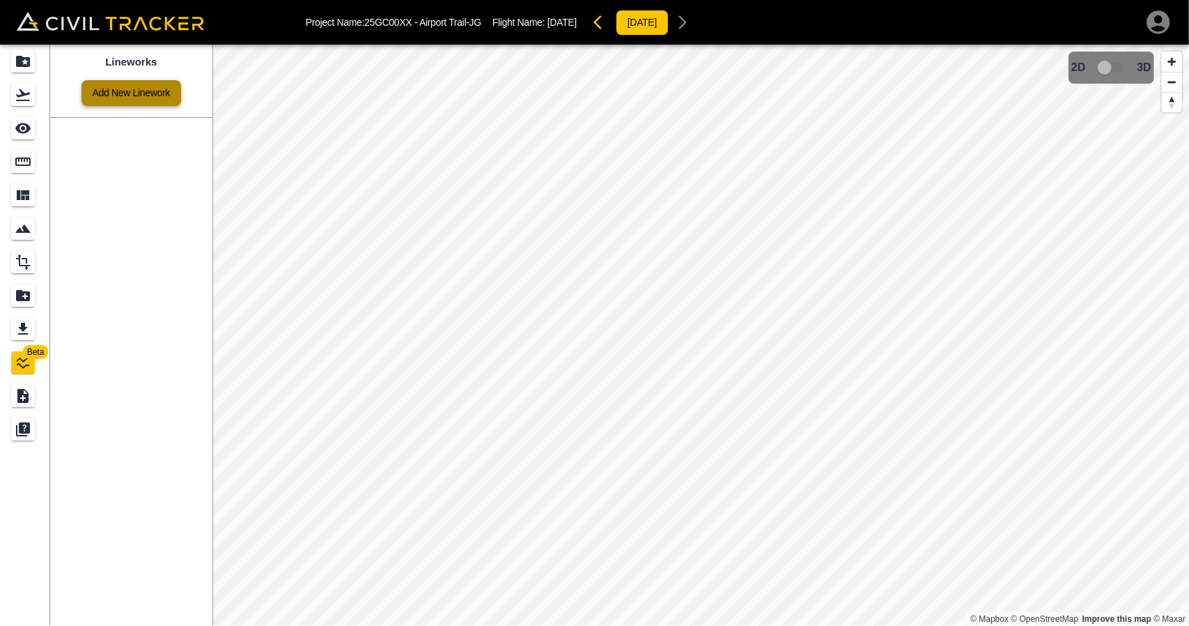
click at [162, 102] on link "Add New Linework" at bounding box center [132, 93] width 100 height 26
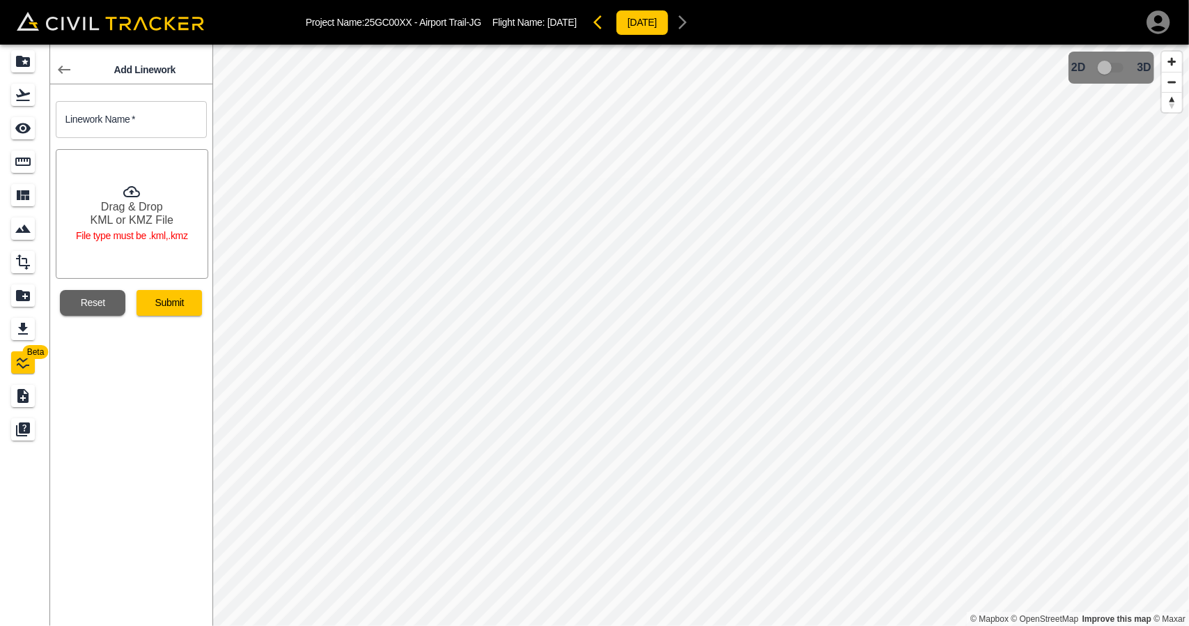
click at [141, 329] on div "Add Linework Linework Name   * Linework Name * Drag & Drop KML or KMZ File File…" at bounding box center [131, 335] width 162 height 581
click at [101, 295] on button "Reset" at bounding box center [92, 303] width 65 height 26
click at [103, 295] on button "Reset" at bounding box center [92, 303] width 65 height 26
click at [118, 245] on div "Drag & Drop KML or KMZ File File type must be .kml,.kmz" at bounding box center [132, 214] width 153 height 130
click at [145, 114] on input "text" at bounding box center [131, 119] width 151 height 37
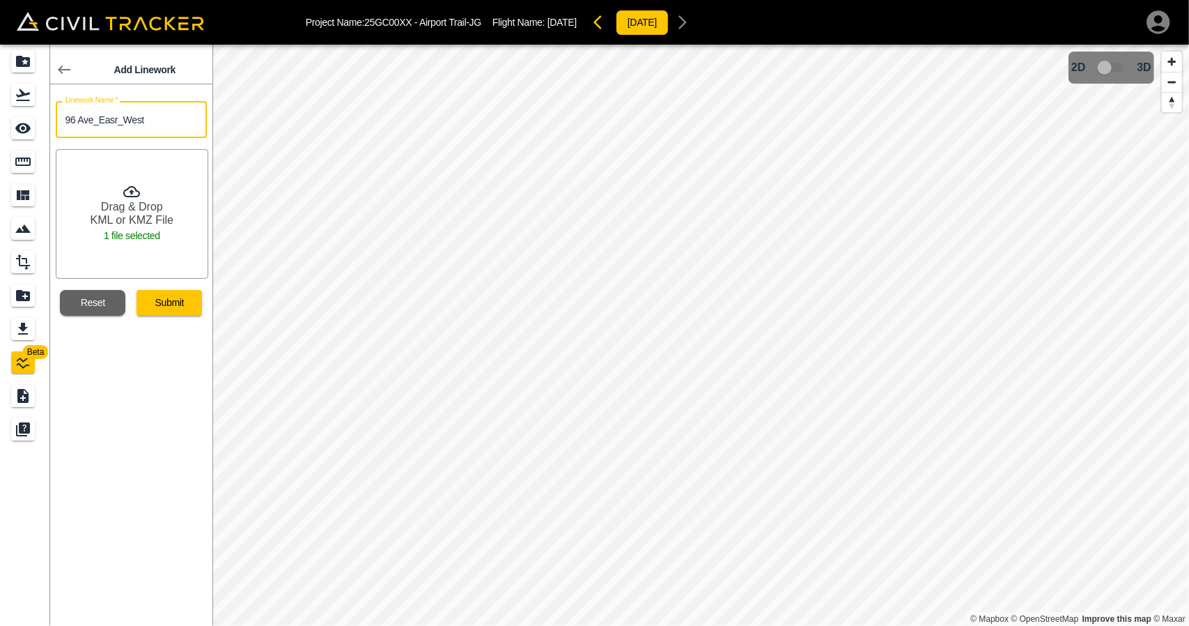
click at [116, 113] on input "96 Ave_Easr_West" at bounding box center [131, 119] width 151 height 37
type input "96 Ave_East_West"
click at [168, 299] on button "Submit" at bounding box center [169, 303] width 65 height 26
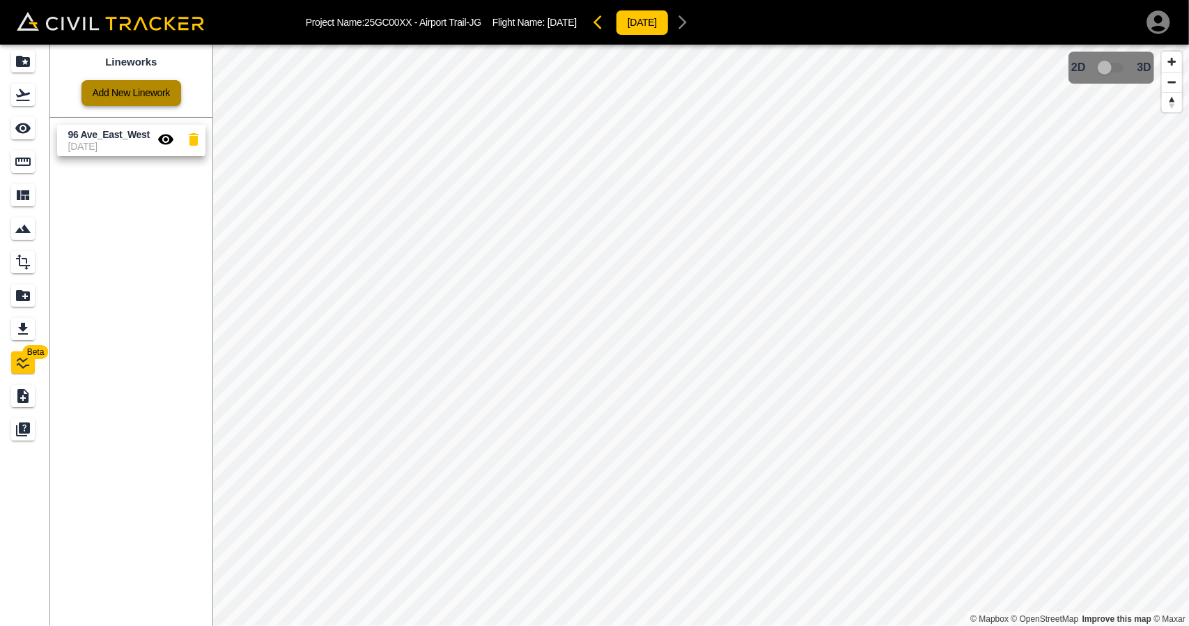
click at [88, 97] on link "Add New Linework" at bounding box center [132, 93] width 100 height 26
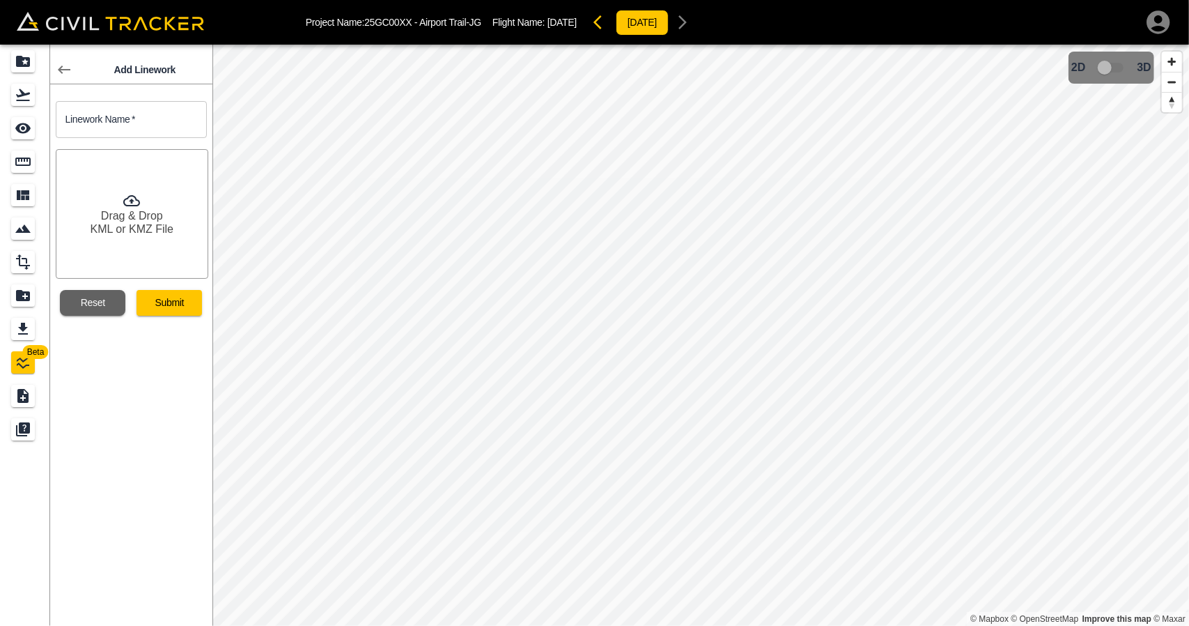
click at [137, 123] on input "text" at bounding box center [131, 119] width 151 height 37
type input "EBNB"
click at [174, 297] on button "Submit" at bounding box center [169, 303] width 65 height 26
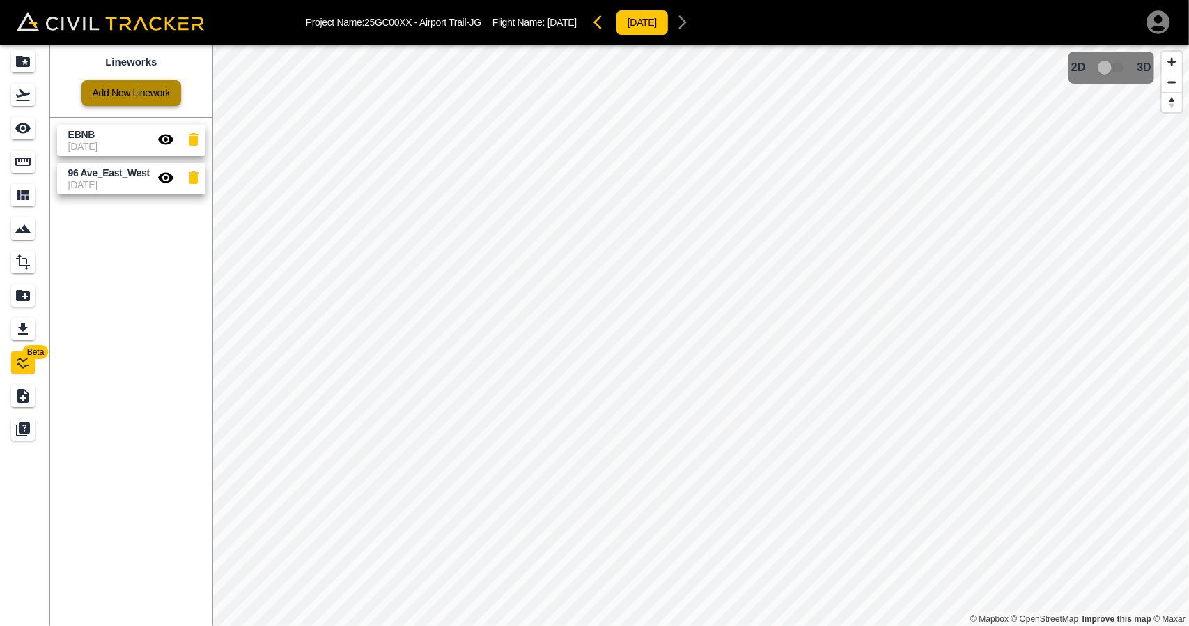
click at [144, 98] on link "Add New Linework" at bounding box center [132, 93] width 100 height 26
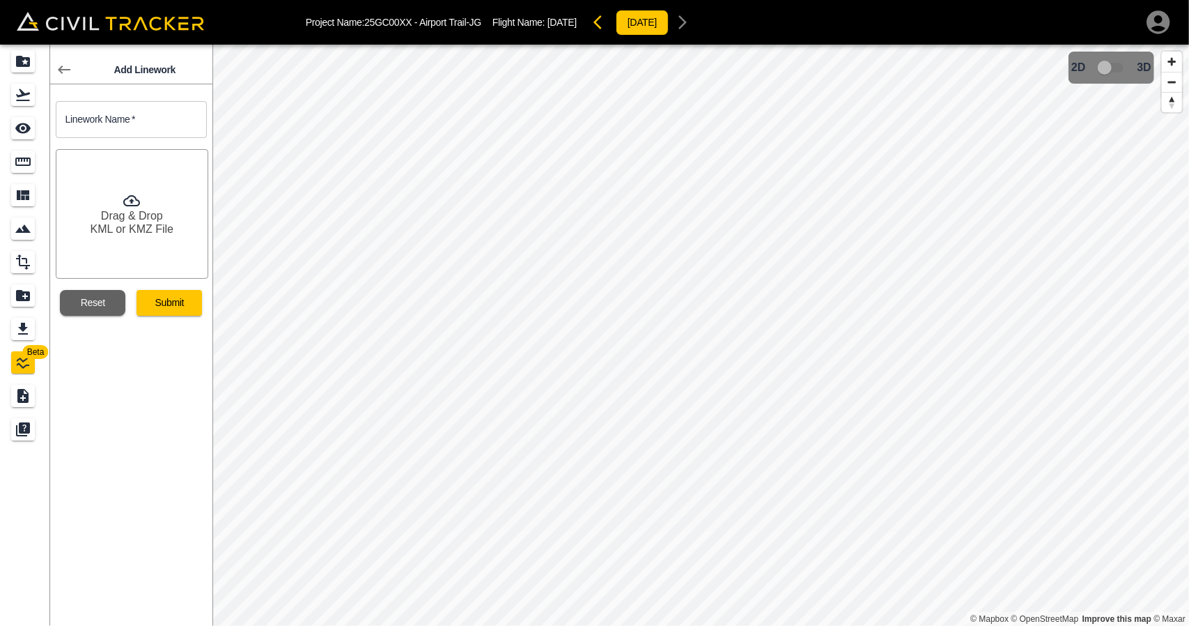
drag, startPoint x: 174, startPoint y: 102, endPoint x: 180, endPoint y: 109, distance: 8.9
click at [174, 102] on input "text" at bounding box center [131, 119] width 151 height 37
type input "EBSB"
click at [152, 305] on button "Submit" at bounding box center [169, 303] width 65 height 26
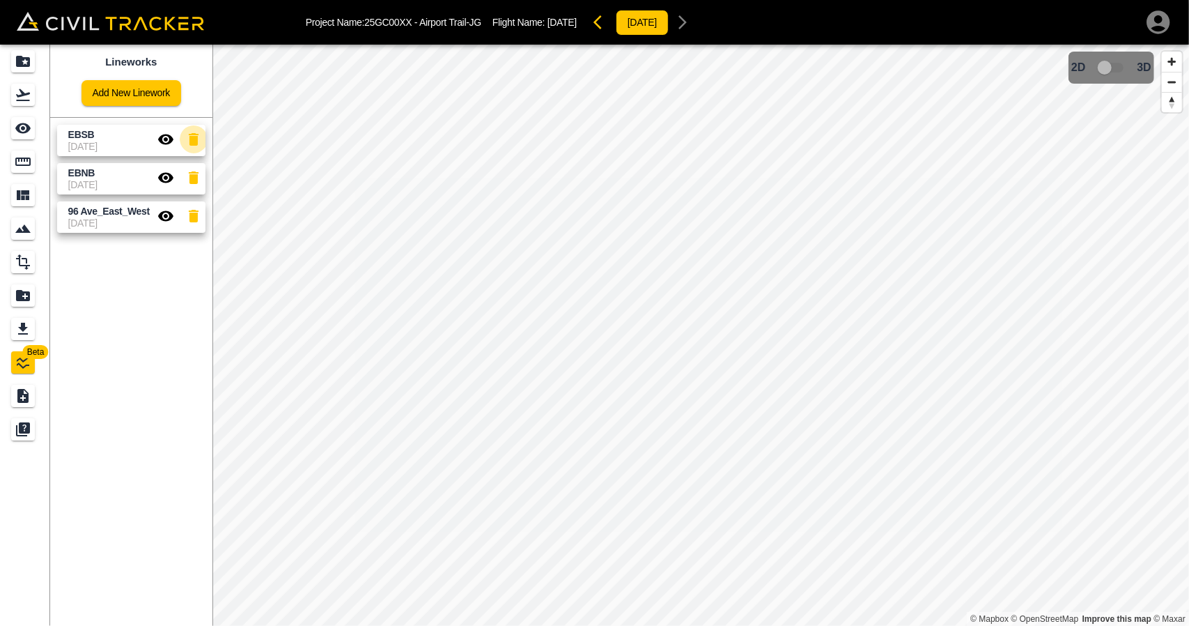
click at [196, 139] on icon "button" at bounding box center [194, 139] width 10 height 13
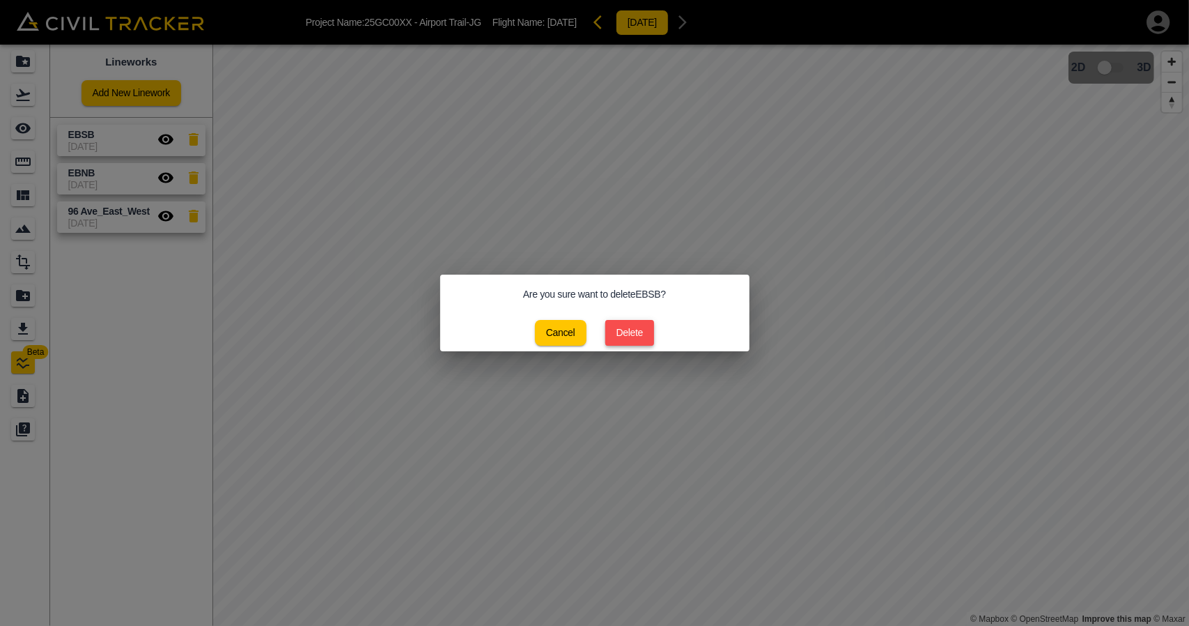
click at [623, 333] on button "Delete" at bounding box center [629, 333] width 49 height 26
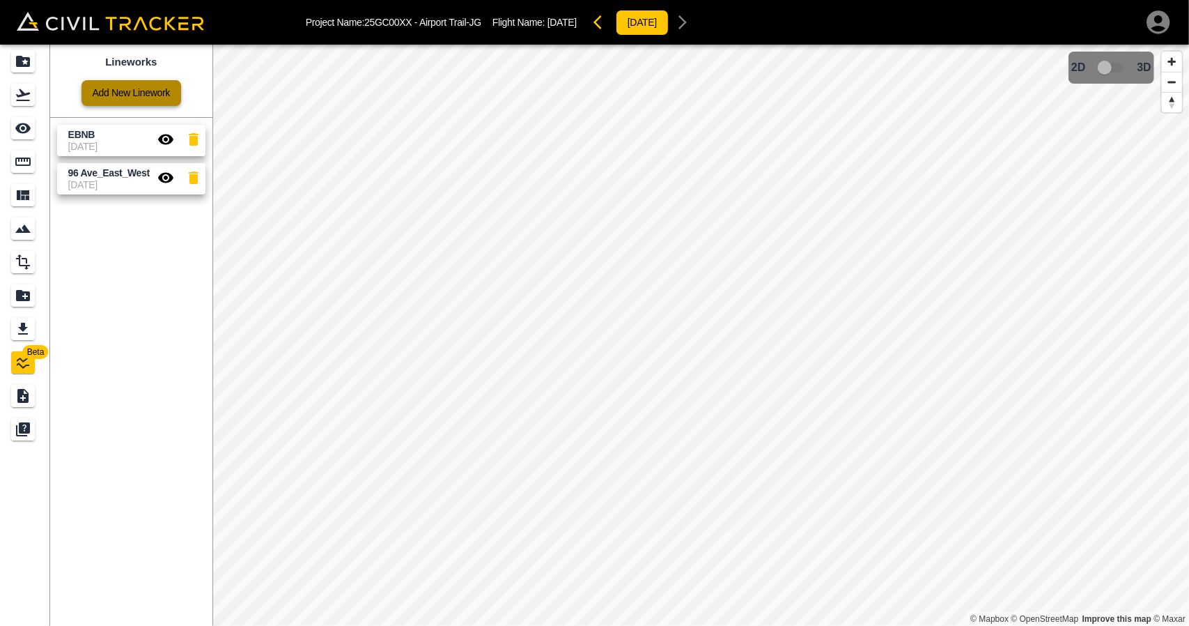
click at [135, 94] on link "Add New Linework" at bounding box center [132, 93] width 100 height 26
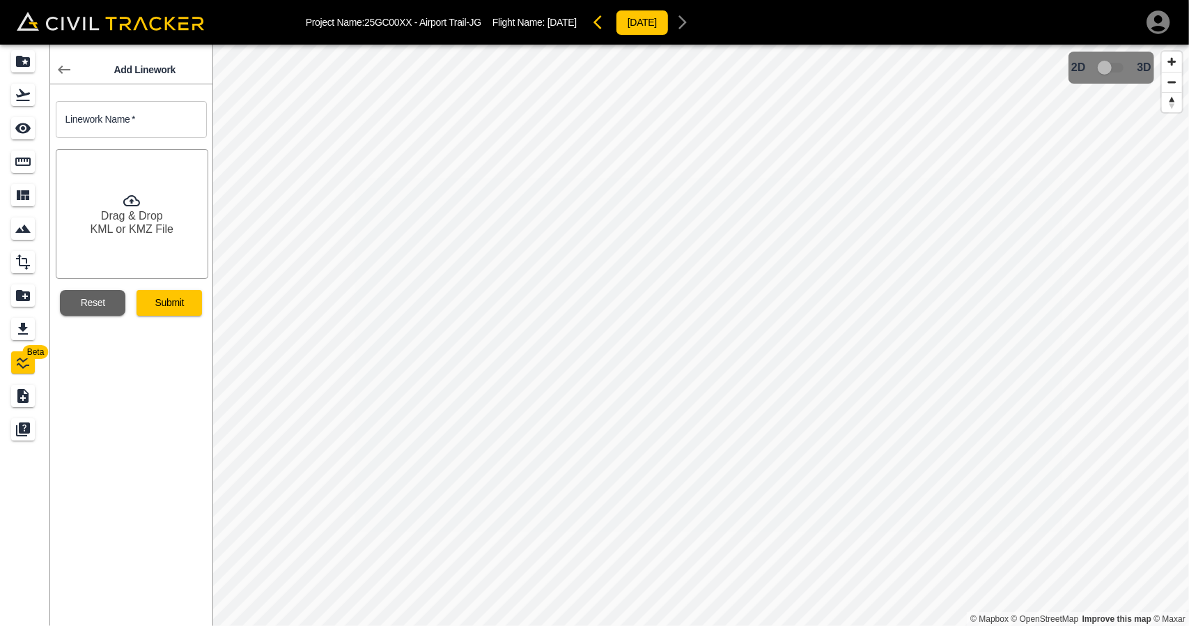
click at [159, 102] on input "text" at bounding box center [131, 119] width 151 height 37
type input "EBSB"
click at [185, 304] on button "Submit" at bounding box center [169, 303] width 65 height 26
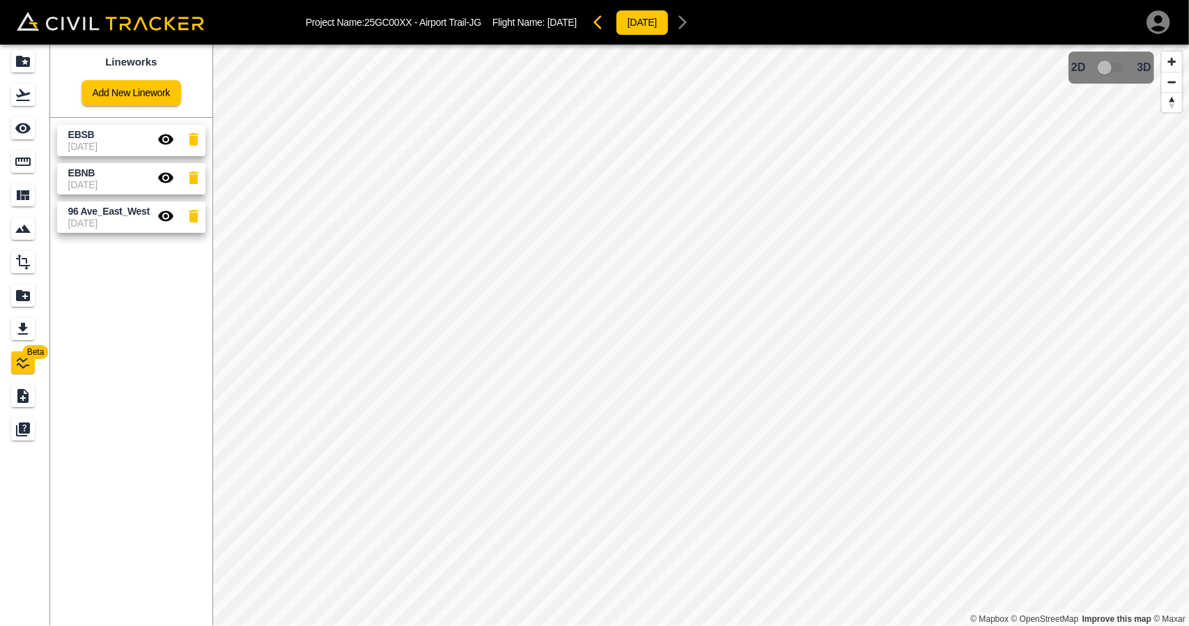
click at [163, 137] on icon "button" at bounding box center [165, 139] width 17 height 17
click at [163, 137] on icon "button" at bounding box center [165, 139] width 15 height 13
click at [168, 139] on icon "button" at bounding box center [165, 139] width 17 height 17
click at [21, 107] on link at bounding box center [25, 94] width 50 height 33
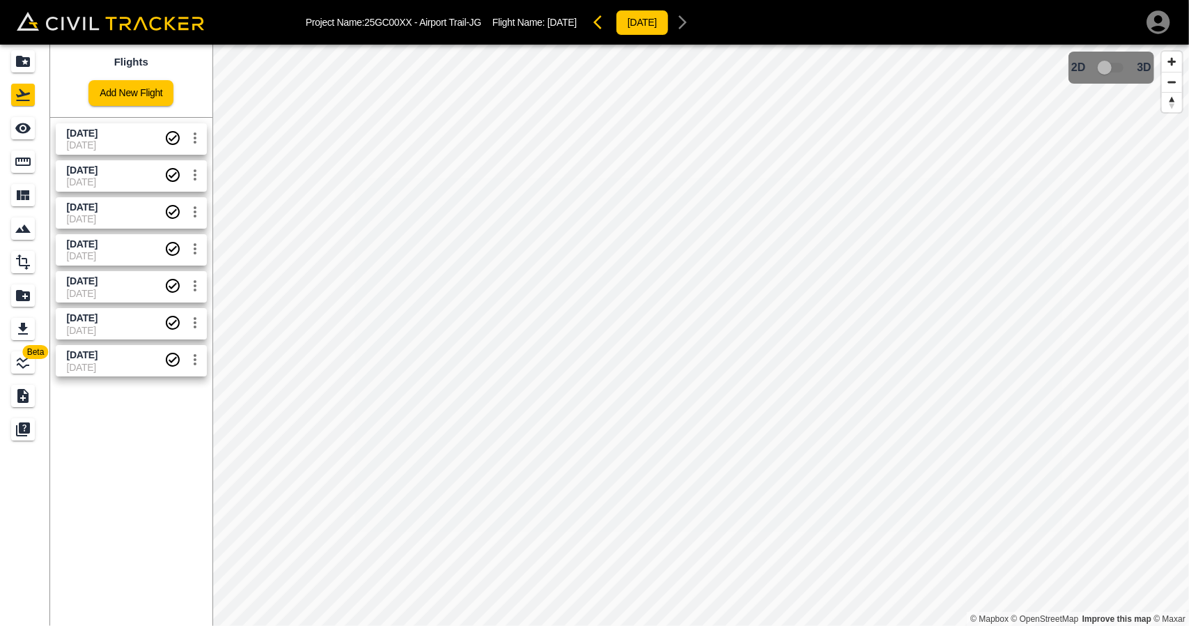
click at [70, 147] on span "03-10-2025" at bounding box center [116, 144] width 98 height 11
click at [24, 126] on icon "See" at bounding box center [23, 128] width 17 height 17
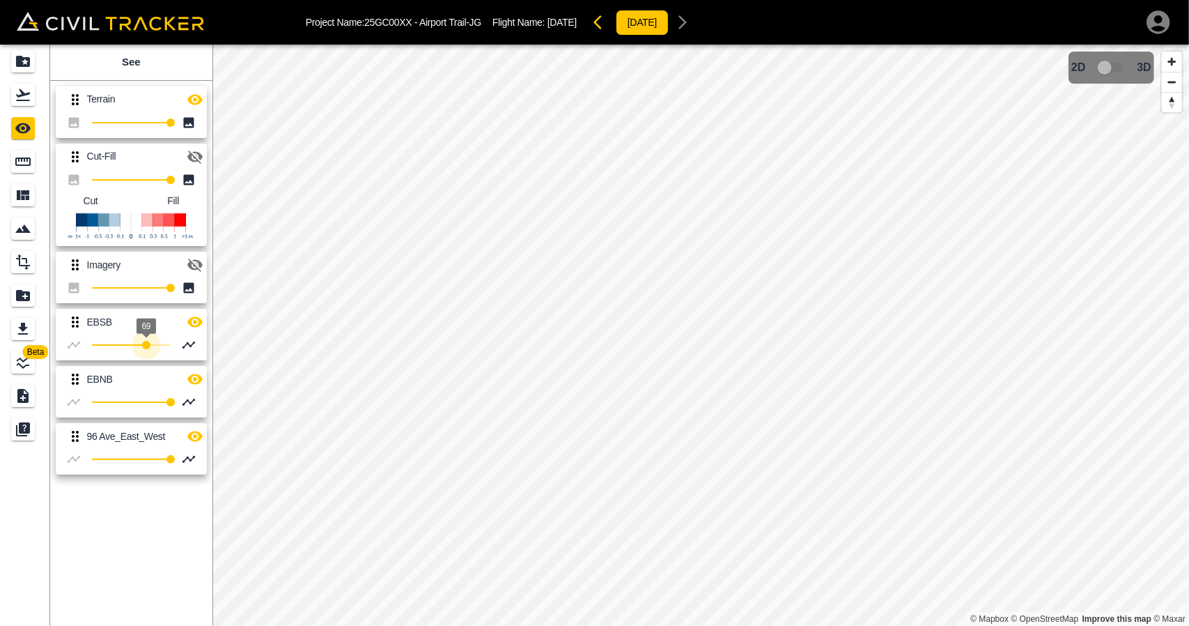
type input "100"
click at [235, 366] on div "Beta See Terrain 100 Cut-Fill 100 Cut Fill Imagery 100 EBSB 100 EBNB 100 96 Ave…" at bounding box center [594, 335] width 1189 height 581
drag, startPoint x: 18, startPoint y: 366, endPoint x: 52, endPoint y: 235, distance: 134.7
click at [18, 365] on icon "LineWork" at bounding box center [23, 362] width 17 height 17
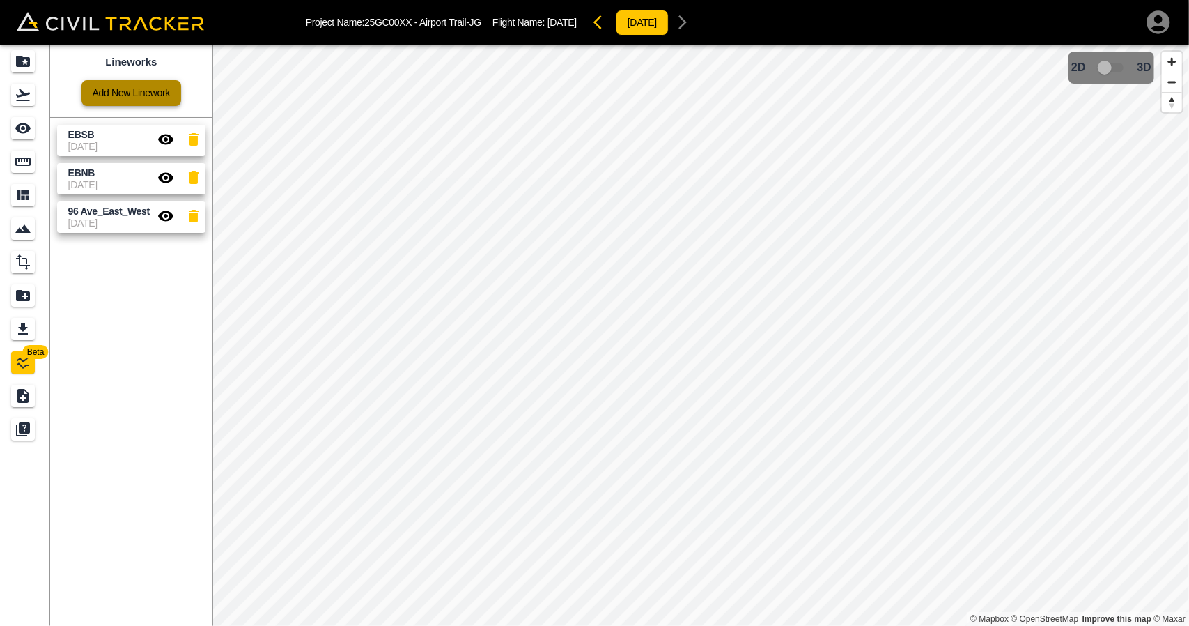
click at [134, 100] on link "Add New Linework" at bounding box center [132, 93] width 100 height 26
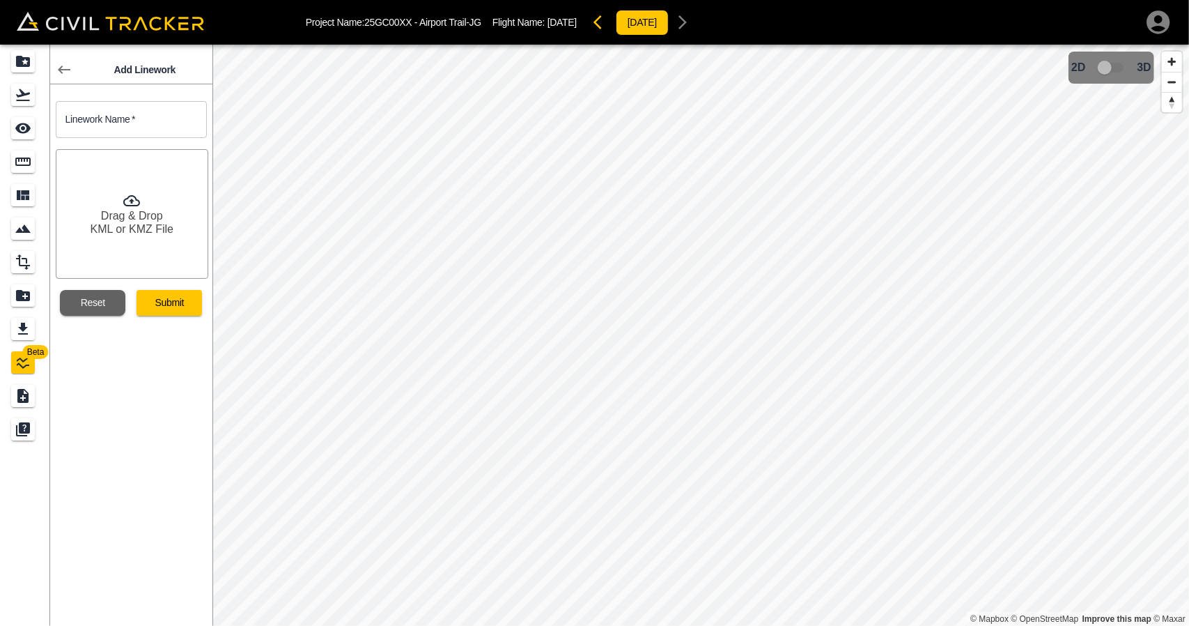
click at [163, 119] on input "text" at bounding box center [131, 119] width 151 height 37
type input "B"
type input "NBEB"
click at [169, 300] on button "Submit" at bounding box center [169, 303] width 65 height 26
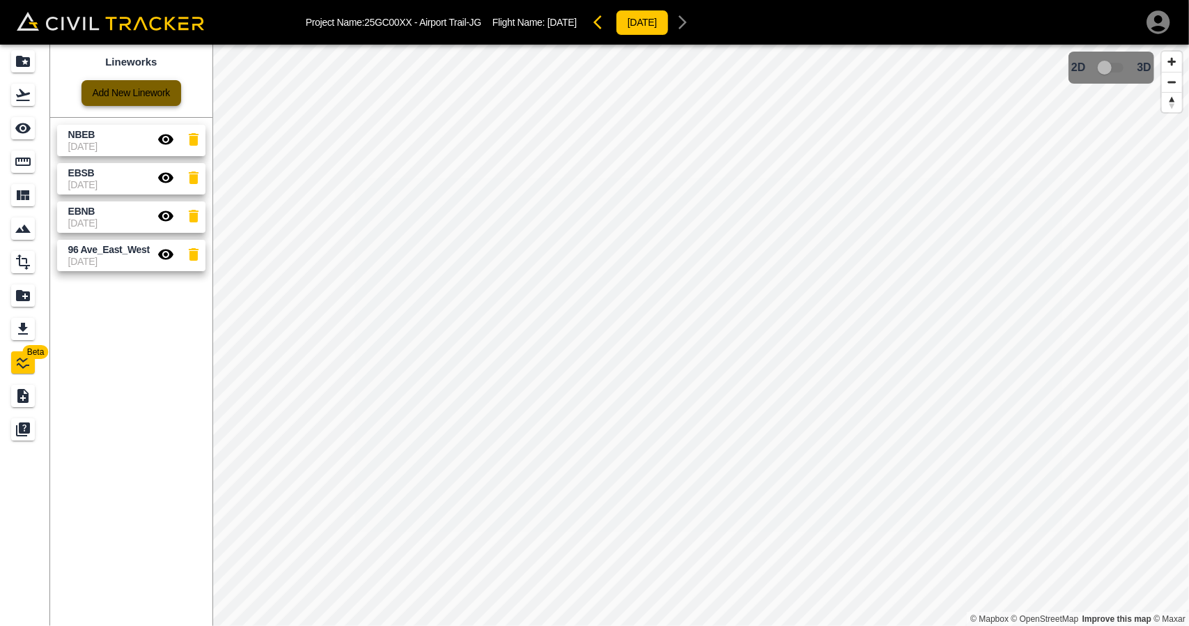
click at [125, 88] on link "Add New Linework" at bounding box center [132, 93] width 100 height 26
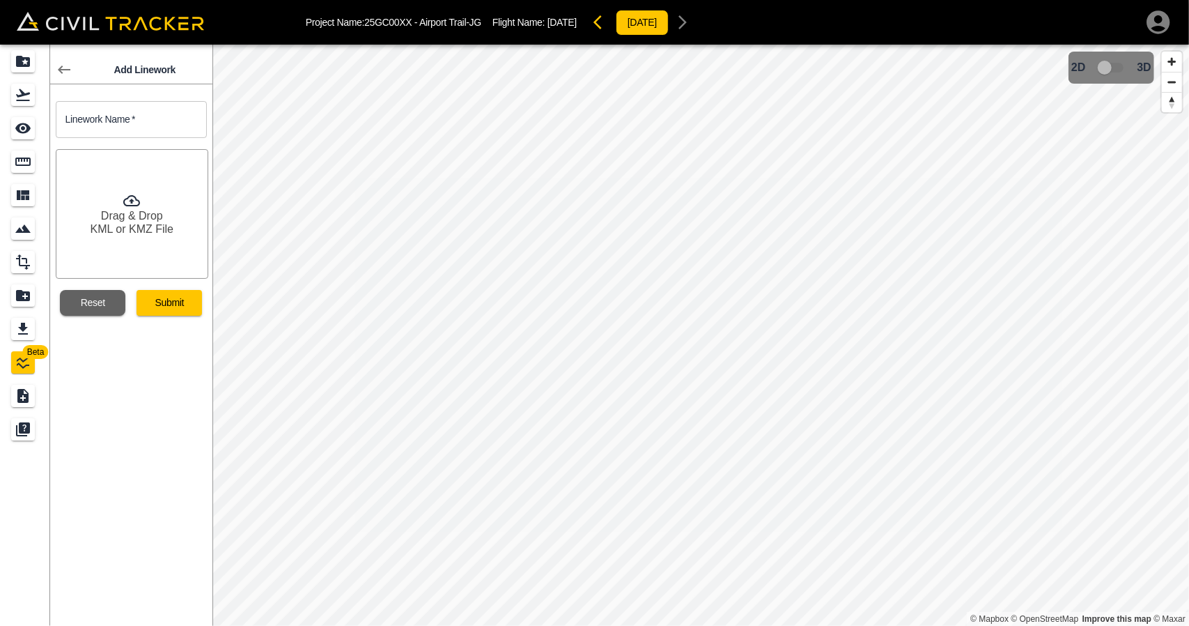
drag, startPoint x: 125, startPoint y: 88, endPoint x: 160, endPoint y: 114, distance: 42.4
click at [159, 109] on input "text" at bounding box center [131, 119] width 151 height 37
type input "NBWB"
click at [155, 301] on button "Submit" at bounding box center [169, 303] width 65 height 26
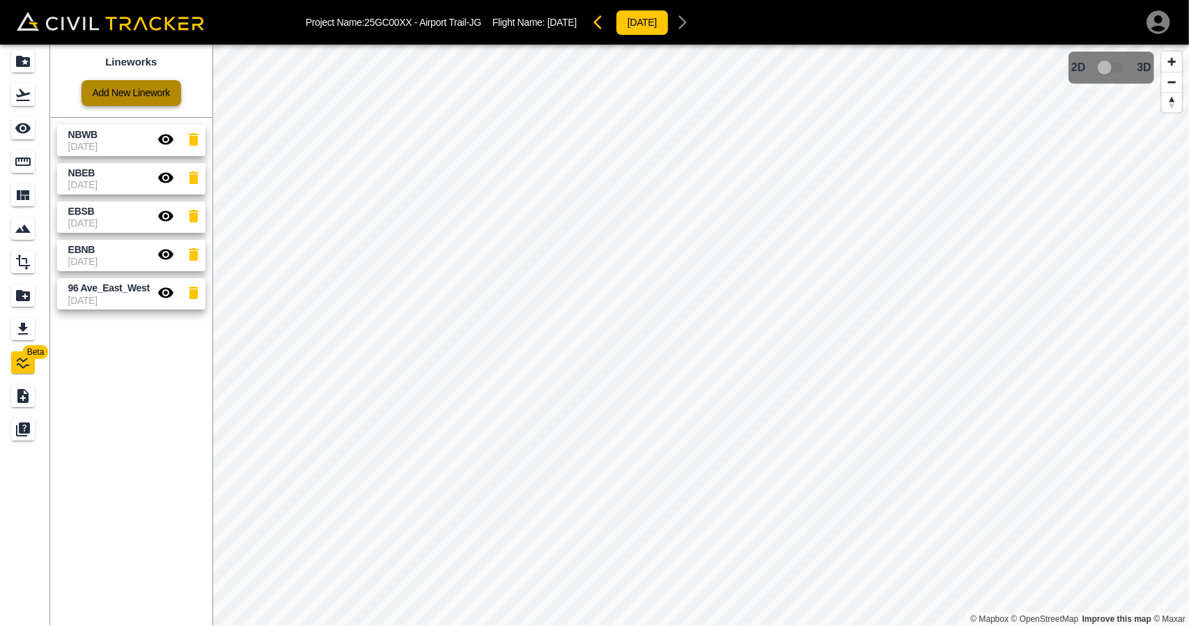
click at [135, 97] on link "Add New Linework" at bounding box center [132, 93] width 100 height 26
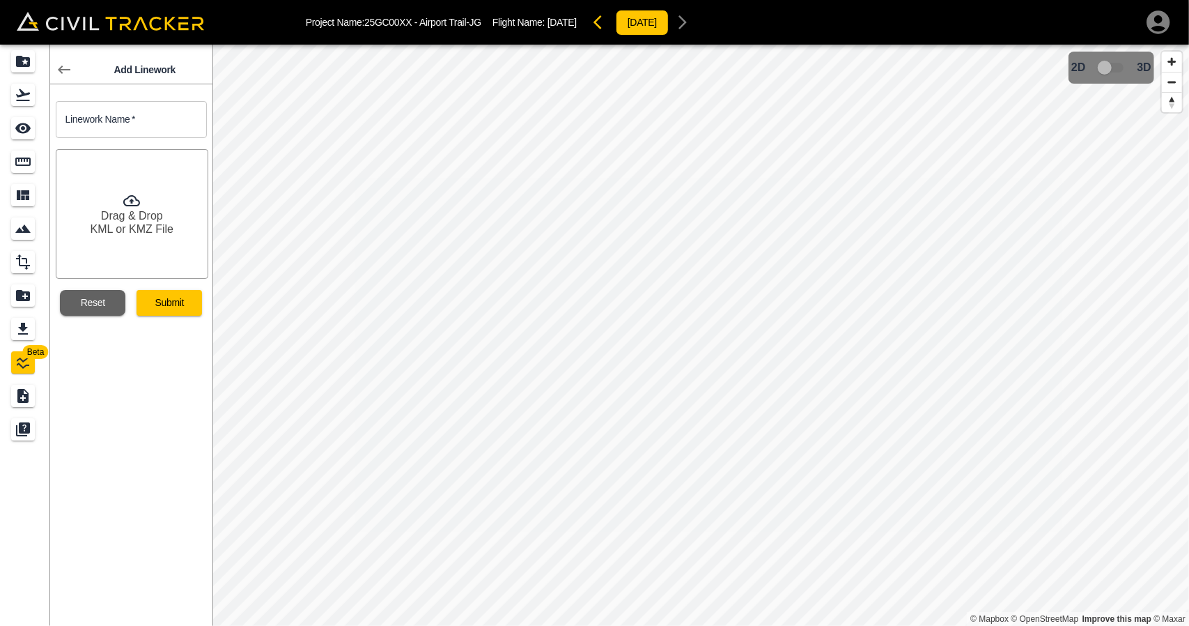
click at [148, 124] on input "text" at bounding box center [131, 119] width 151 height 37
type input "SBEB"
click at [167, 311] on button "Submit" at bounding box center [169, 303] width 65 height 26
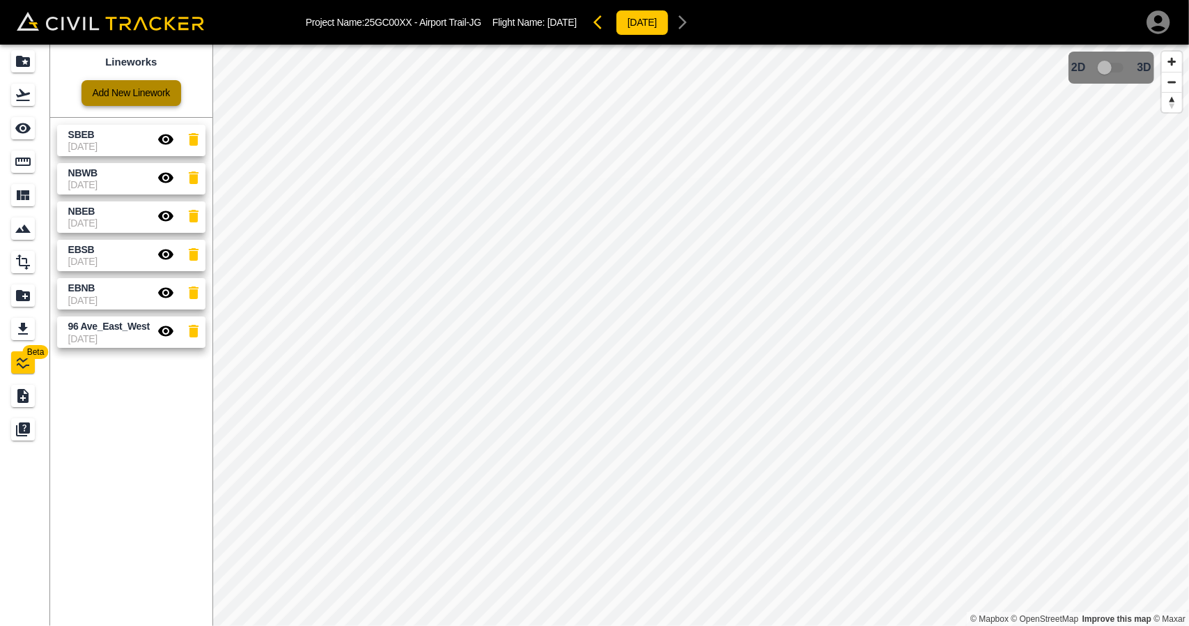
click at [131, 94] on link "Add New Linework" at bounding box center [132, 93] width 100 height 26
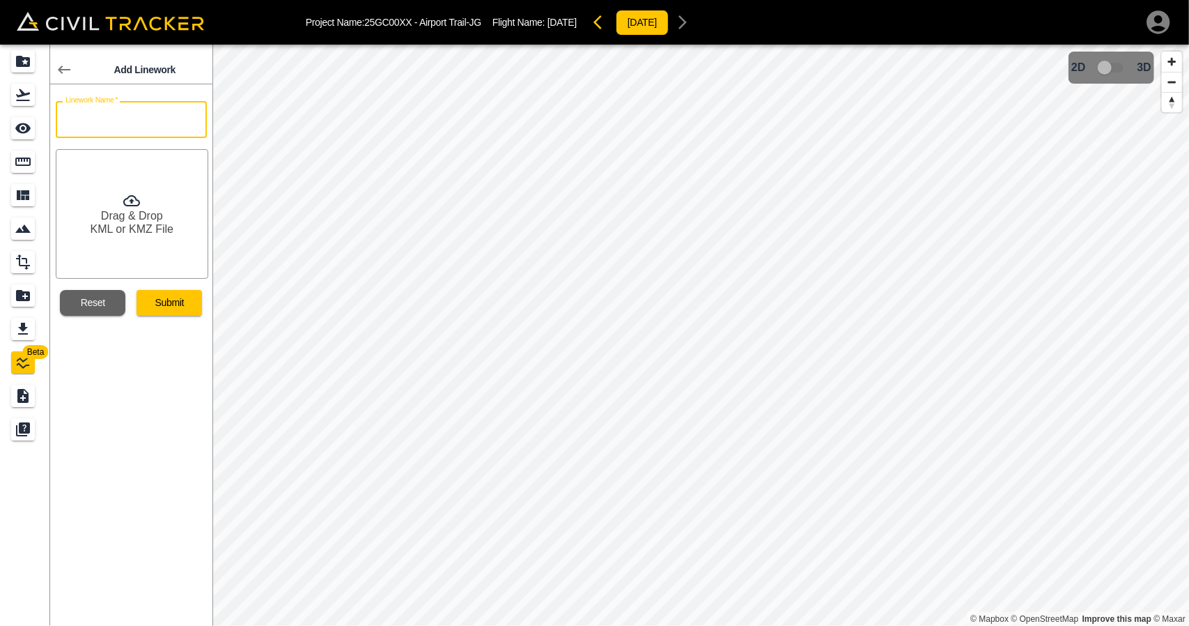
click at [148, 126] on input "text" at bounding box center [131, 119] width 151 height 37
type input "WBNB"
click at [170, 318] on div "Add Linework Linework Name   * WBNB Linework Name * Drag & Drop KML or KMZ File…" at bounding box center [131, 335] width 162 height 581
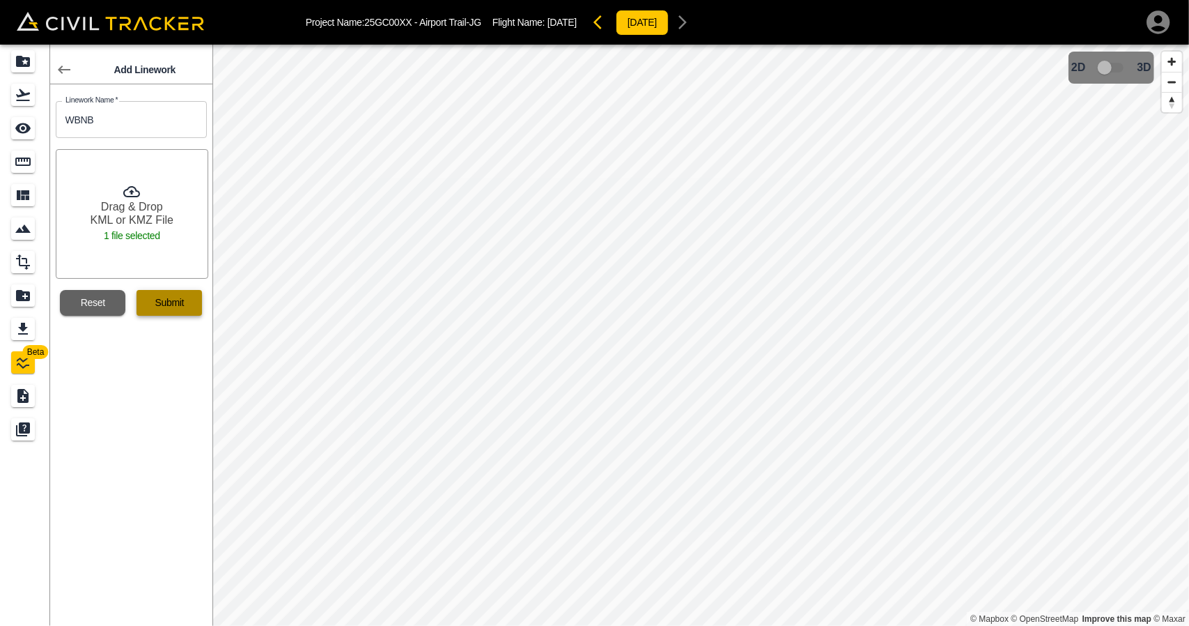
click at [181, 302] on button "Submit" at bounding box center [169, 303] width 65 height 26
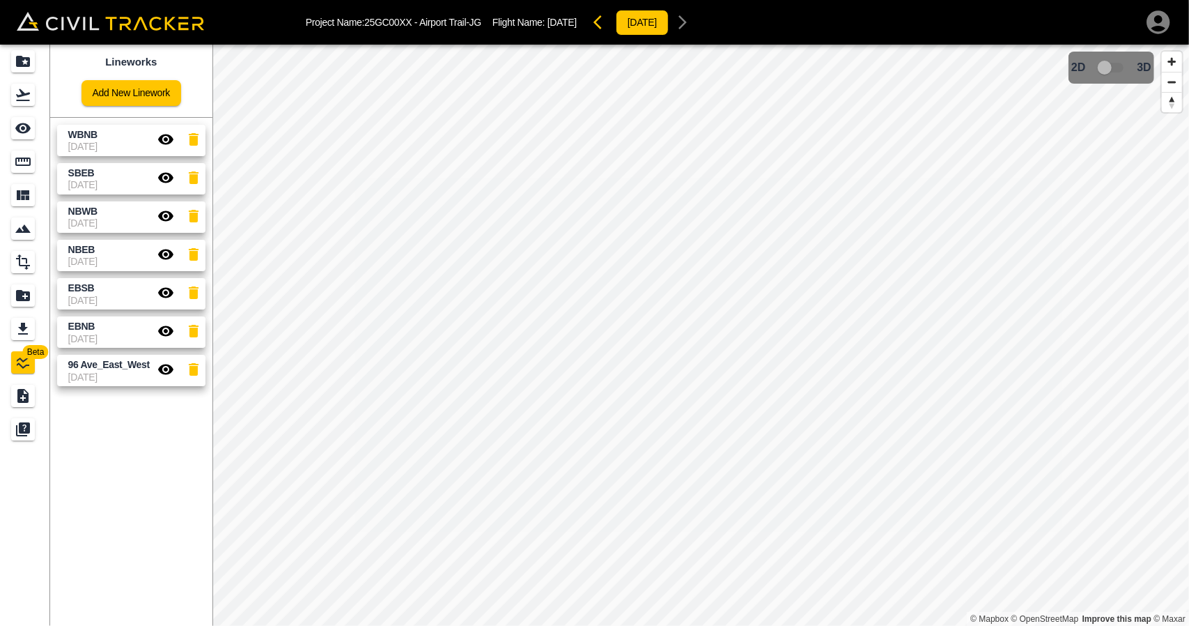
click at [155, 461] on div "Lineworks Add New Linework WBNB 06-10-2025 SBEB 06-10-2025 NBWB 06-10-2025 NBEB…" at bounding box center [131, 335] width 162 height 581
click at [128, 86] on link "Add New Linework" at bounding box center [132, 93] width 100 height 26
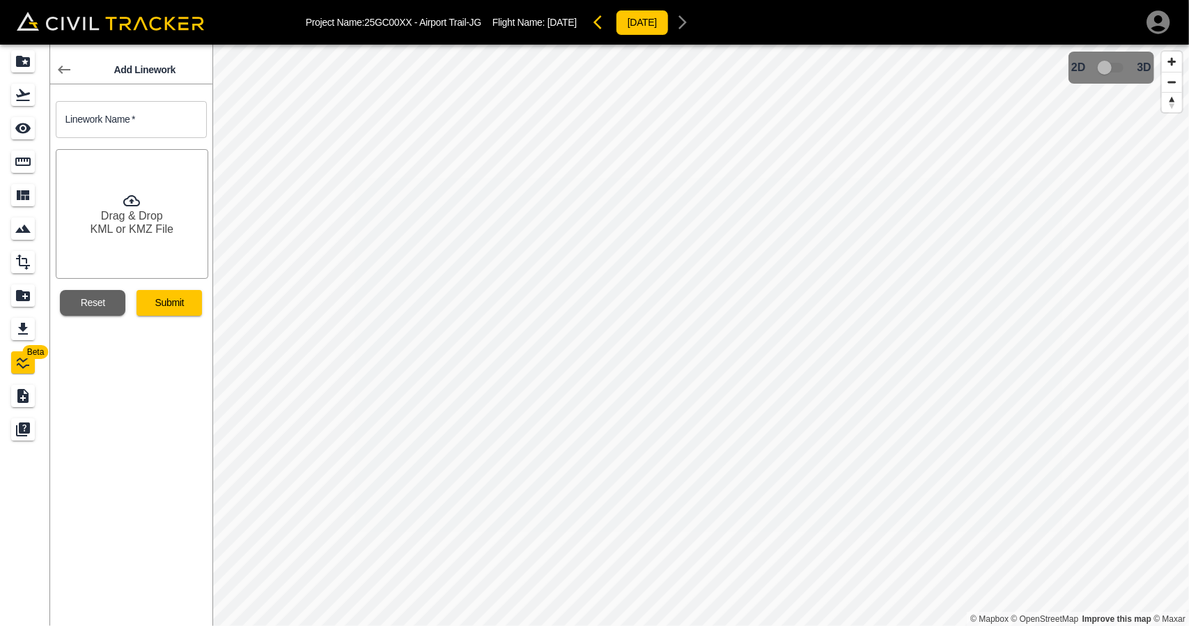
click at [162, 102] on input "text" at bounding box center [131, 119] width 151 height 37
type input "WBSB"
click at [144, 277] on div "Linework Name   * WBSB Linework Name * Drag & Drop KML or KMZ File Reset Submit" at bounding box center [126, 203] width 162 height 226
click at [167, 306] on button "Submit" at bounding box center [169, 303] width 65 height 26
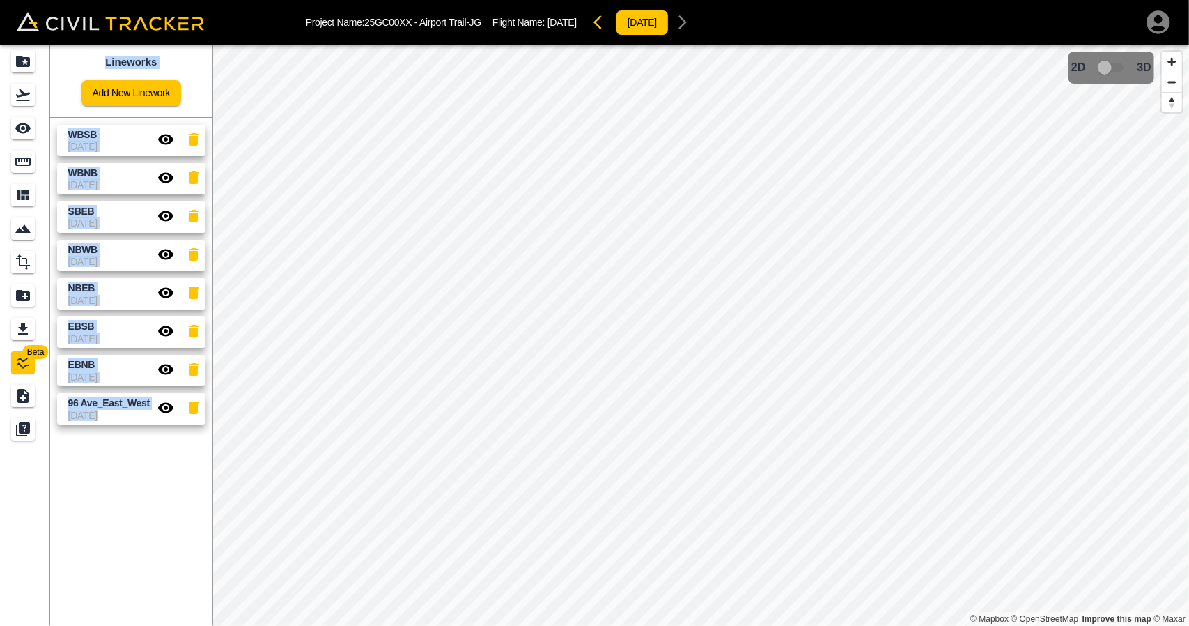
click at [172, 493] on div "Lineworks Add New Linework WBSB 07-10-2025 WBNB 06-10-2025 SBEB 06-10-2025 NBWB…" at bounding box center [131, 335] width 162 height 581
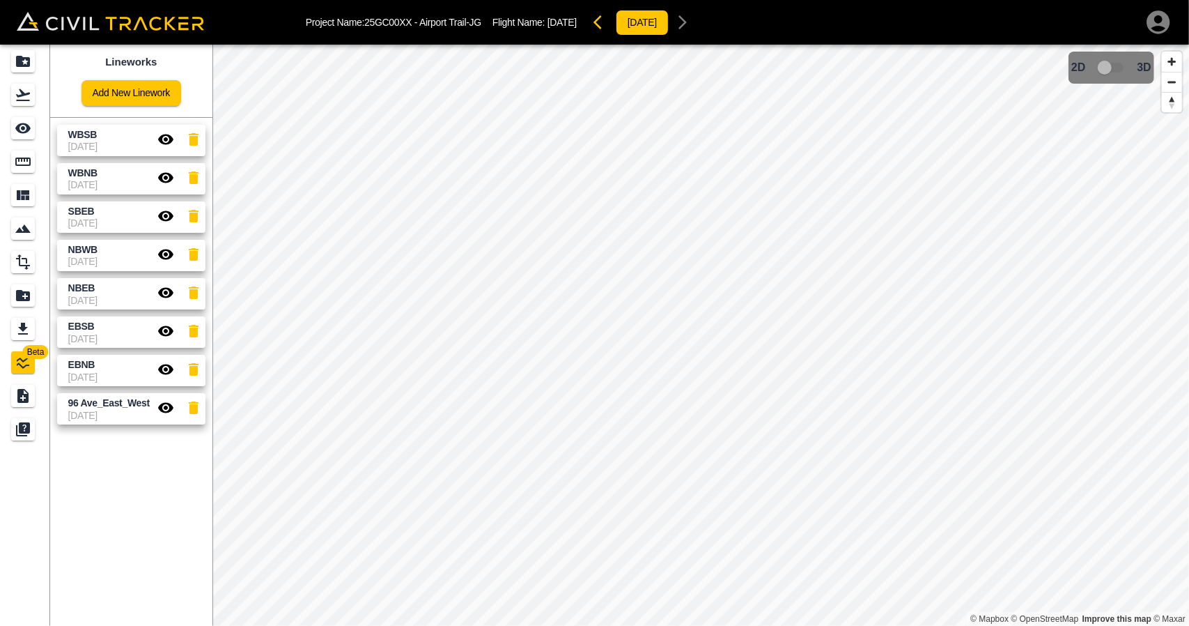
click at [167, 141] on icon "button" at bounding box center [165, 139] width 17 height 17
click at [29, 59] on icon "Projects" at bounding box center [23, 61] width 14 height 11
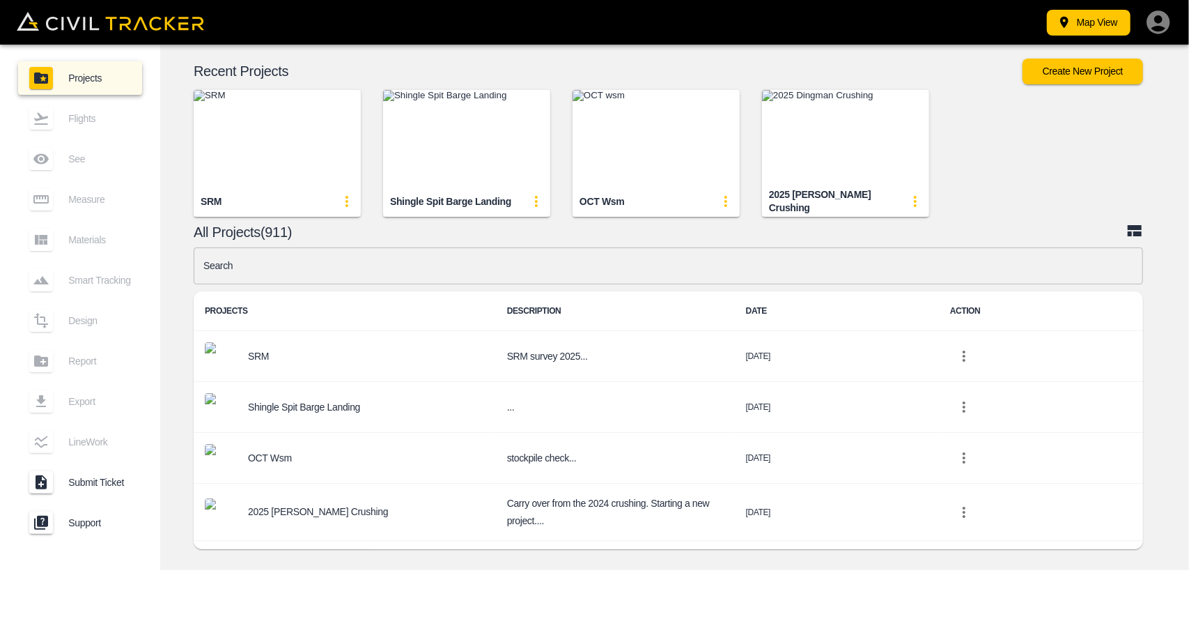
click at [536, 272] on input "text" at bounding box center [669, 265] width 950 height 37
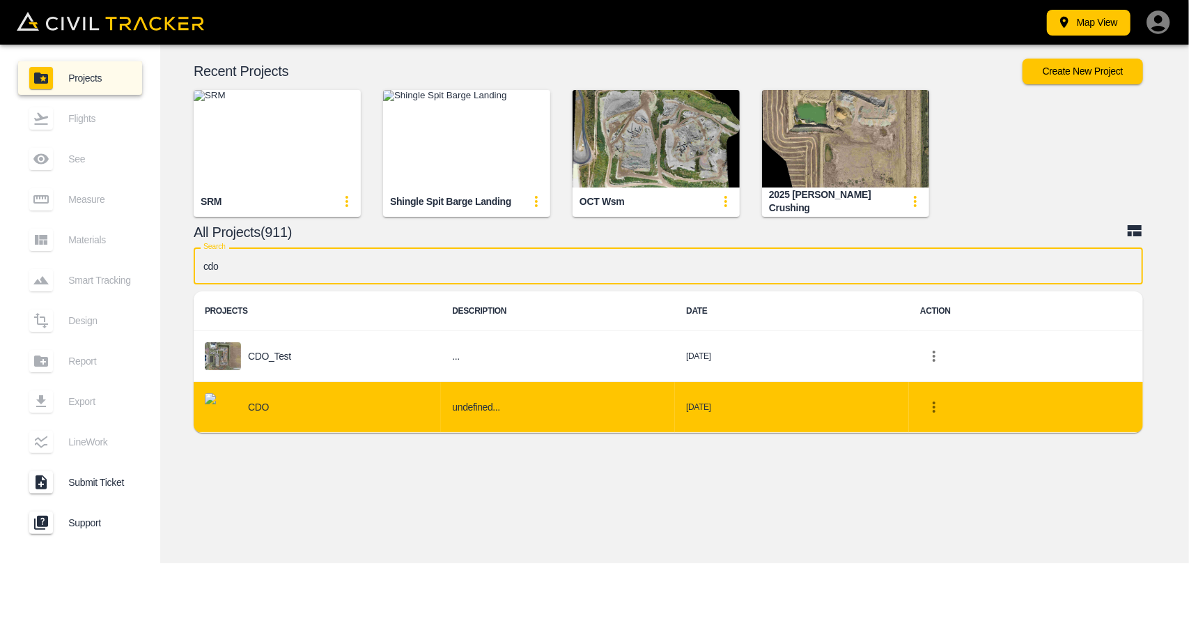
type input "cdo"
click at [289, 397] on div "CDO" at bounding box center [317, 407] width 225 height 28
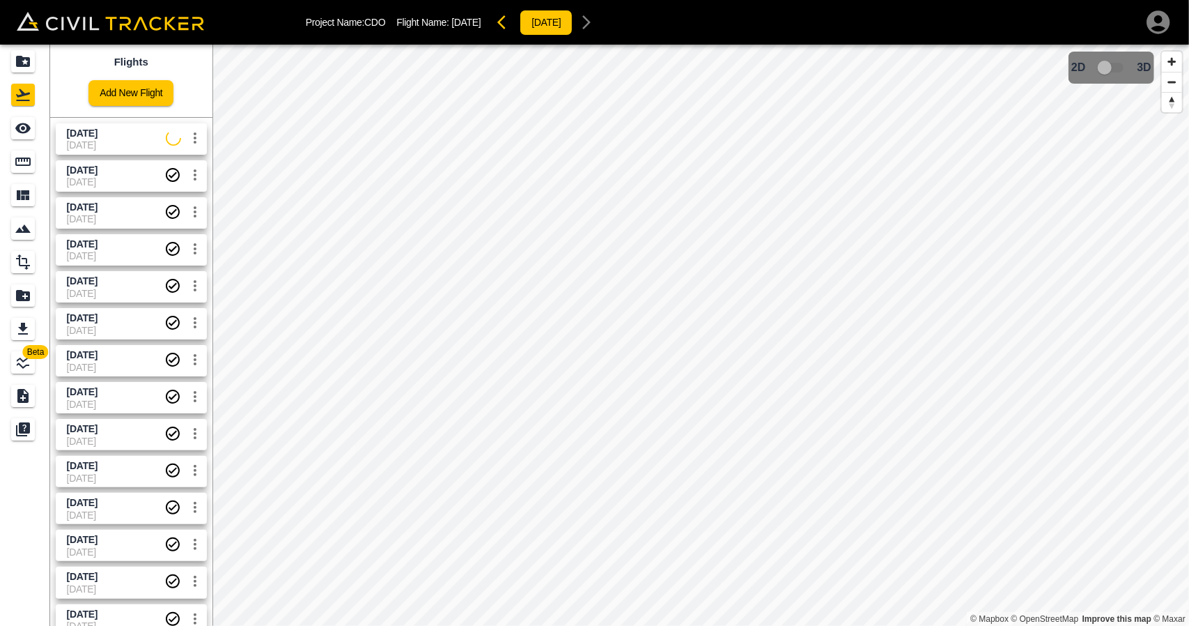
drag, startPoint x: 106, startPoint y: 137, endPoint x: 33, endPoint y: 137, distance: 72.5
click at [98, 137] on span "10/6/2025" at bounding box center [82, 132] width 31 height 11
click at [29, 136] on icon "See" at bounding box center [23, 128] width 17 height 17
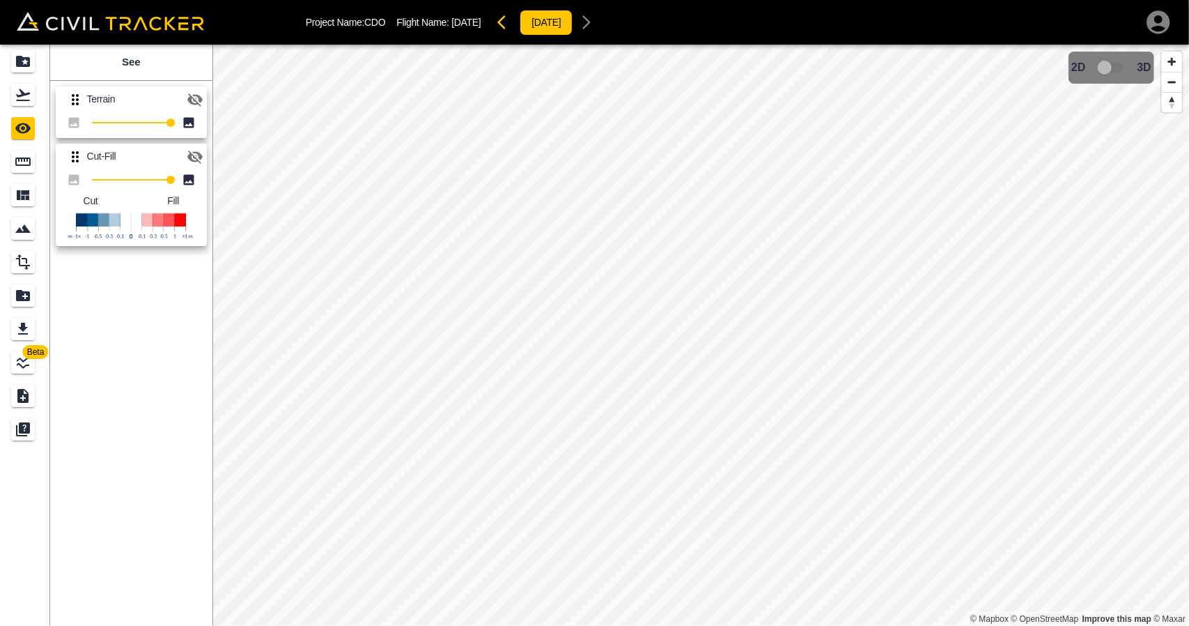
click at [195, 97] on icon "button" at bounding box center [195, 99] width 17 height 17
click at [195, 97] on icon "button" at bounding box center [194, 99] width 15 height 10
click at [190, 152] on icon "button" at bounding box center [194, 156] width 15 height 13
click at [195, 97] on icon "button" at bounding box center [195, 99] width 17 height 17
click at [199, 94] on icon "button" at bounding box center [195, 99] width 17 height 17
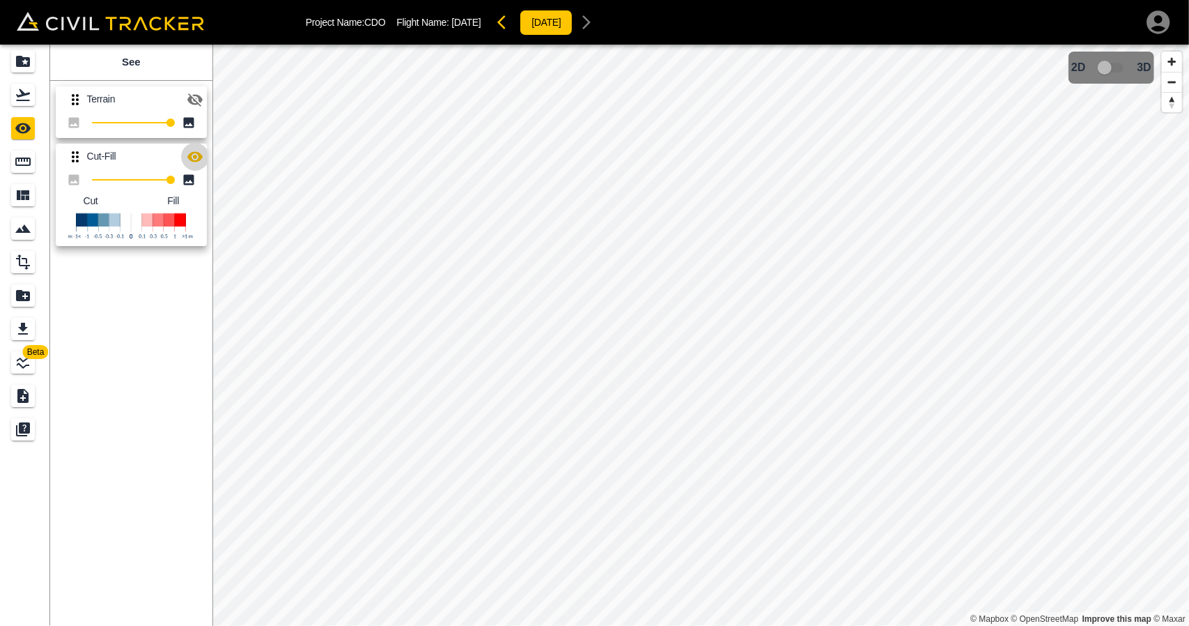
click at [199, 148] on icon "button" at bounding box center [195, 156] width 17 height 17
drag, startPoint x: 21, startPoint y: 98, endPoint x: 24, endPoint y: 71, distance: 26.6
click at [21, 97] on icon "Flights" at bounding box center [23, 94] width 17 height 17
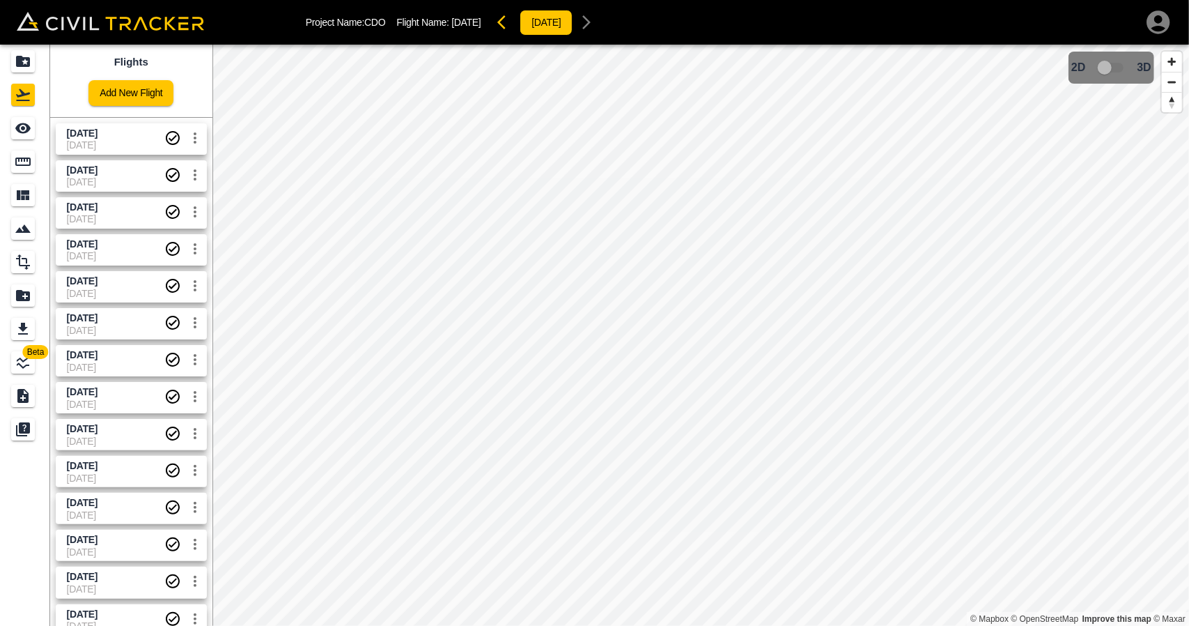
click at [110, 175] on span "9/26/2025" at bounding box center [116, 170] width 98 height 13
drag, startPoint x: 107, startPoint y: 146, endPoint x: 96, endPoint y: 142, distance: 11.7
click at [102, 144] on span "06-10-2025" at bounding box center [116, 144] width 98 height 11
click at [26, 62] on icon "Projects" at bounding box center [23, 61] width 17 height 17
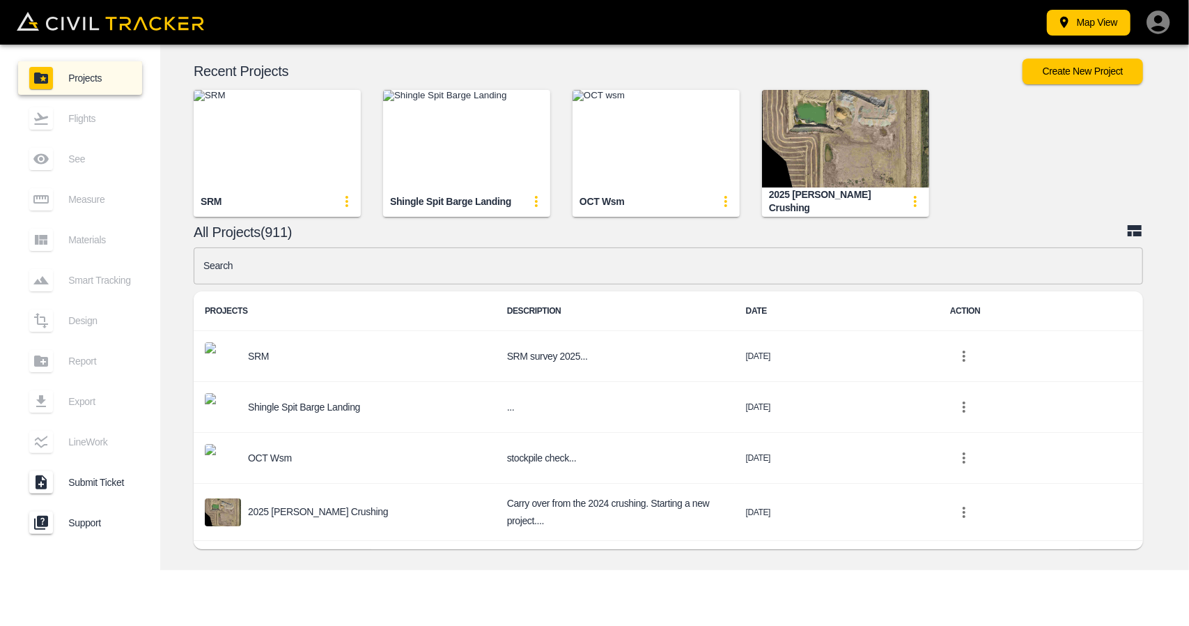
click at [446, 265] on input "text" at bounding box center [669, 265] width 950 height 37
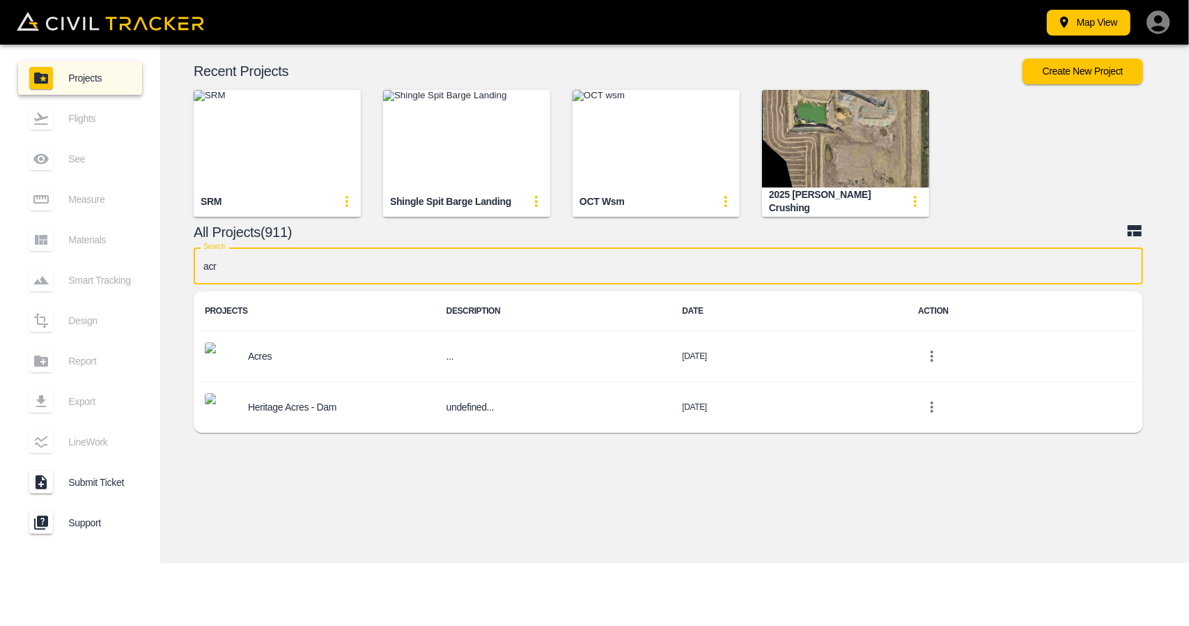
type input "acre"
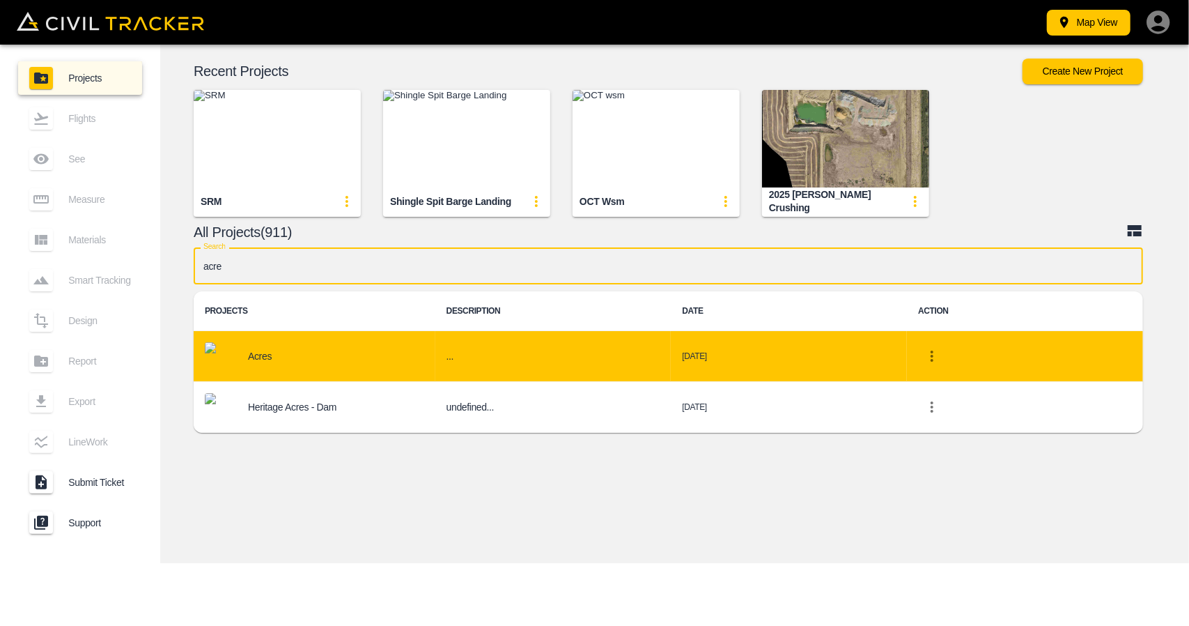
click at [305, 345] on div "Acres" at bounding box center [314, 356] width 219 height 28
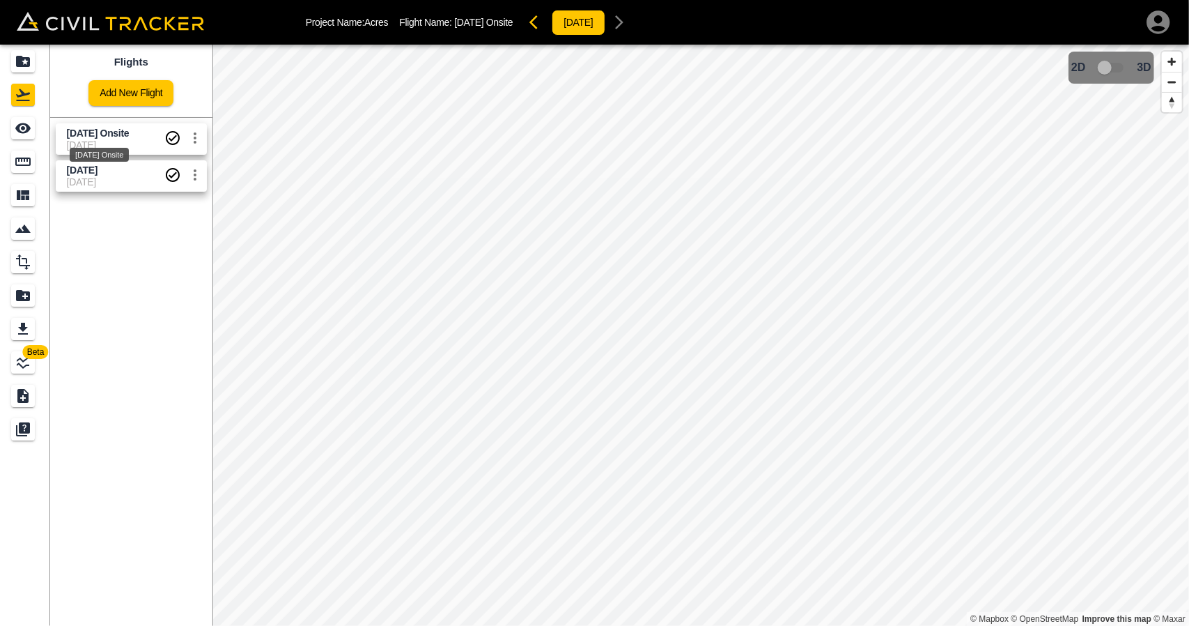
click at [102, 135] on span "Sept 22 2025 Onsite" at bounding box center [98, 132] width 63 height 11
click at [20, 368] on icon "LineWork" at bounding box center [23, 362] width 17 height 17
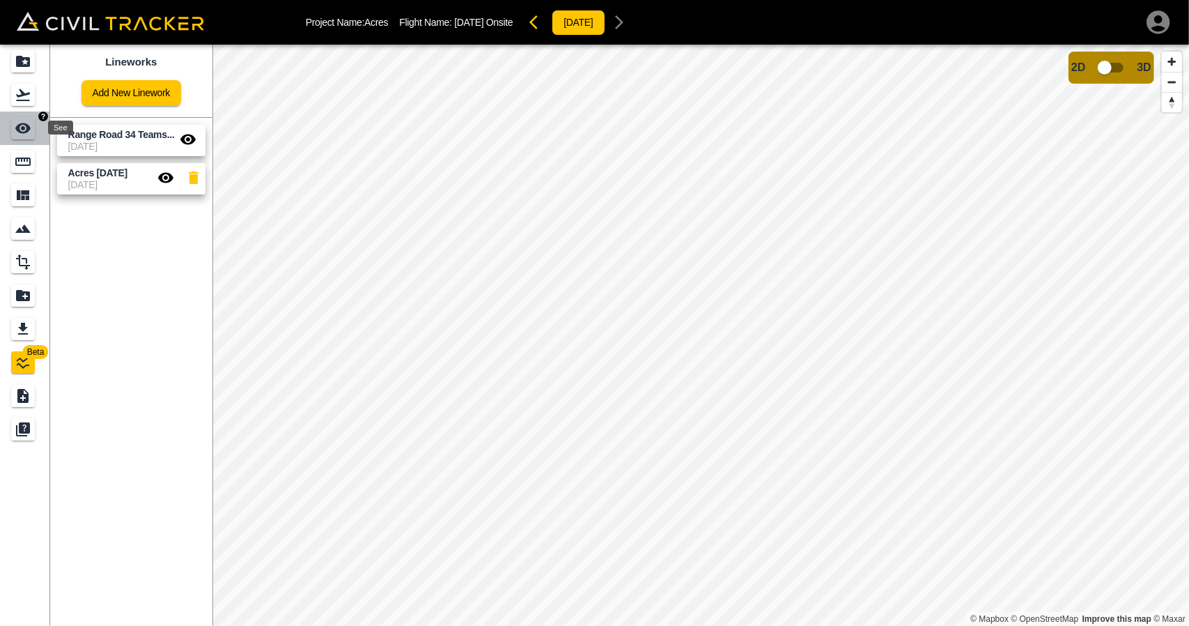
click at [24, 126] on icon "See" at bounding box center [23, 128] width 17 height 17
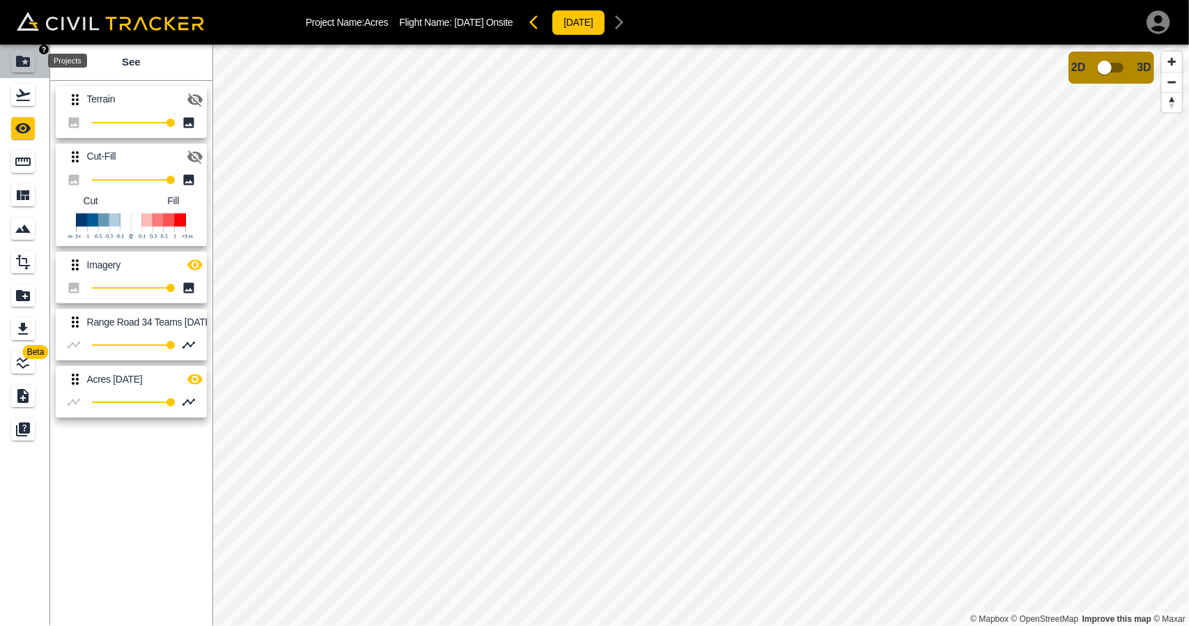
click at [23, 55] on icon "Projects" at bounding box center [23, 61] width 17 height 17
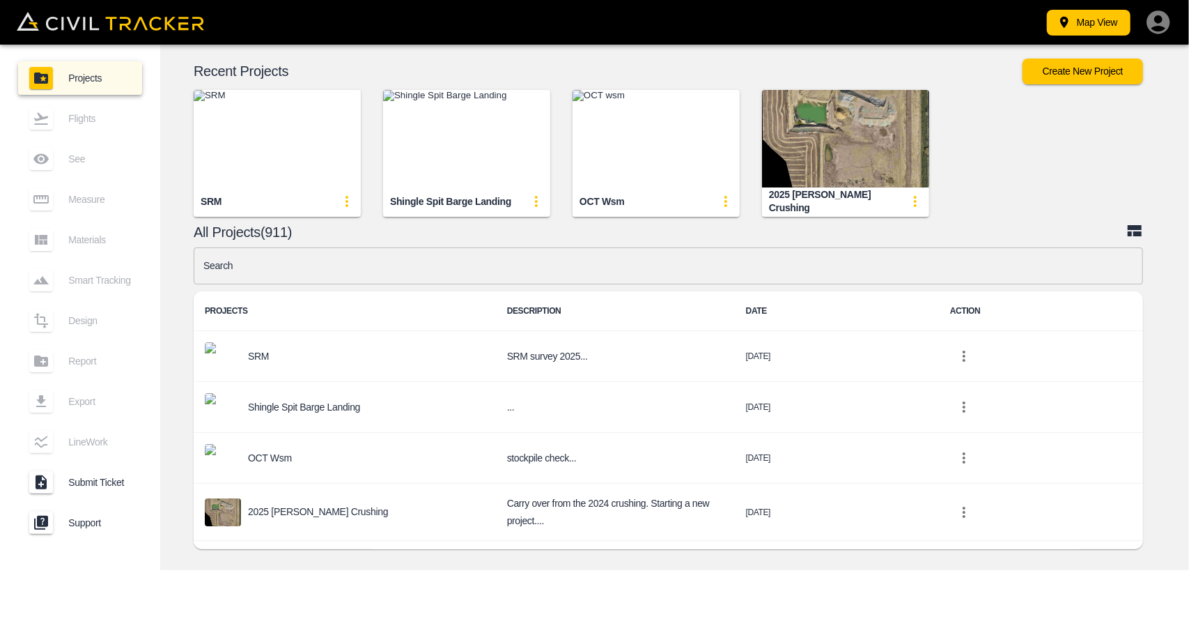
click at [428, 279] on input "text" at bounding box center [669, 265] width 950 height 37
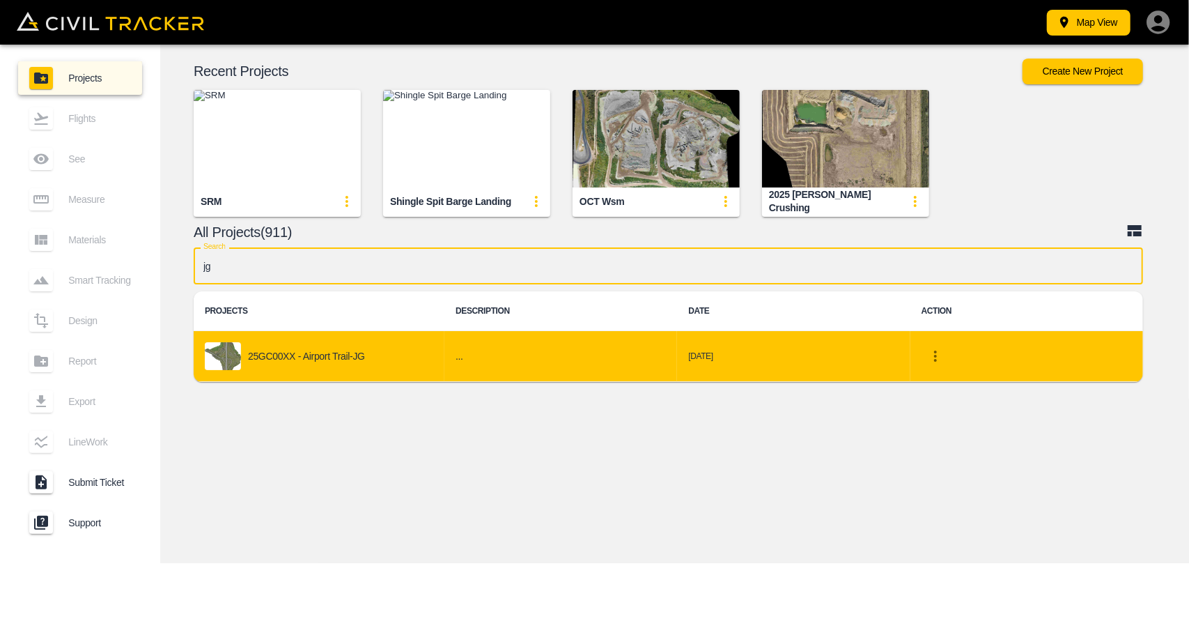
type input "jg"
click at [359, 339] on td "25GC00XX - Airport Trail-JG" at bounding box center [319, 356] width 251 height 51
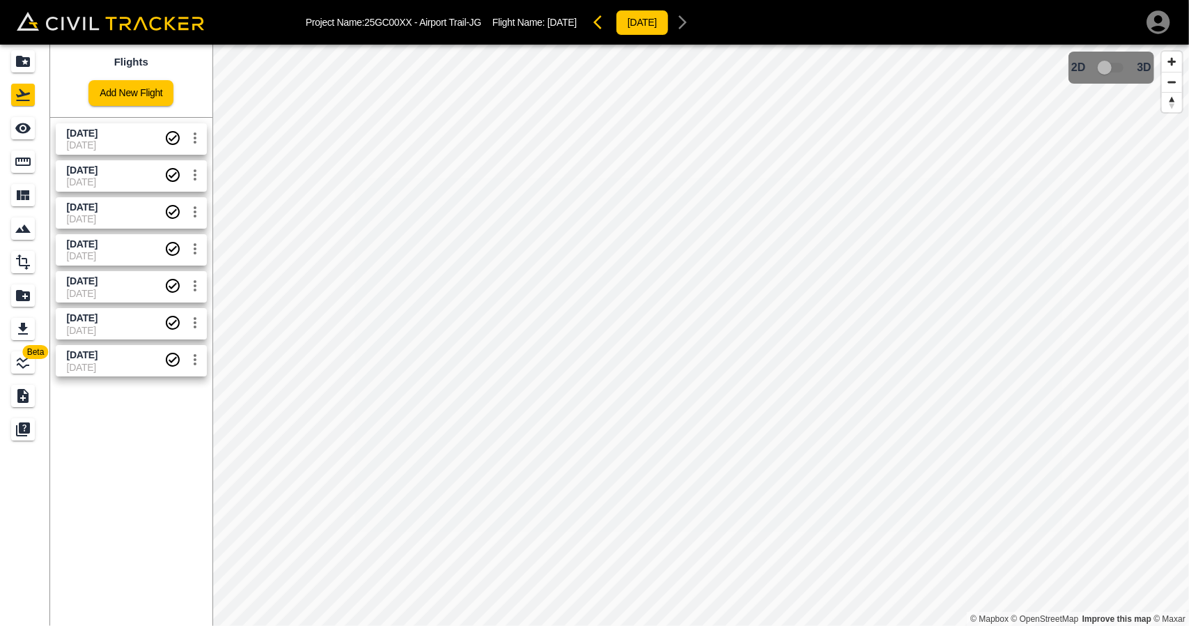
click at [28, 349] on span "Beta" at bounding box center [36, 352] width 26 height 14
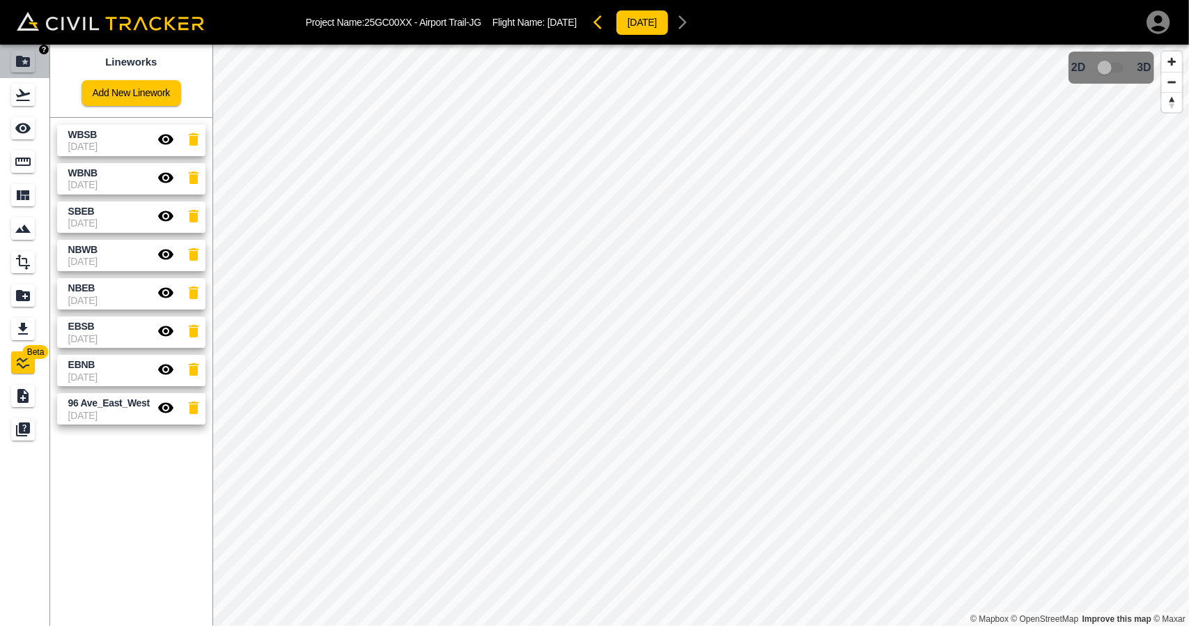
click at [31, 49] on link at bounding box center [25, 61] width 50 height 33
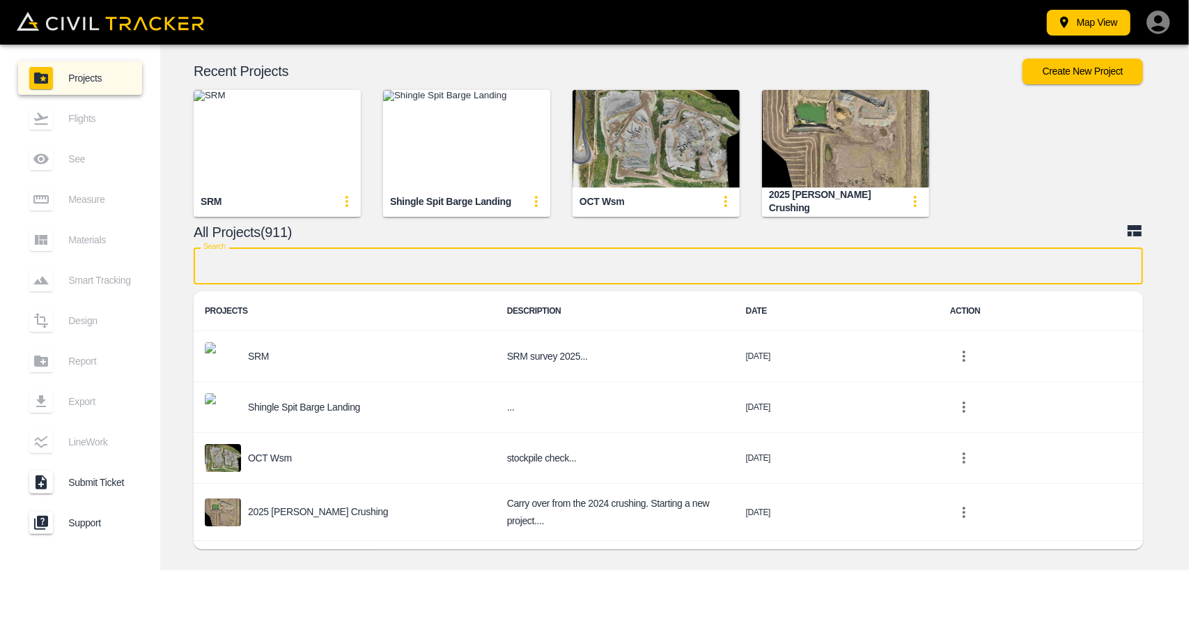
click at [477, 263] on input "text" at bounding box center [669, 265] width 950 height 37
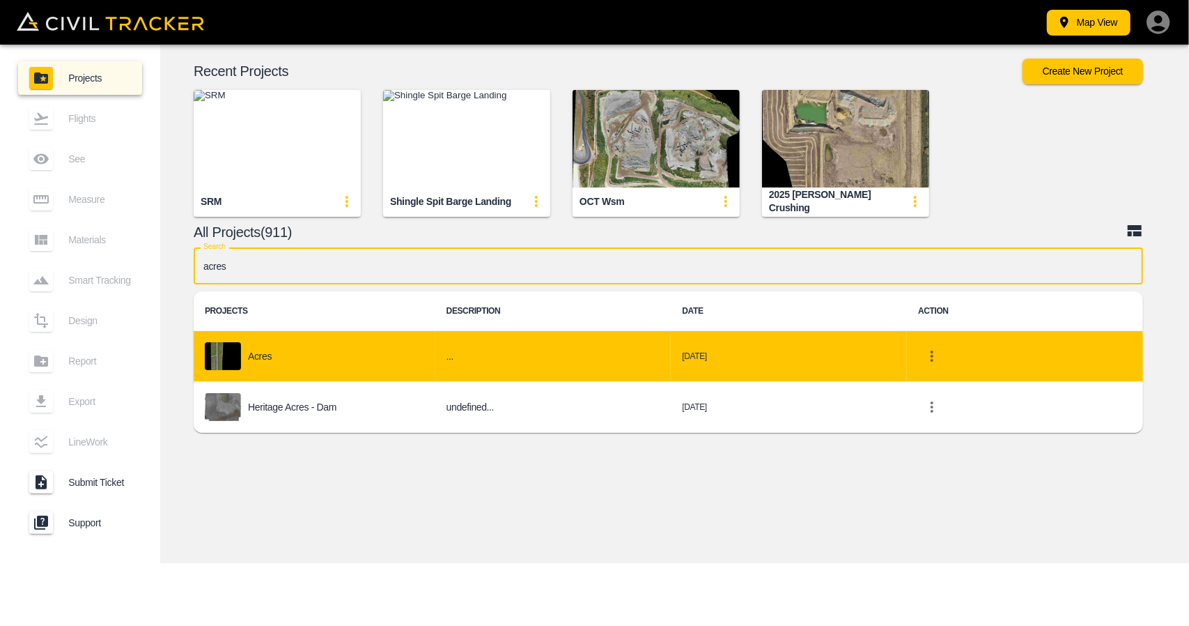
type input "acres"
click at [361, 341] on td "Acres" at bounding box center [315, 356] width 242 height 51
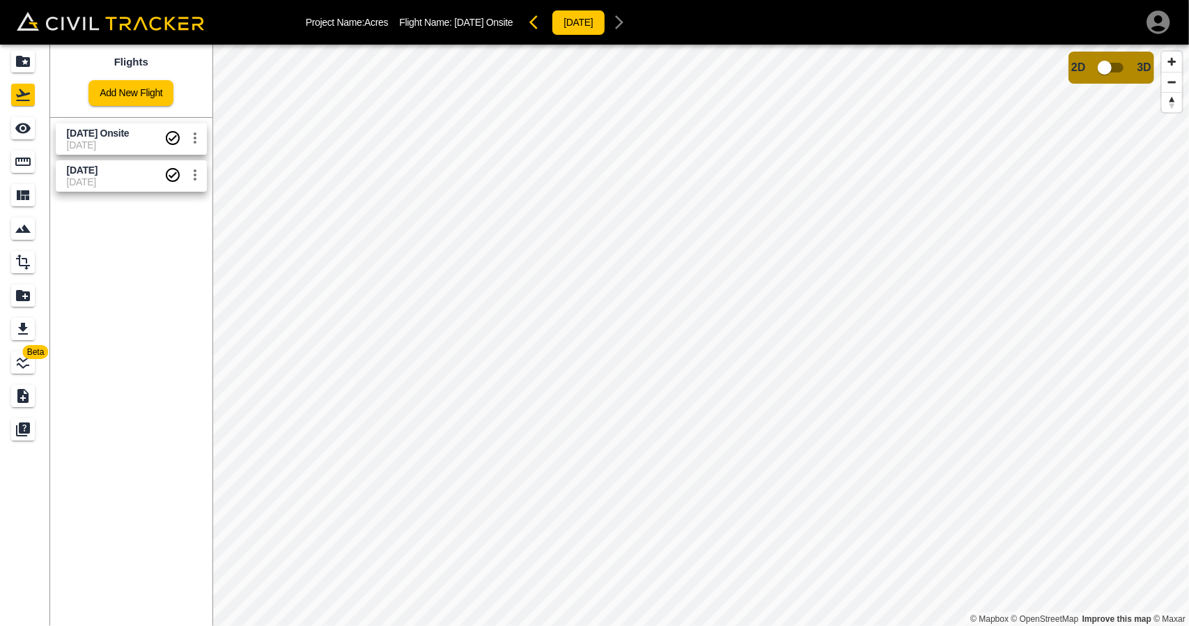
click at [27, 359] on span "Beta" at bounding box center [36, 352] width 26 height 14
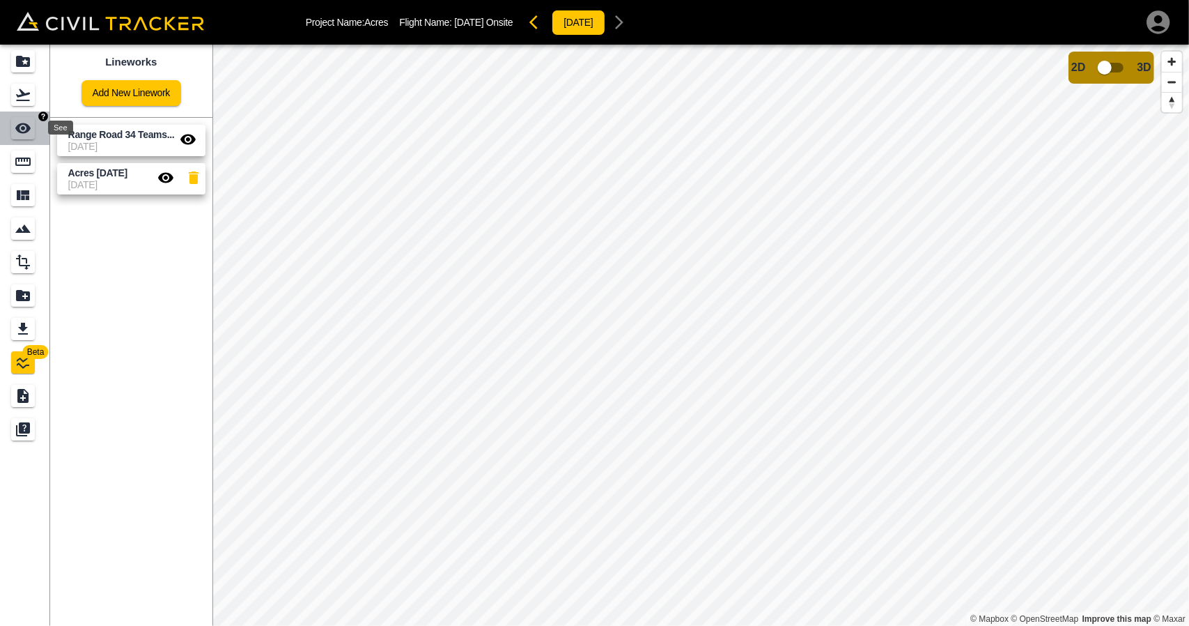
click at [18, 130] on icon "See" at bounding box center [22, 128] width 15 height 10
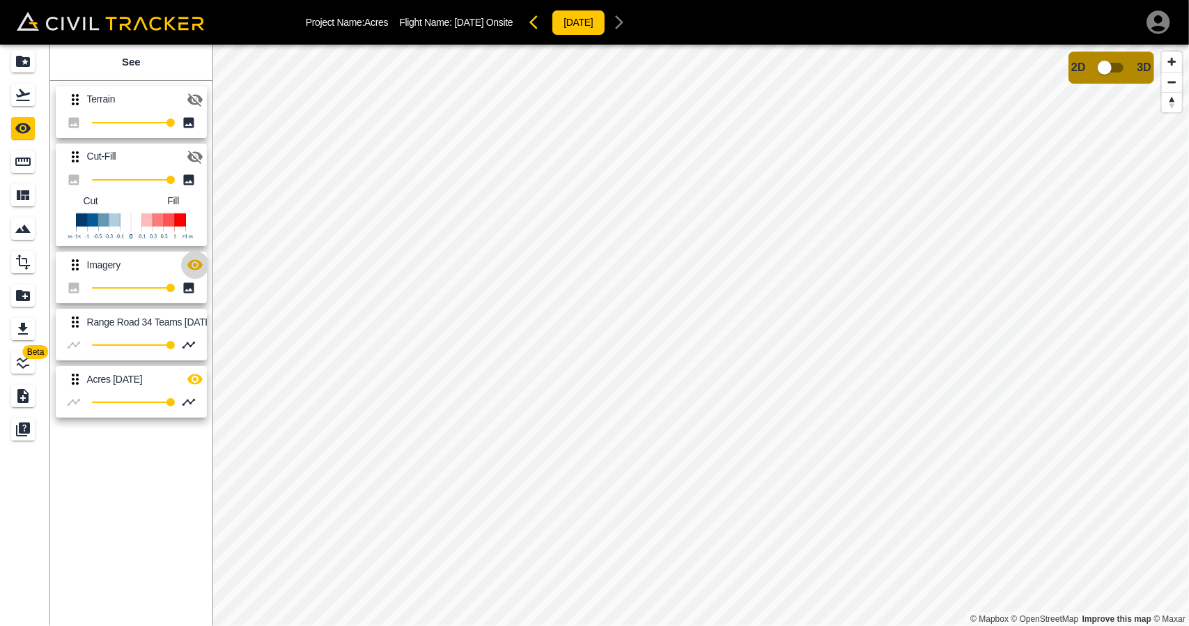
drag, startPoint x: 199, startPoint y: 258, endPoint x: 188, endPoint y: 143, distance: 116.1
click at [199, 257] on icon "button" at bounding box center [195, 264] width 17 height 17
click at [192, 93] on icon "button" at bounding box center [195, 99] width 17 height 17
click at [24, 91] on icon "Flights" at bounding box center [23, 94] width 17 height 17
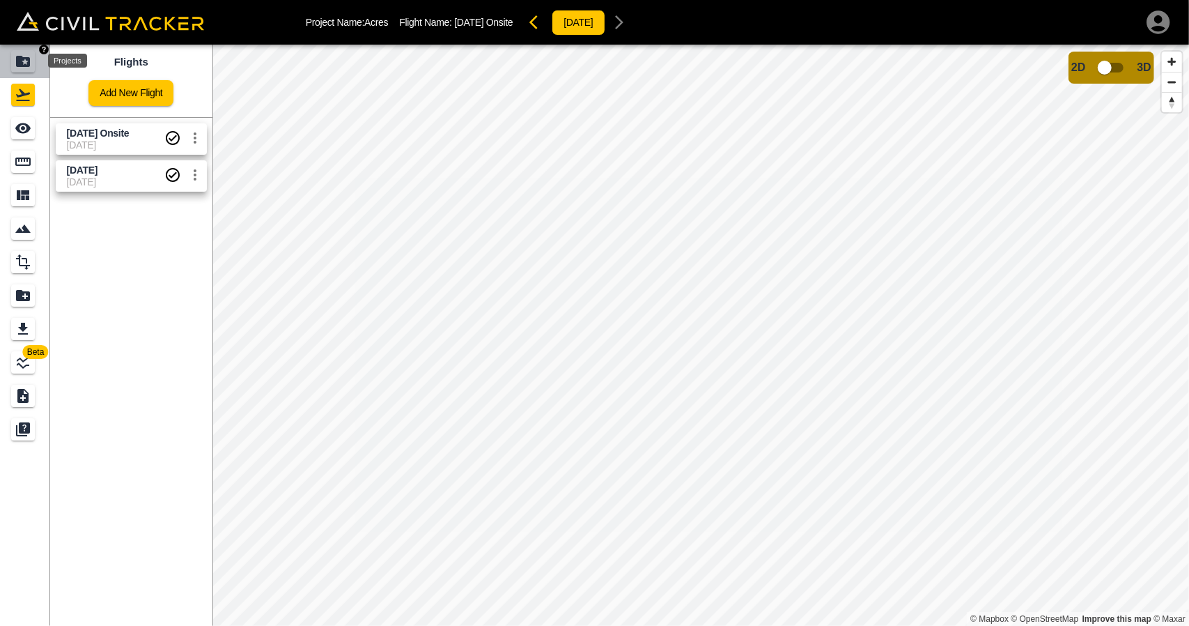
click at [22, 65] on icon "Projects" at bounding box center [23, 61] width 14 height 11
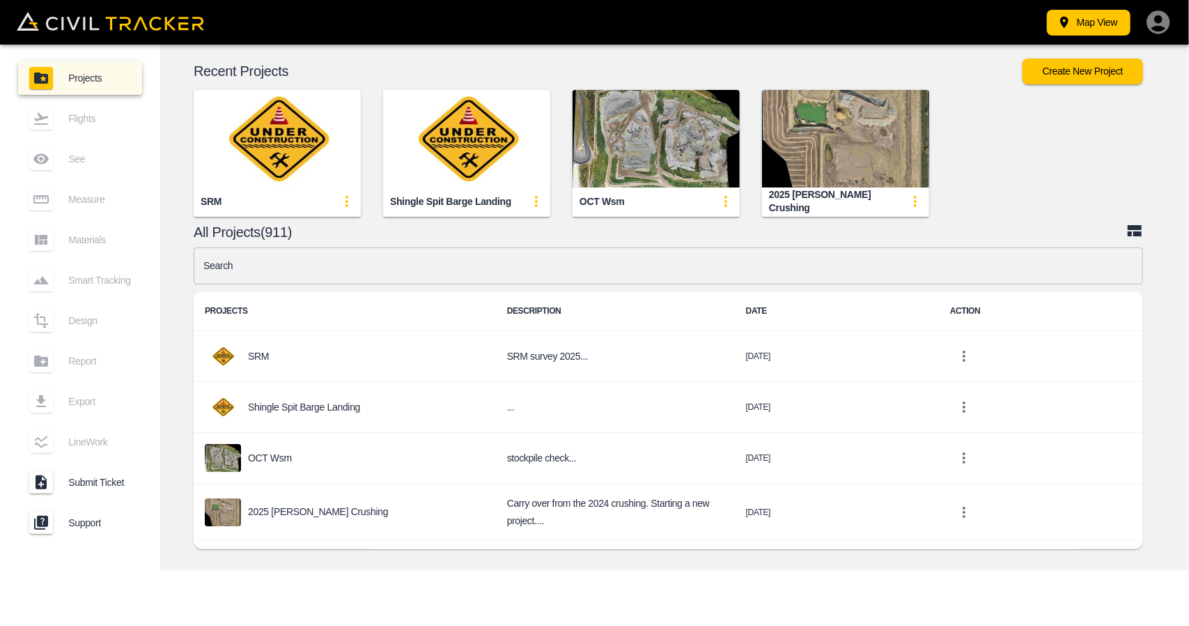
click at [432, 256] on input "text" at bounding box center [669, 265] width 950 height 37
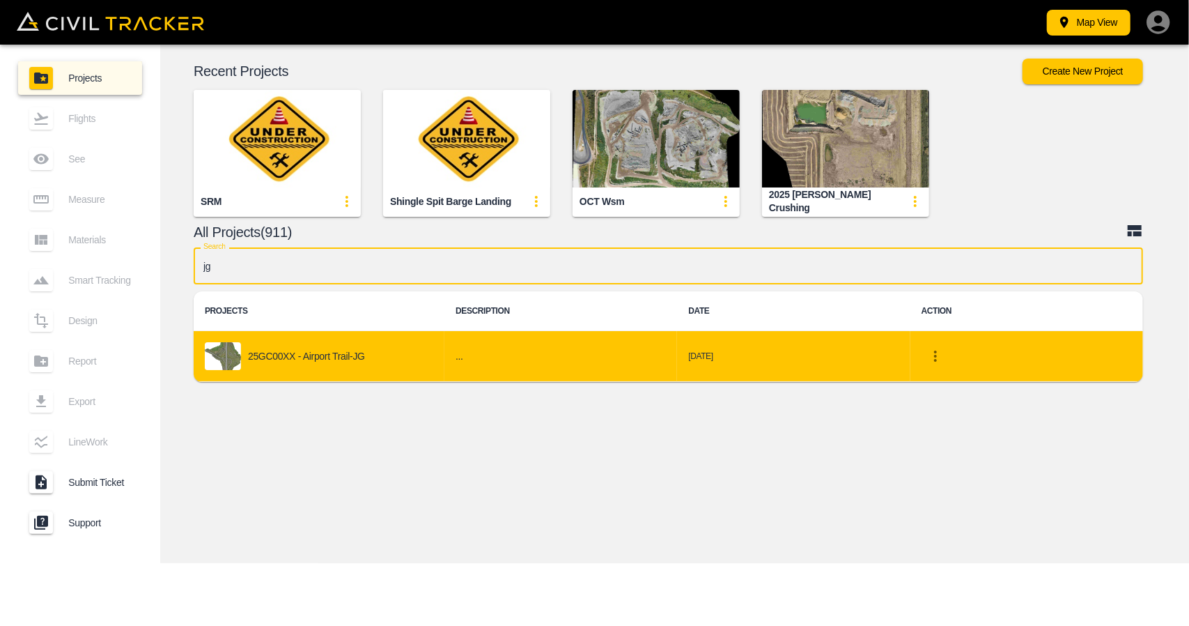
type input "jg"
click at [357, 364] on div "25GC00XX - Airport Trail-JG" at bounding box center [319, 356] width 229 height 28
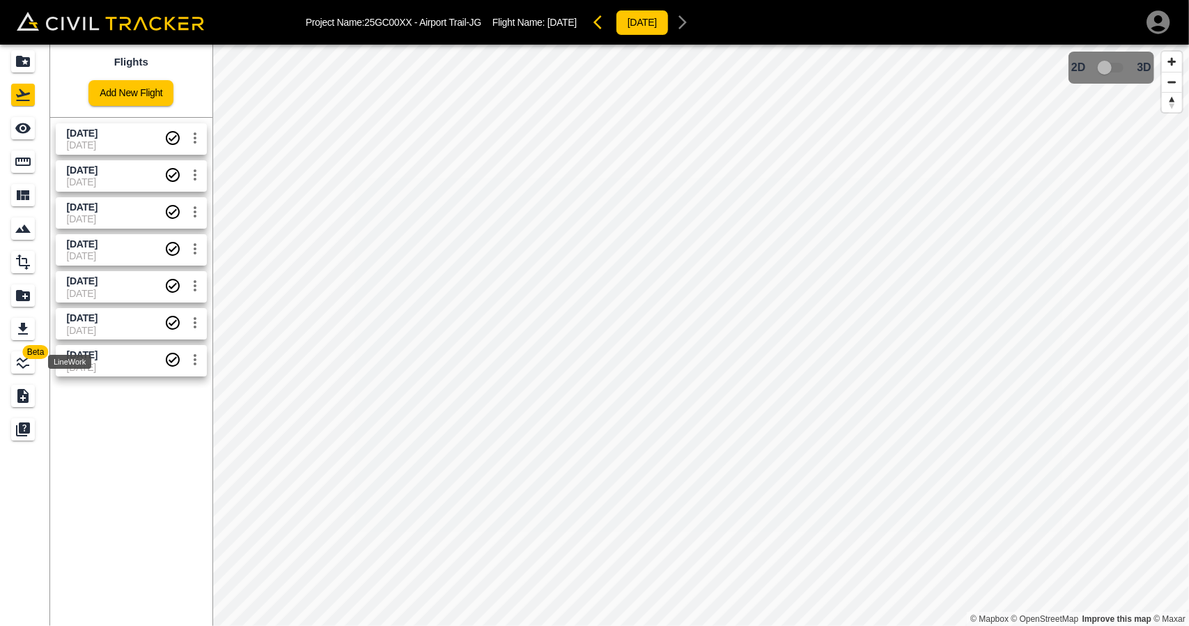
click at [28, 355] on span "Beta" at bounding box center [36, 352] width 26 height 14
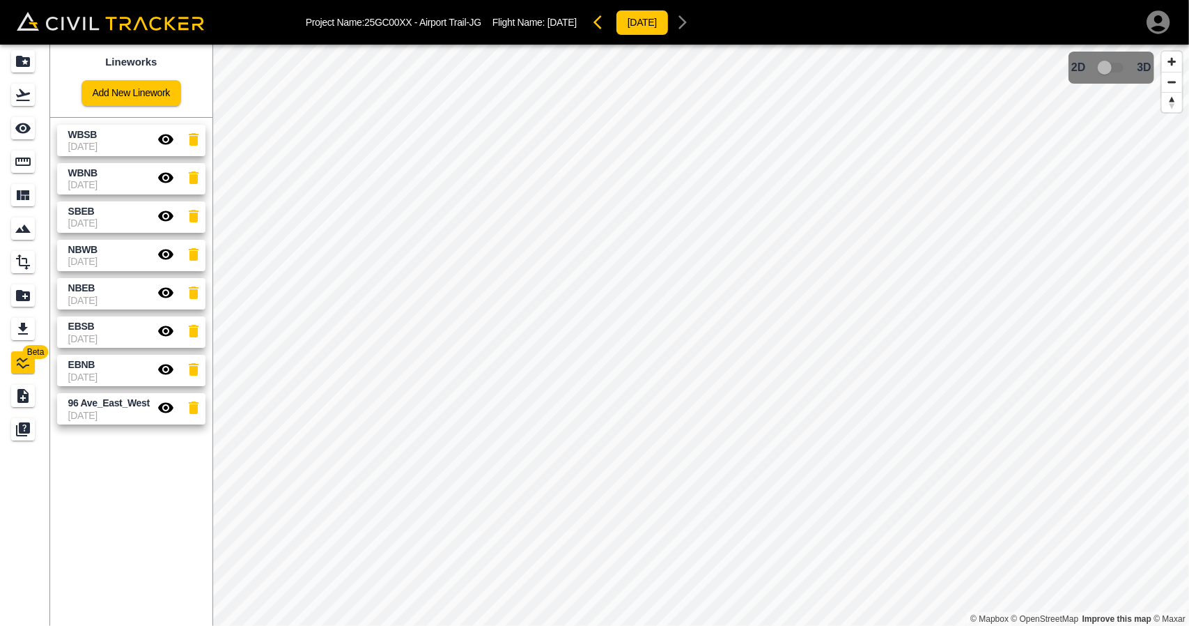
click at [143, 511] on div "Lineworks Add New Linework WBSB [DATE] WBNB [DATE] SBEB [DATE] NBWB [DATE] NBEB…" at bounding box center [131, 335] width 162 height 581
click at [192, 410] on icon "button" at bounding box center [194, 407] width 10 height 13
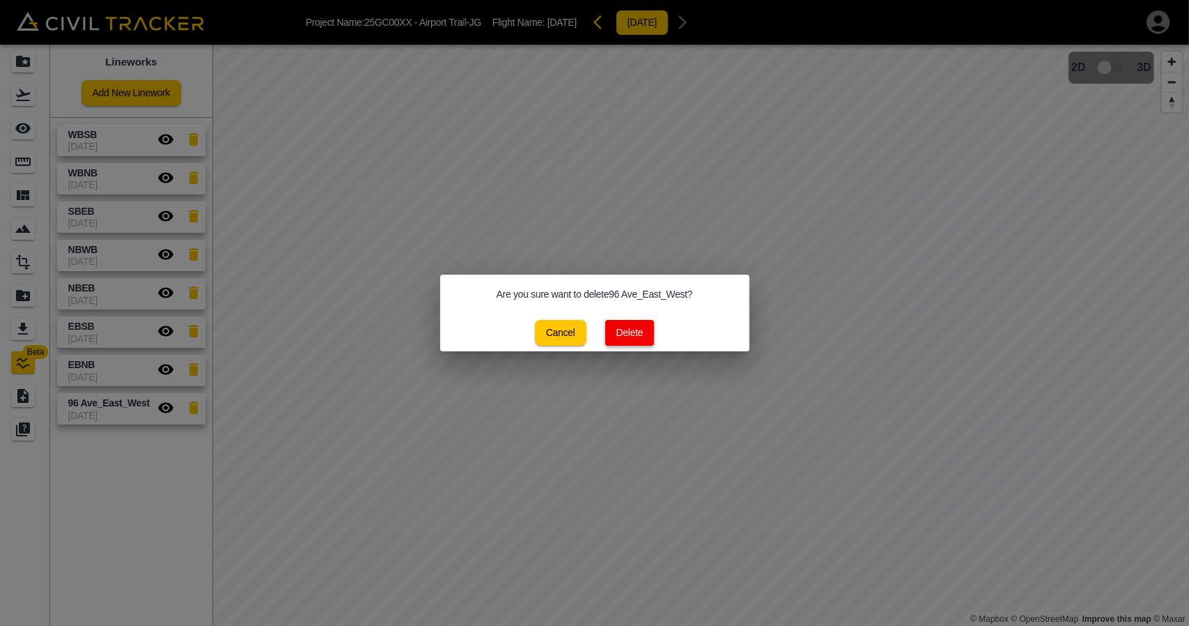
click at [618, 341] on button "Delete" at bounding box center [629, 333] width 49 height 26
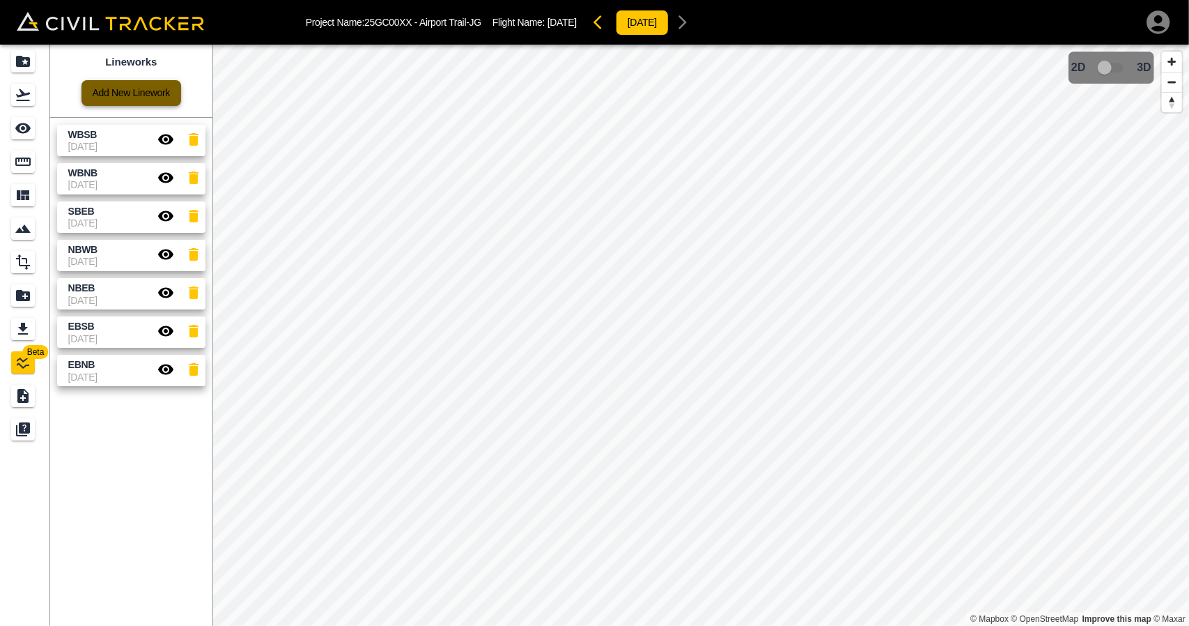
click at [109, 89] on link "Add New Linework" at bounding box center [132, 93] width 100 height 26
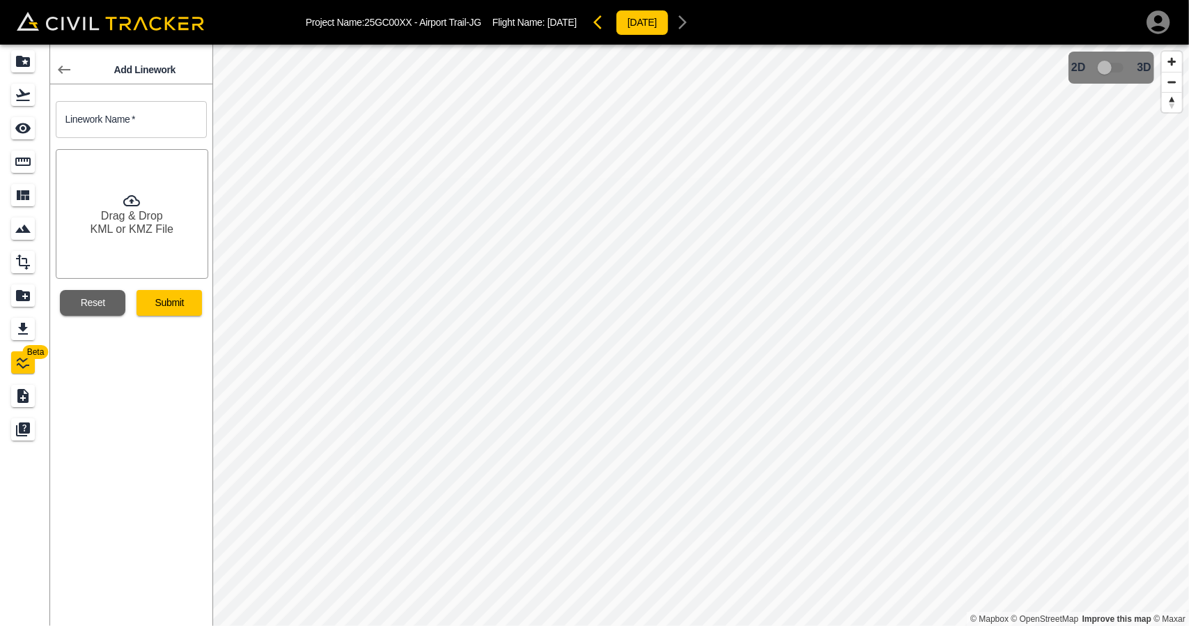
click at [145, 127] on input "text" at bounding box center [131, 119] width 151 height 37
type input "96 Ave_East_West"
click at [162, 304] on button "Submit" at bounding box center [169, 303] width 65 height 26
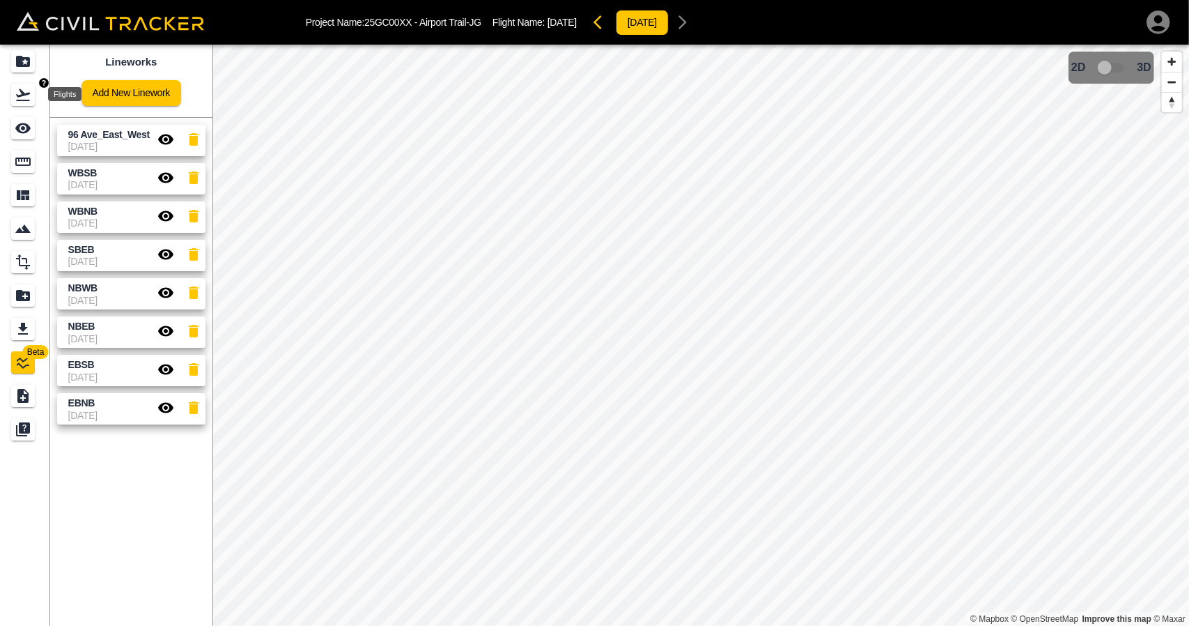
click at [27, 87] on icon "Flights" at bounding box center [23, 94] width 17 height 17
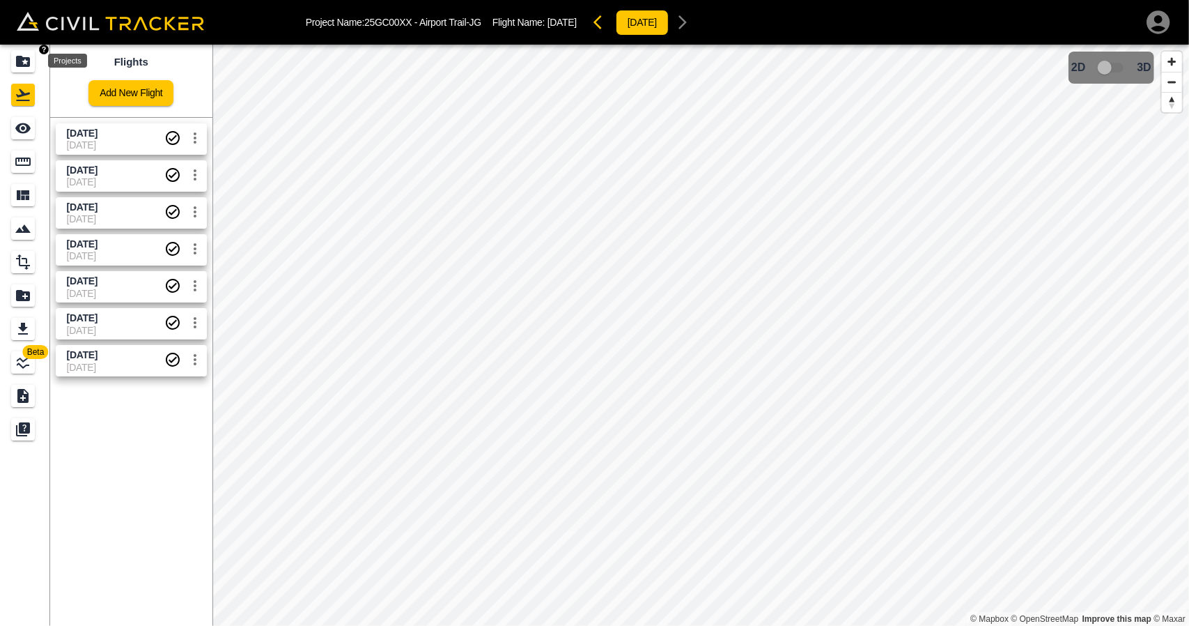
click at [25, 68] on icon "Projects" at bounding box center [23, 61] width 17 height 17
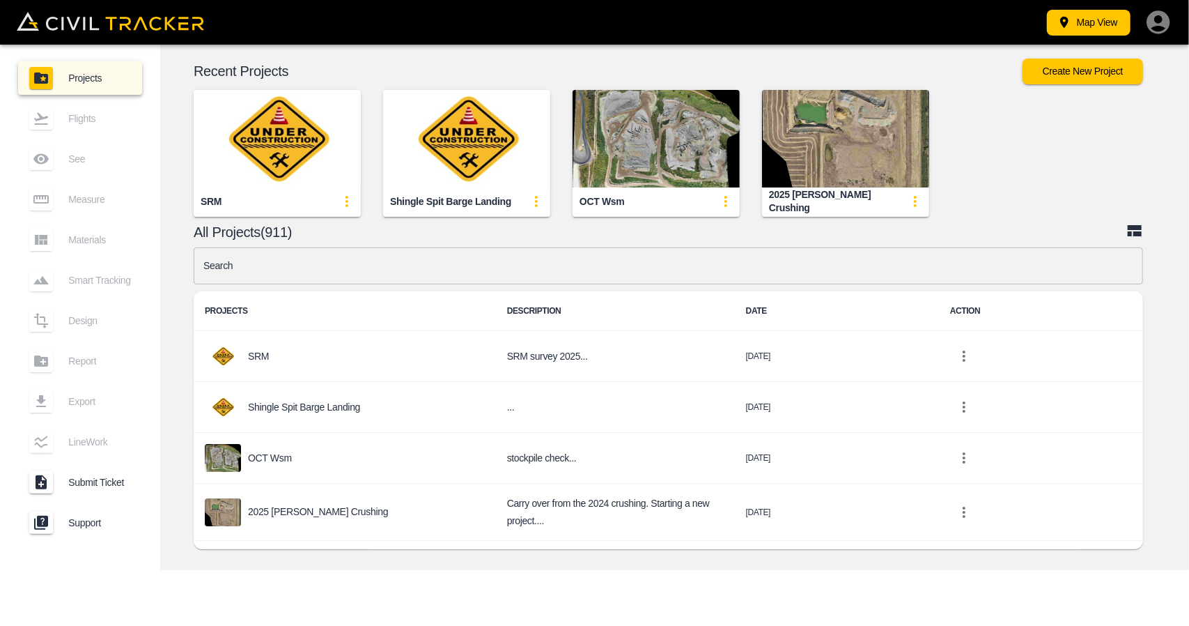
click at [548, 265] on input "text" at bounding box center [669, 265] width 950 height 37
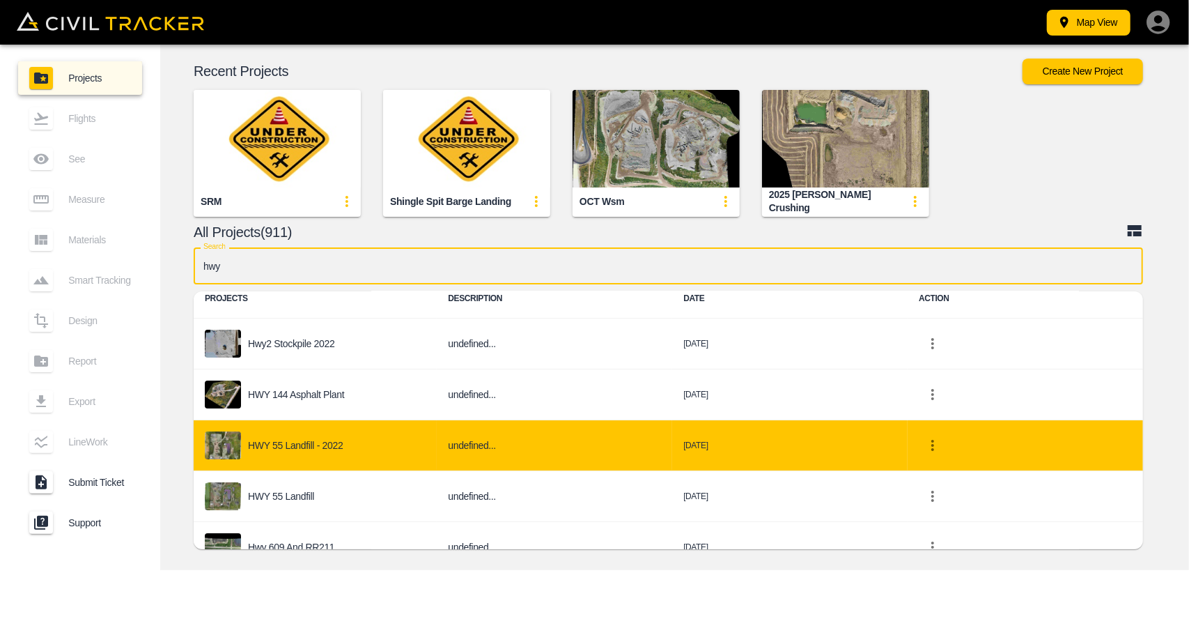
scroll to position [35, 0]
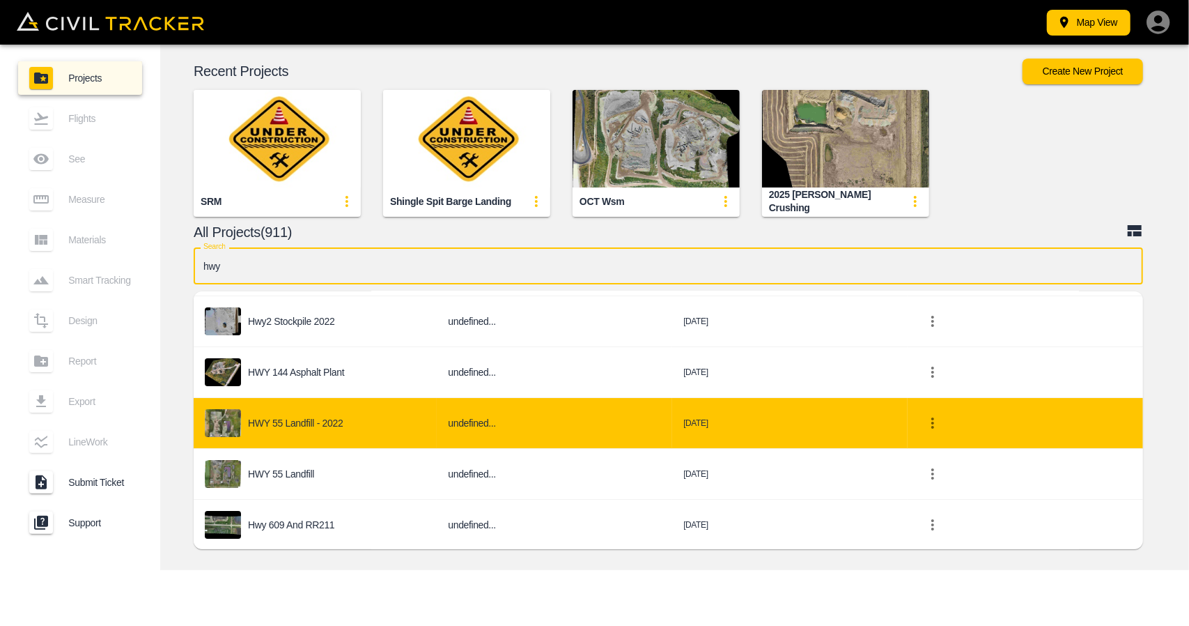
type input "hwy"
click at [481, 430] on h6 "undefined..." at bounding box center [554, 423] width 213 height 17
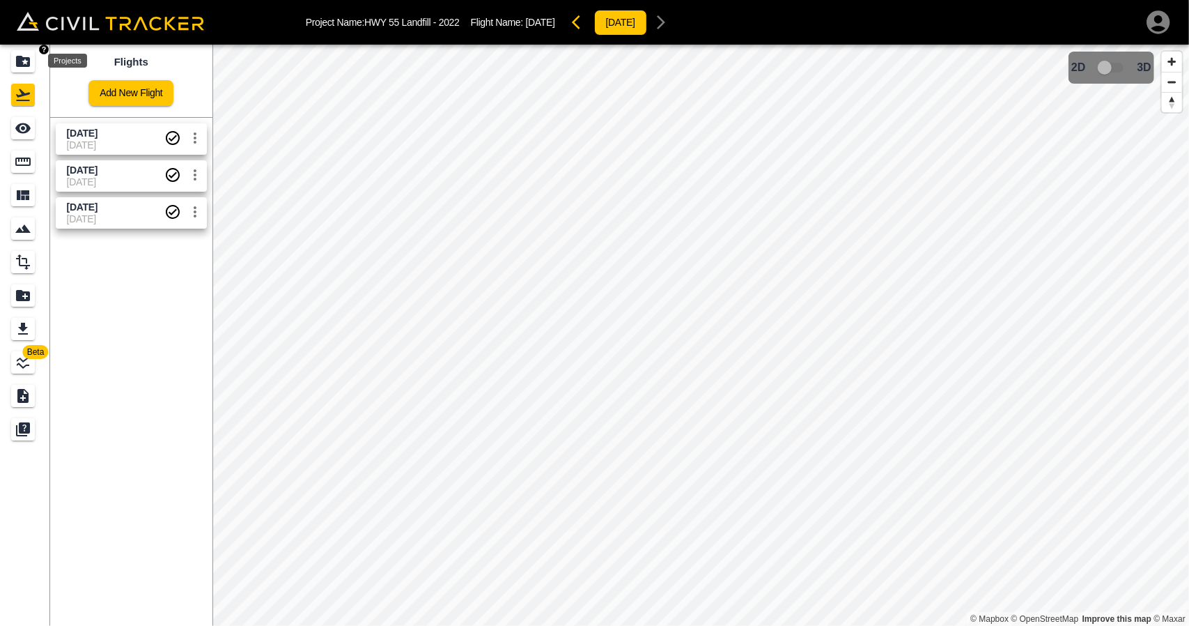
click at [33, 61] on div "Projects" at bounding box center [23, 61] width 24 height 22
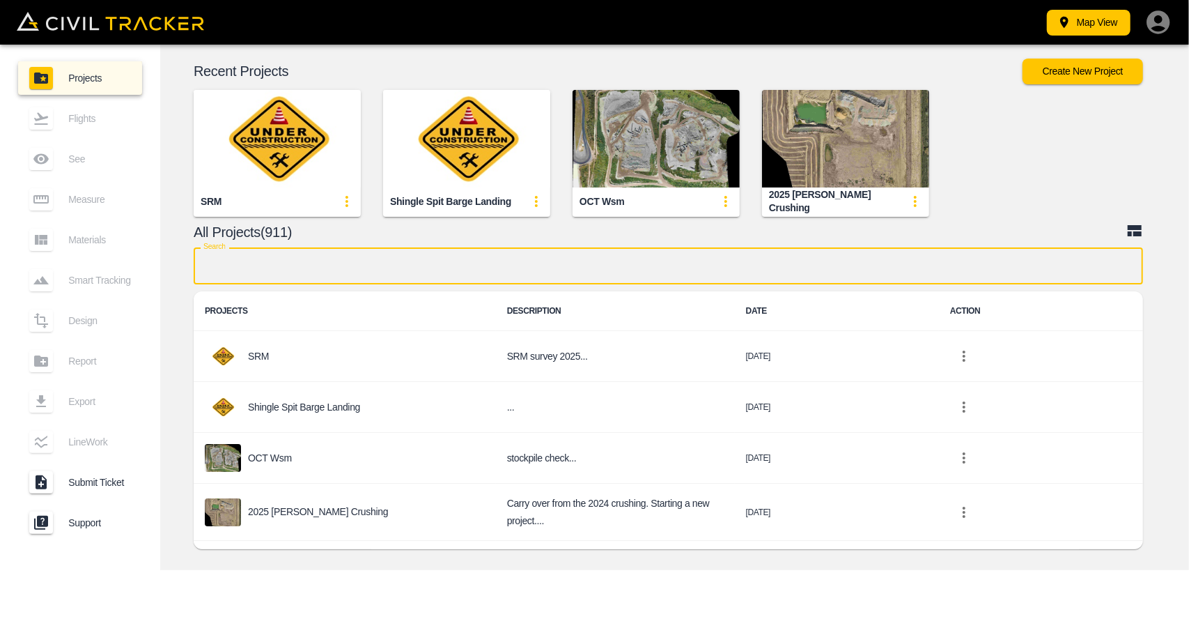
click at [351, 268] on input "text" at bounding box center [669, 265] width 950 height 37
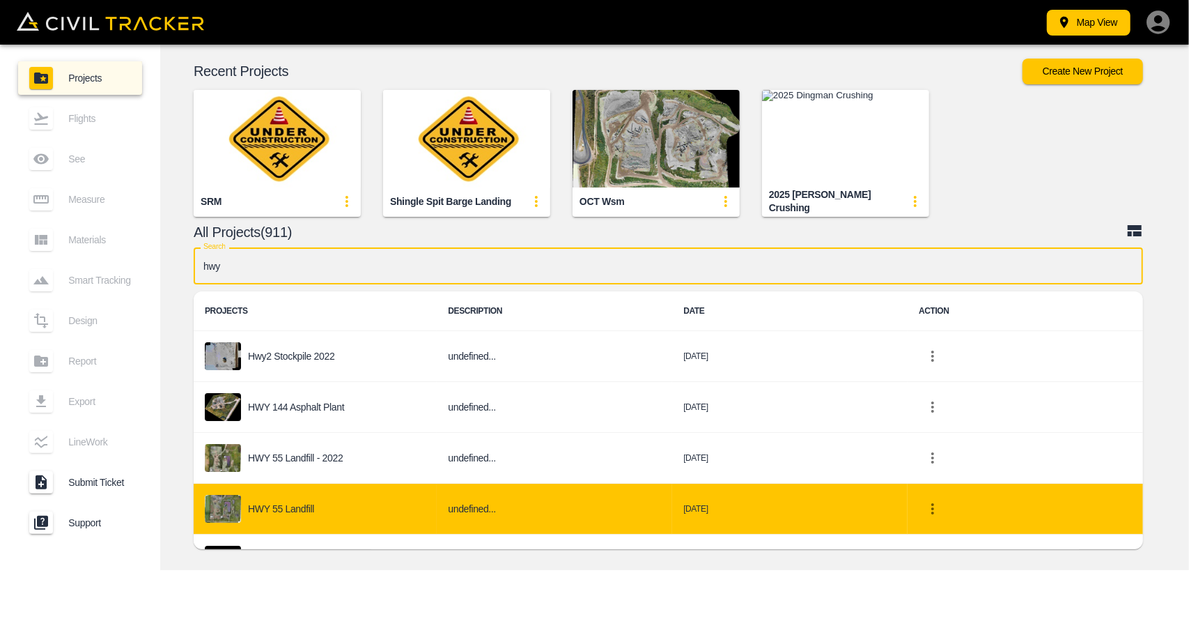
type input "hwy"
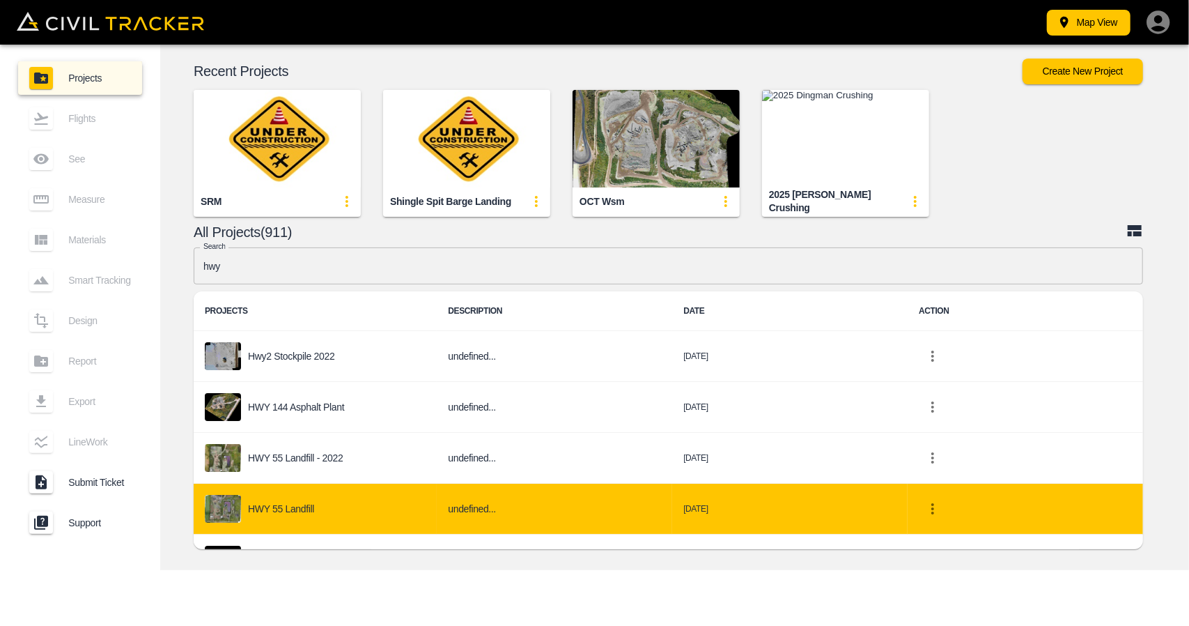
click at [283, 495] on div "HWY 55 Landfill" at bounding box center [315, 509] width 221 height 28
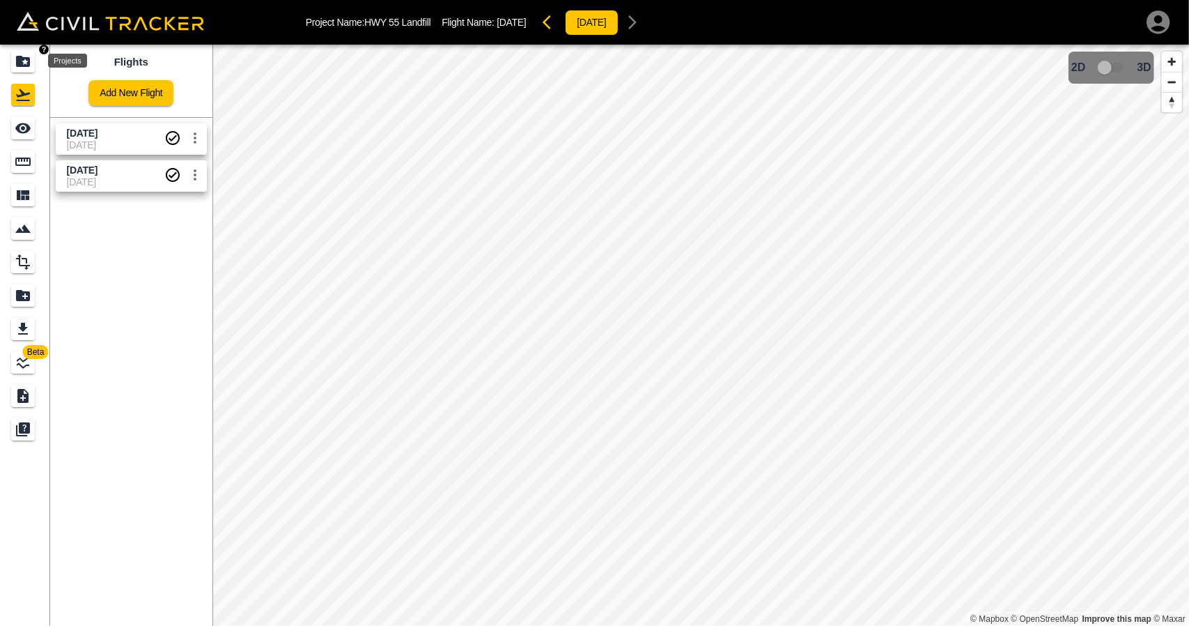
click at [16, 54] on icon "Projects" at bounding box center [23, 61] width 17 height 17
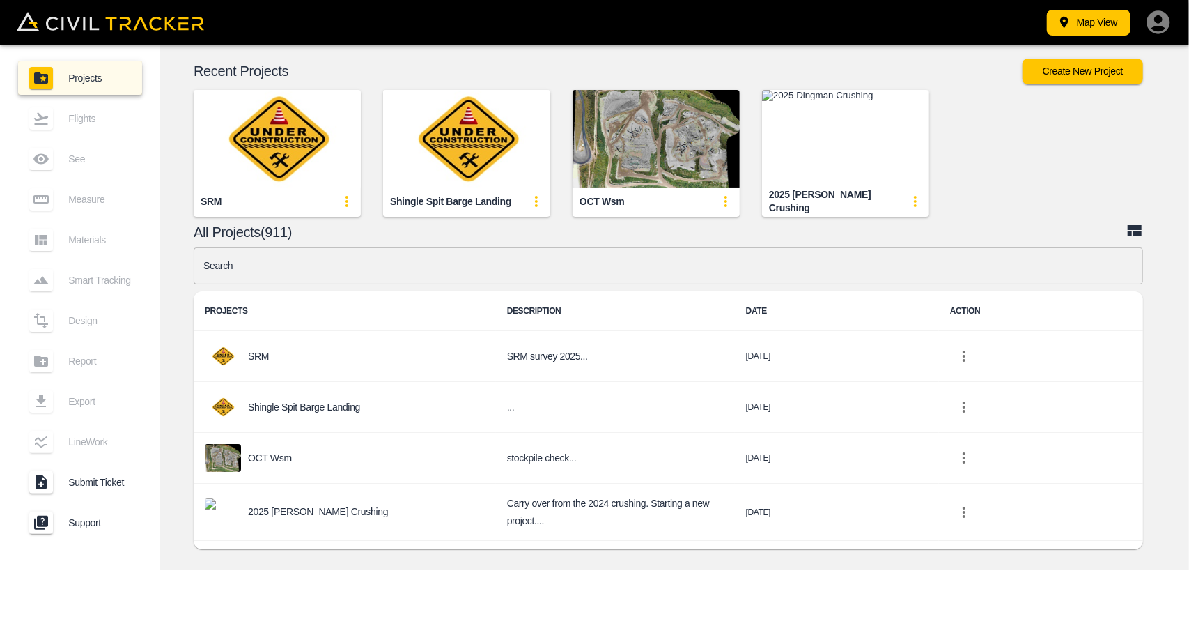
click at [344, 258] on input "text" at bounding box center [669, 265] width 950 height 37
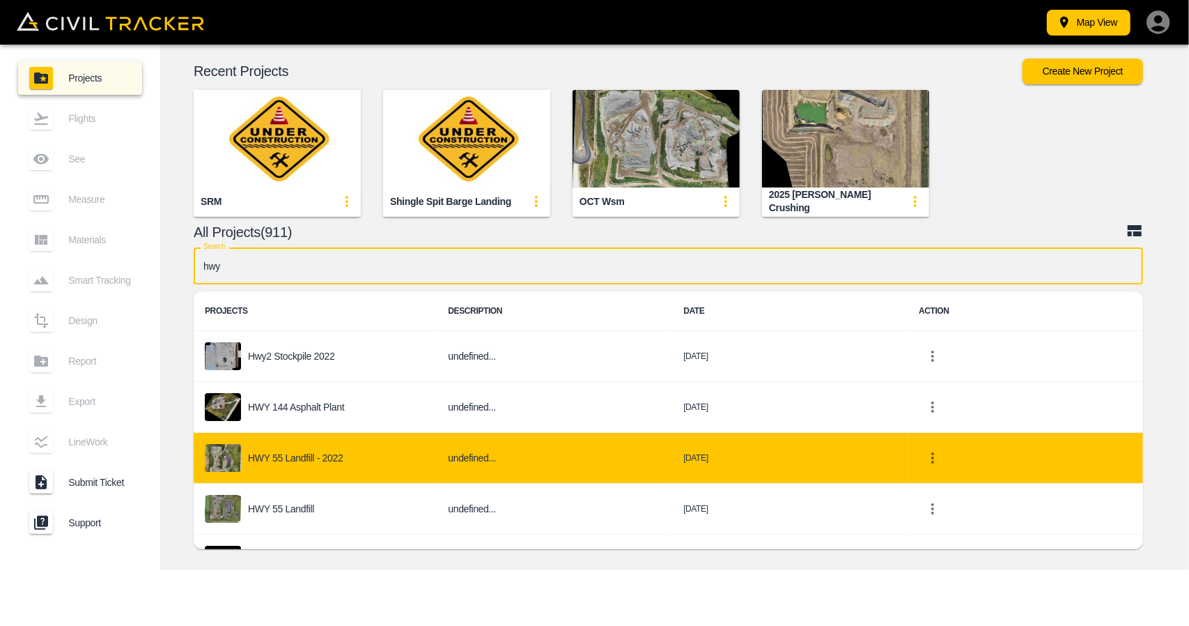
type input "hwy"
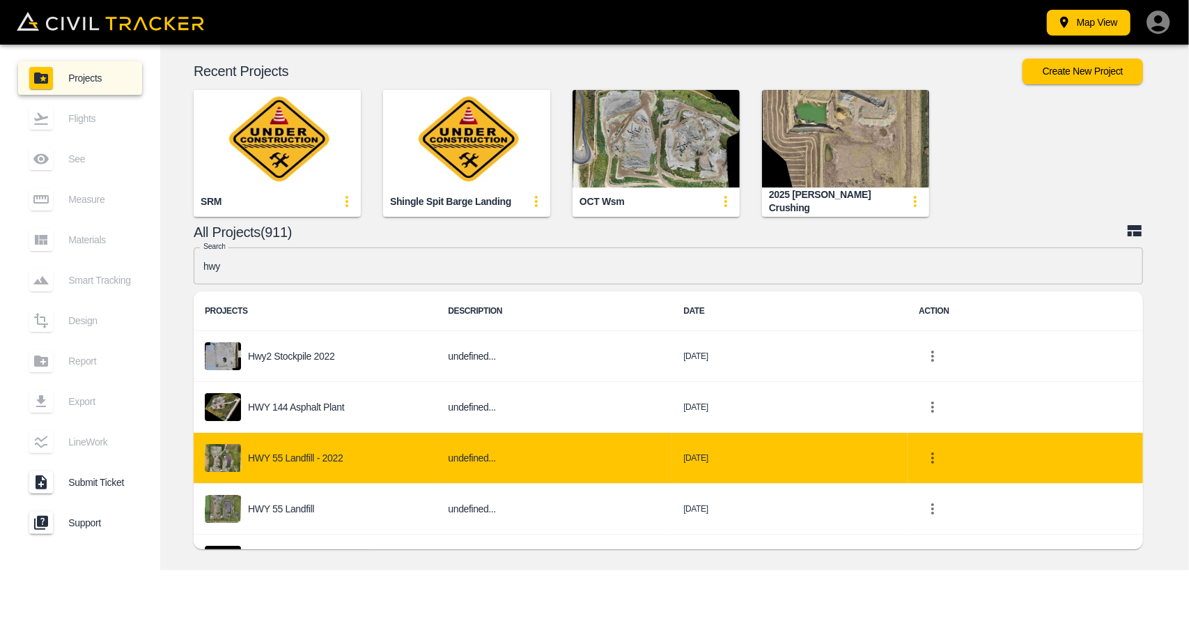
click at [411, 454] on div "HWY 55 Landfill - 2022" at bounding box center [315, 458] width 221 height 28
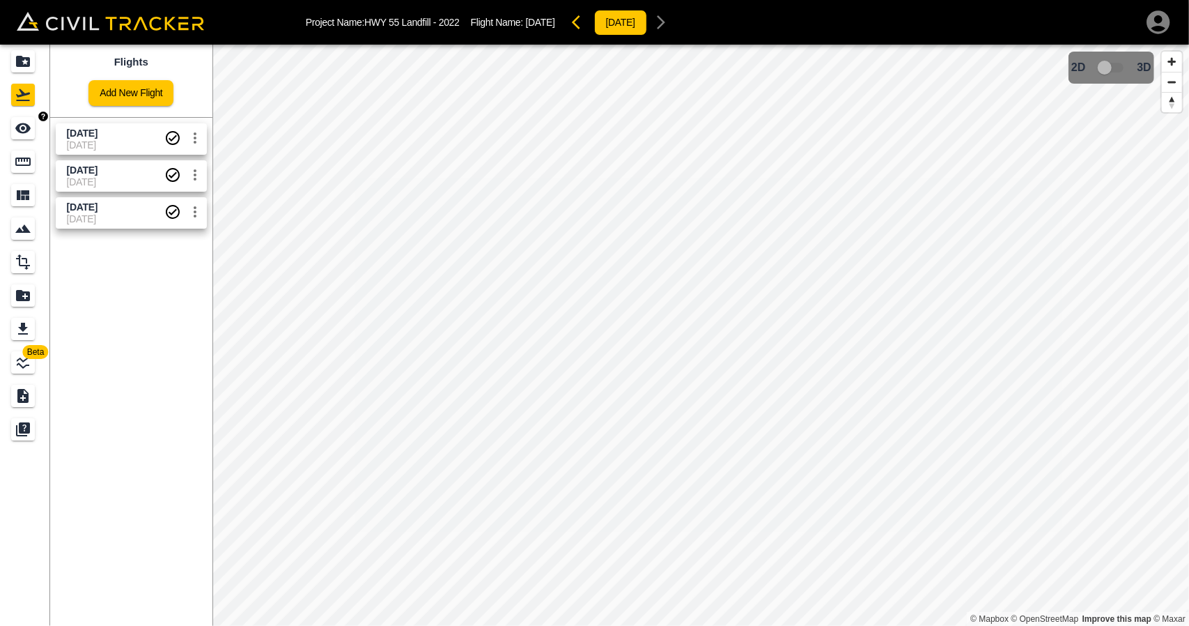
click at [29, 132] on icon "See" at bounding box center [23, 128] width 17 height 17
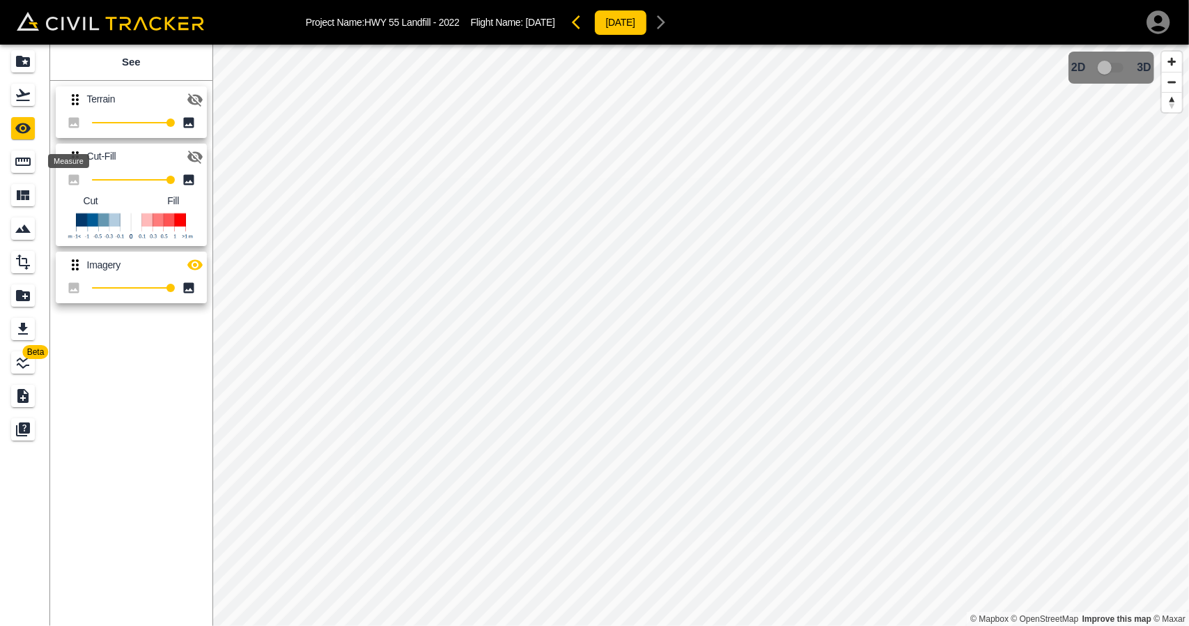
click at [26, 167] on icon "Measure" at bounding box center [23, 161] width 17 height 17
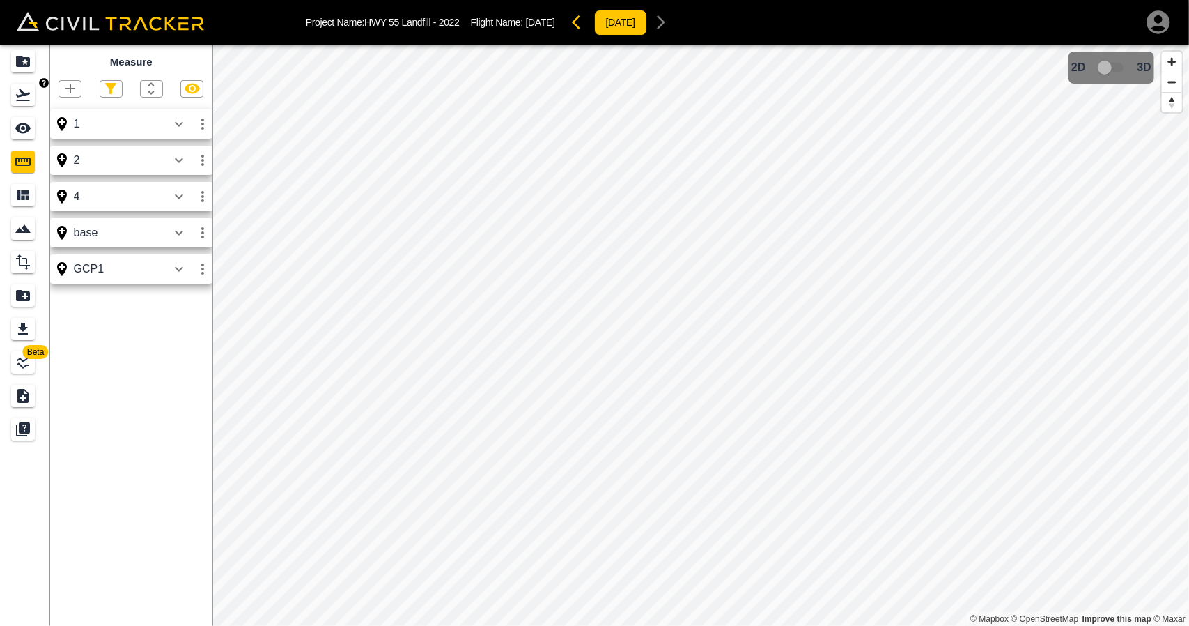
click at [21, 79] on link at bounding box center [25, 94] width 50 height 33
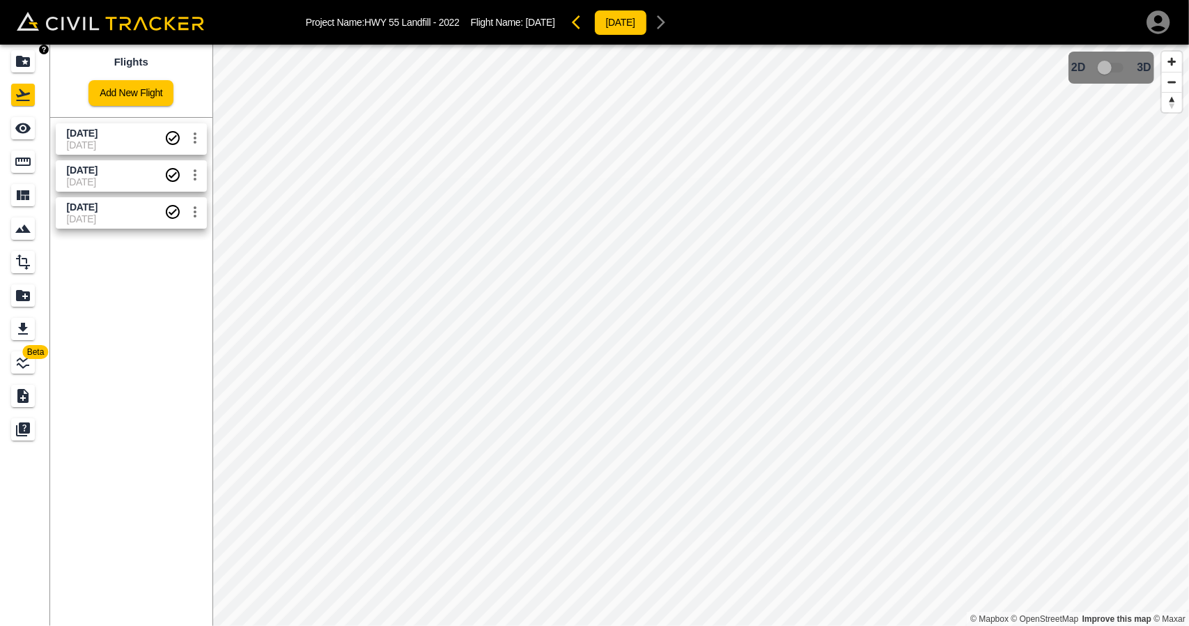
click at [21, 62] on icon "Projects" at bounding box center [23, 61] width 14 height 11
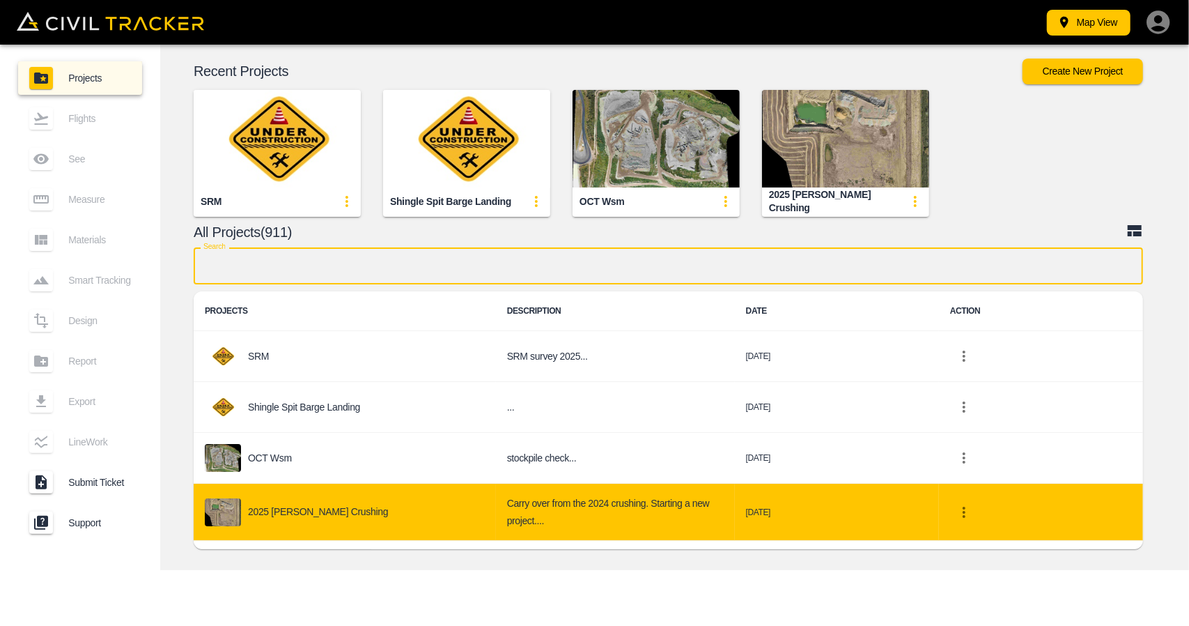
drag, startPoint x: 591, startPoint y: 265, endPoint x: 766, endPoint y: 519, distance: 308.4
click at [770, 534] on div "Search Search PROJECTS DESCRIPTION DATE ACTION SRM SRM survey 2025... 2025-10-0…" at bounding box center [669, 401] width 950 height 309
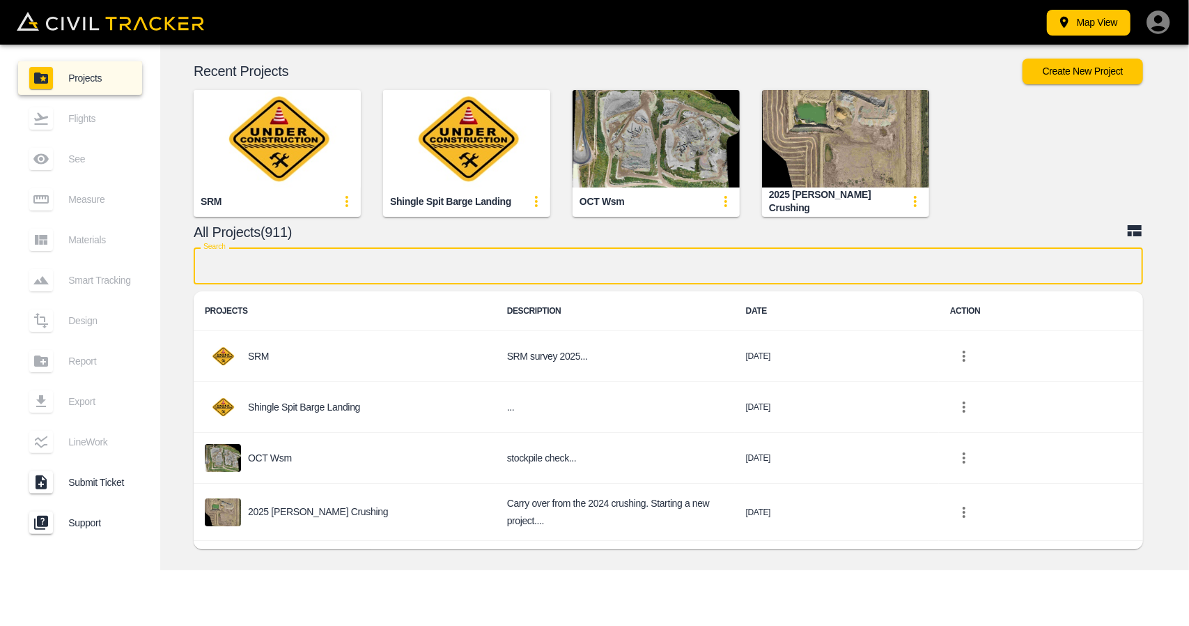
click at [376, 270] on input "text" at bounding box center [669, 265] width 950 height 37
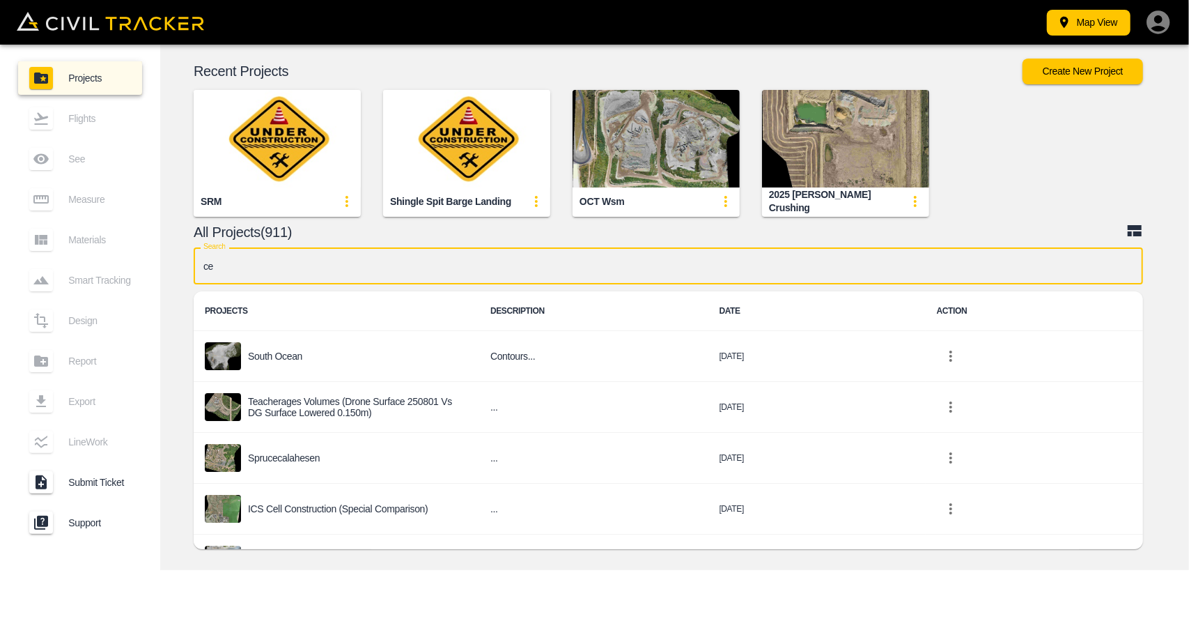
type input "c"
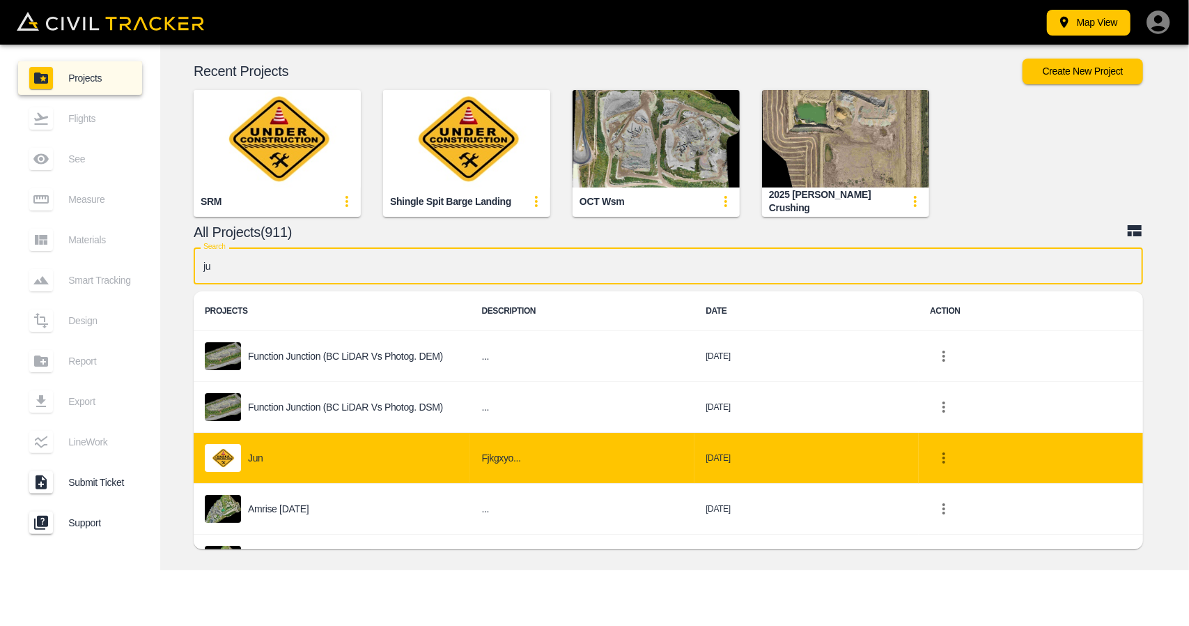
type input "j"
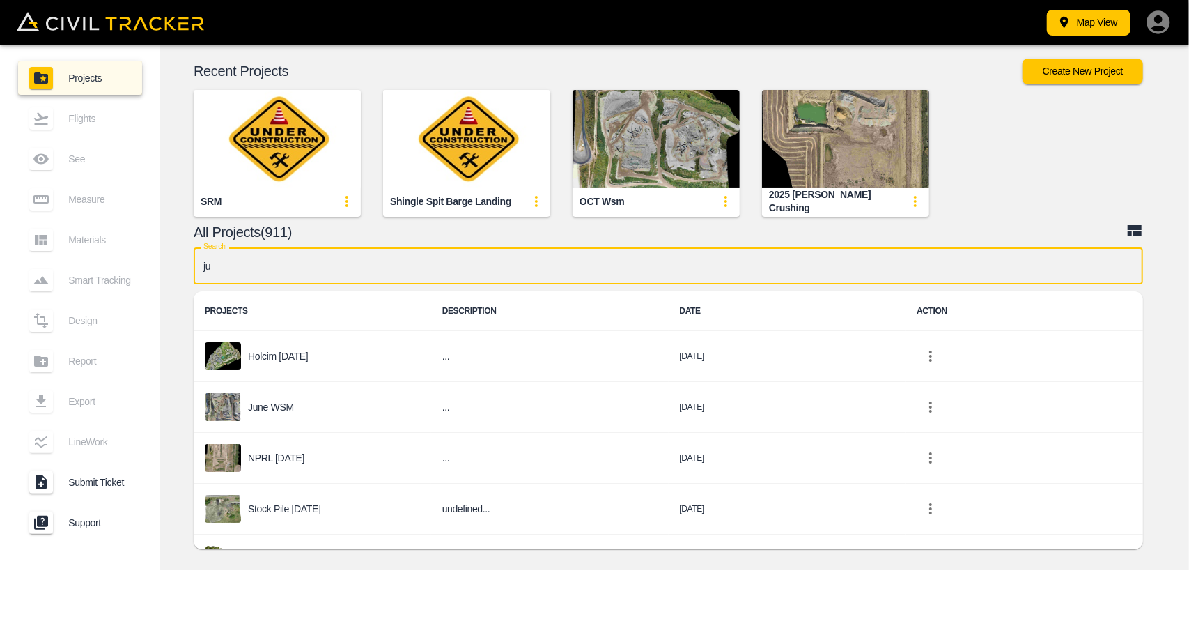
type input "j"
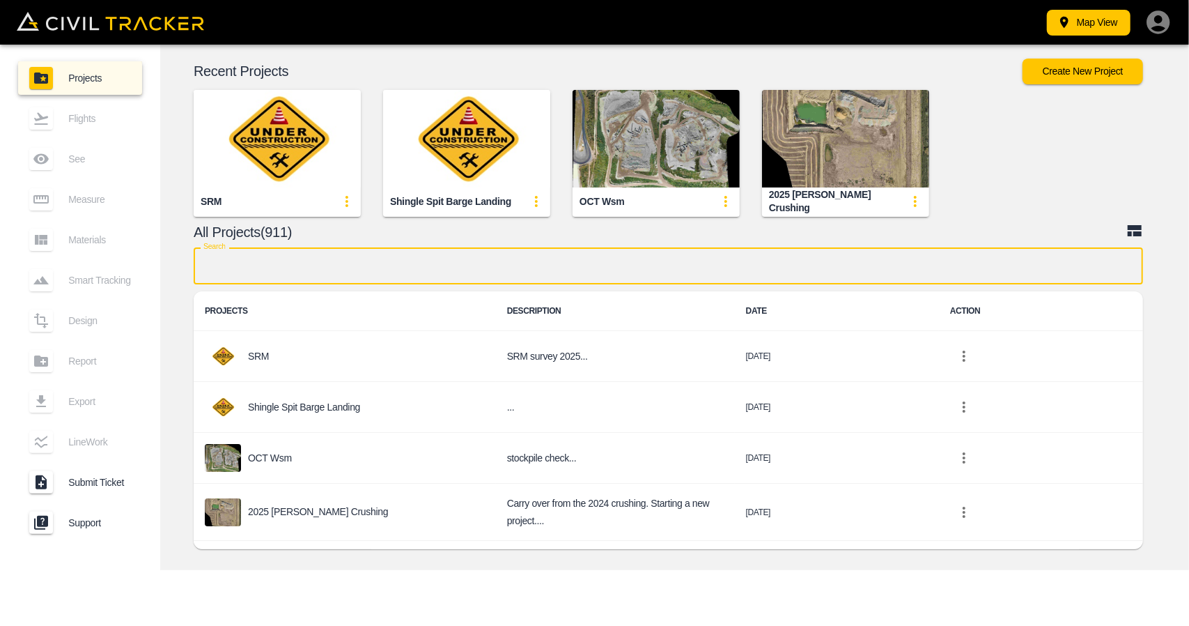
click at [394, 260] on input "text" at bounding box center [669, 265] width 950 height 37
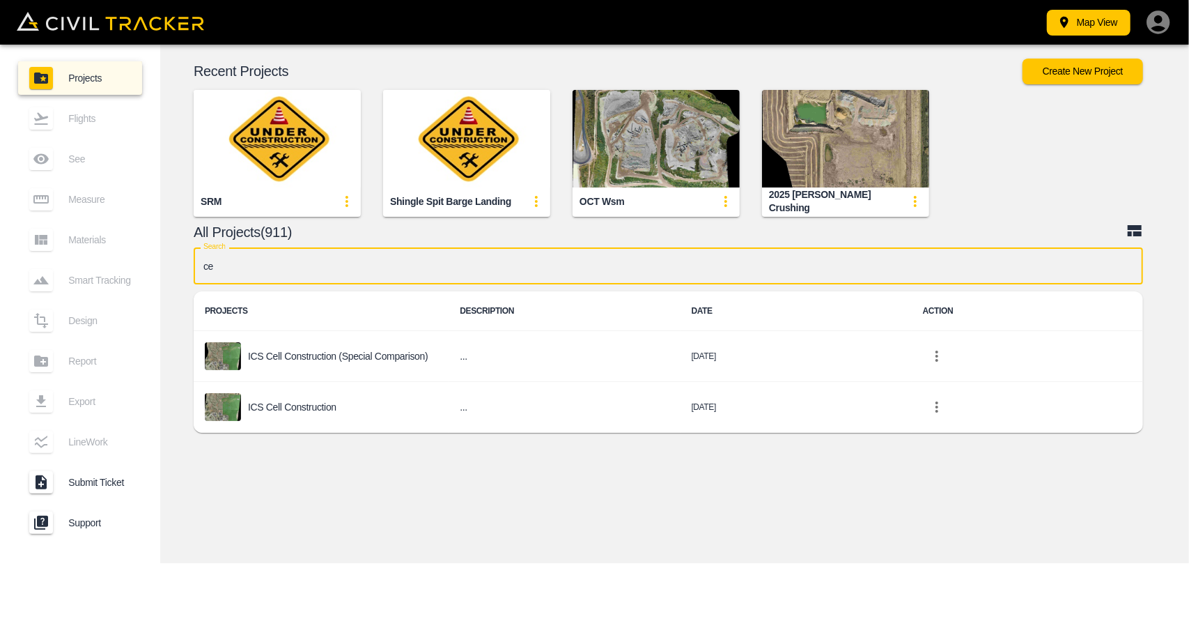
type input "c"
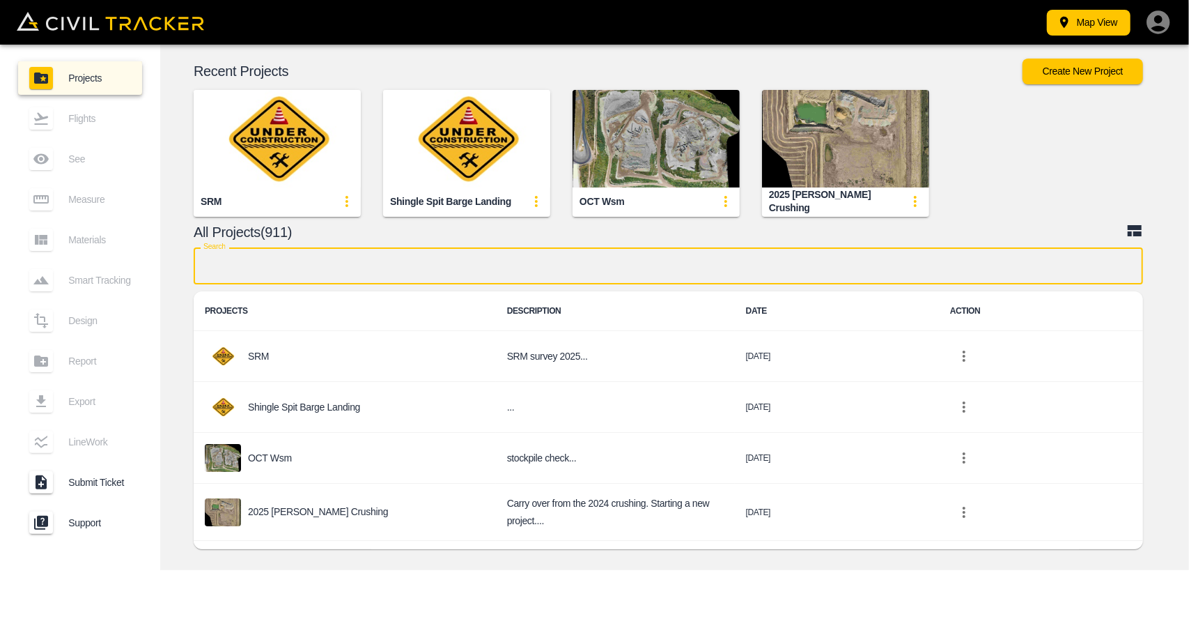
click at [440, 258] on input "text" at bounding box center [669, 265] width 950 height 37
paste input "2025 Survey"
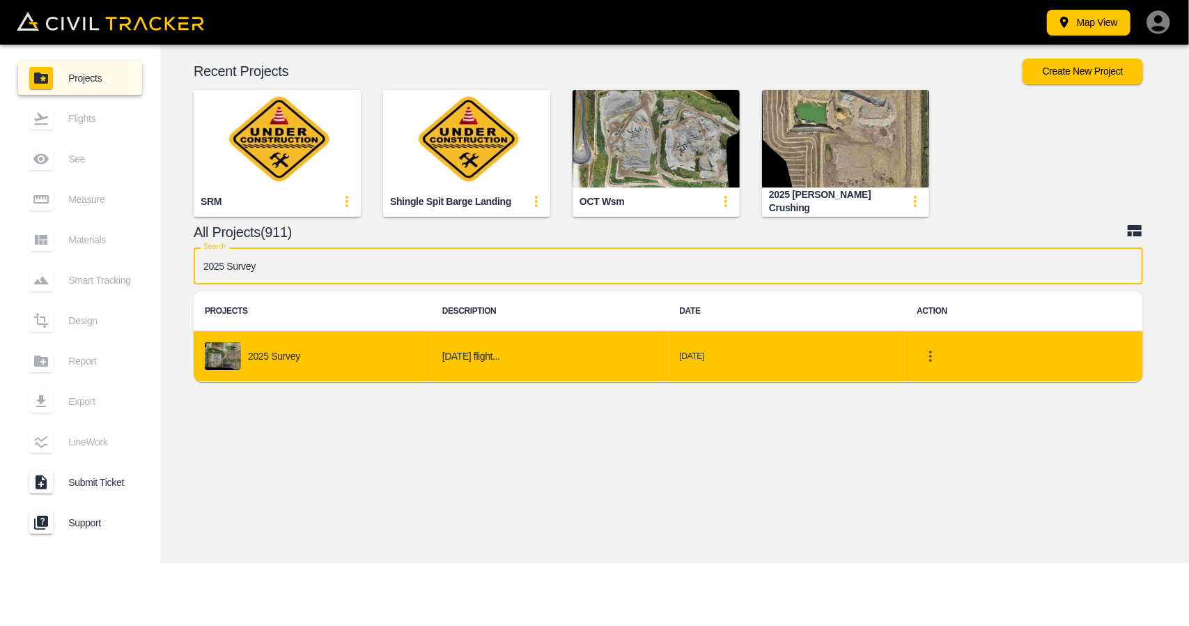
type input "2025 Survey"
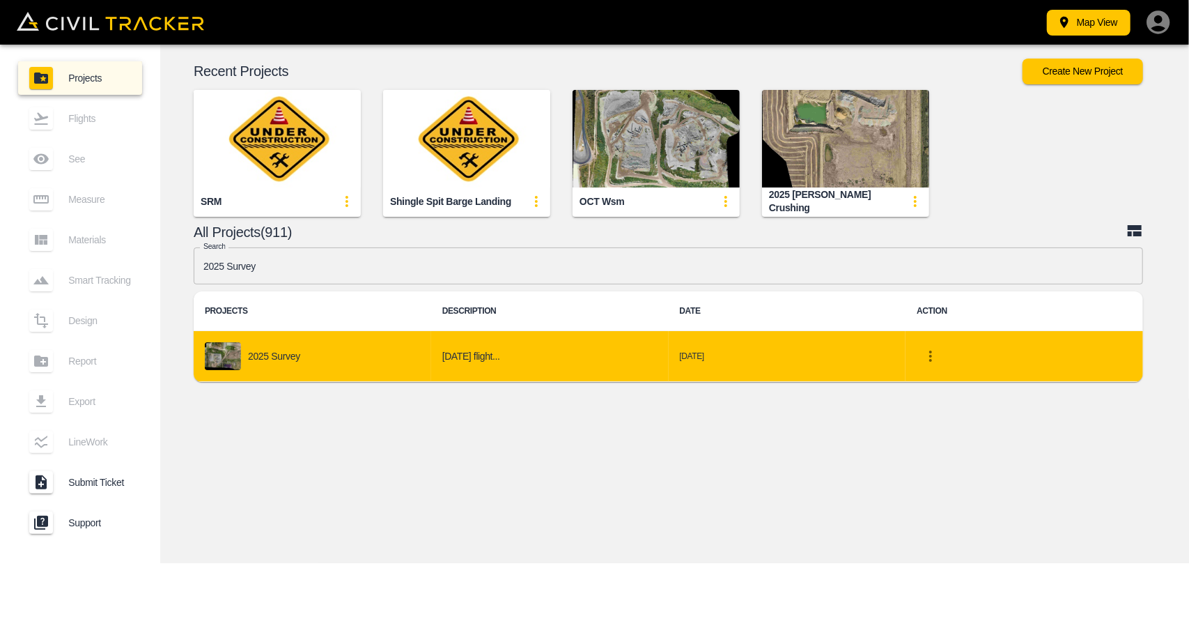
click at [418, 358] on div "2025 Survey" at bounding box center [312, 356] width 215 height 28
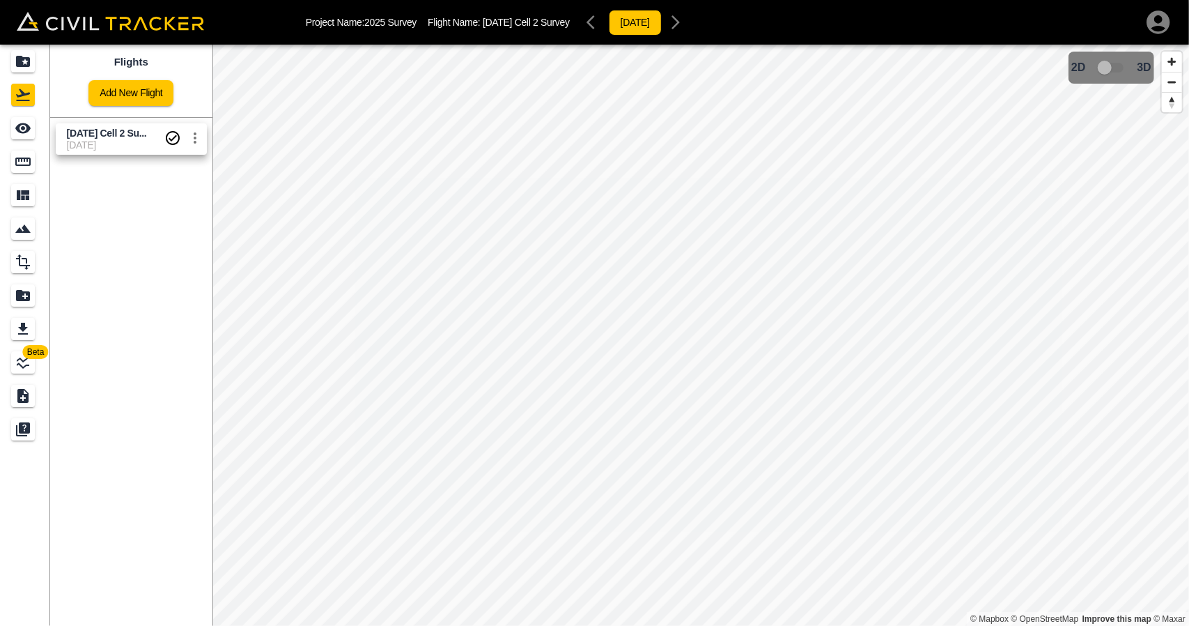
click at [114, 132] on span "June 2025 Cell 2 Su..." at bounding box center [107, 132] width 80 height 11
click at [28, 125] on icon "See" at bounding box center [22, 128] width 15 height 10
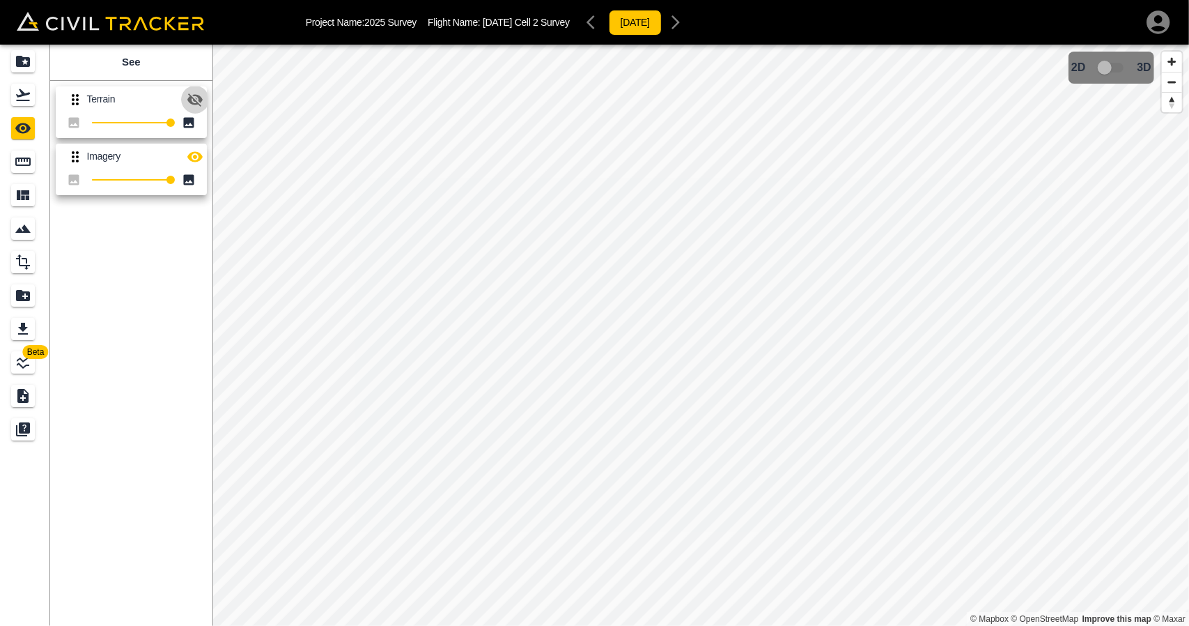
click at [194, 94] on icon "button" at bounding box center [194, 99] width 15 height 13
click at [190, 101] on icon "button" at bounding box center [194, 99] width 15 height 10
drag, startPoint x: 15, startPoint y: 155, endPoint x: 56, endPoint y: 171, distance: 43.2
click at [15, 156] on icon "Measure" at bounding box center [23, 161] width 17 height 17
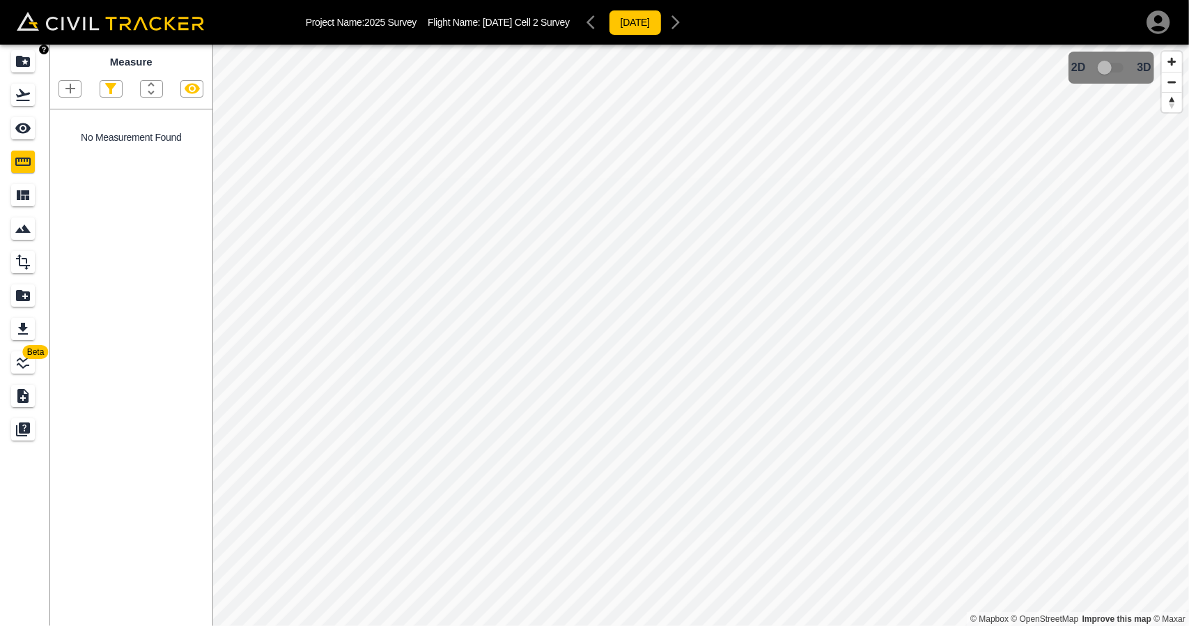
click at [22, 63] on icon "Projects" at bounding box center [23, 61] width 14 height 11
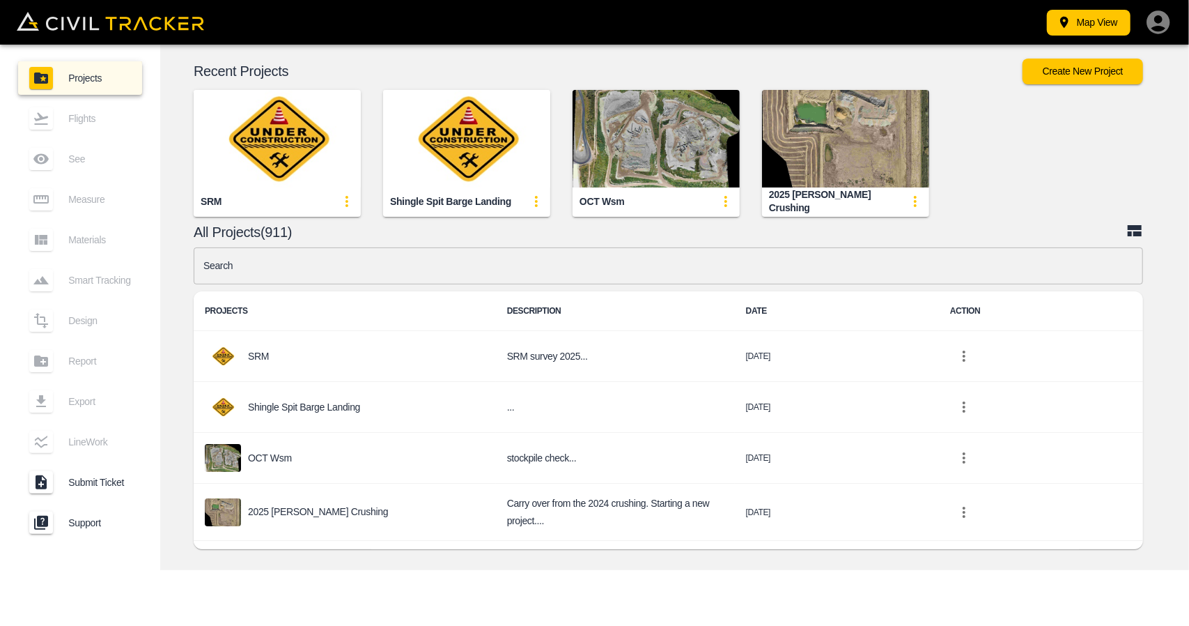
click at [518, 263] on input "text" at bounding box center [669, 265] width 950 height 37
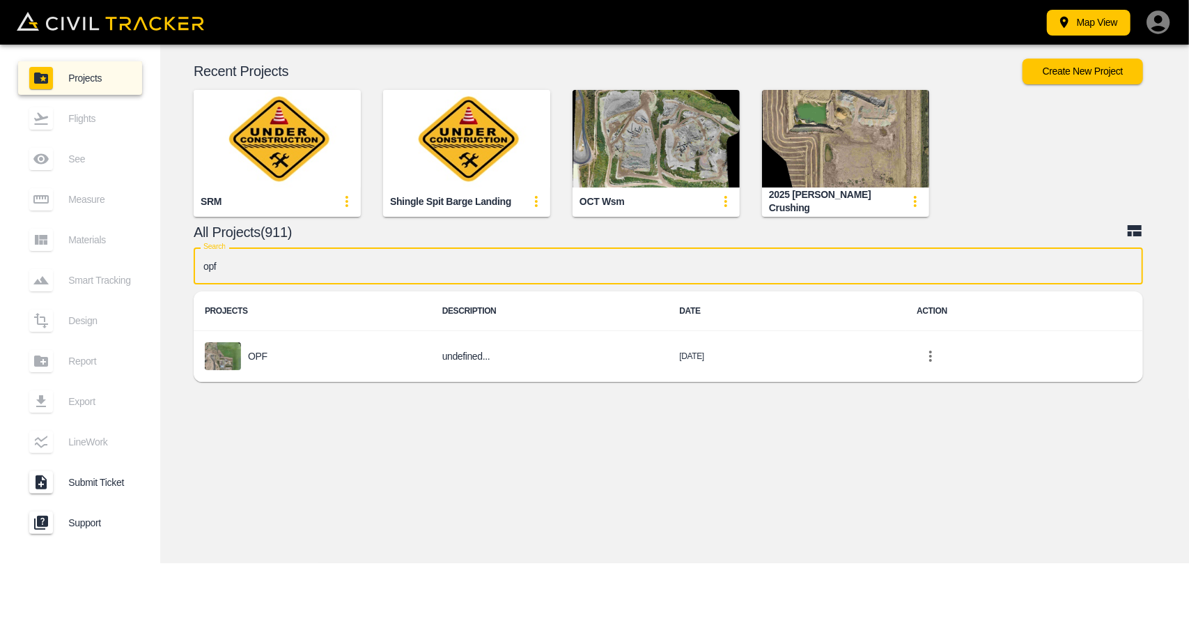
type input "opf"
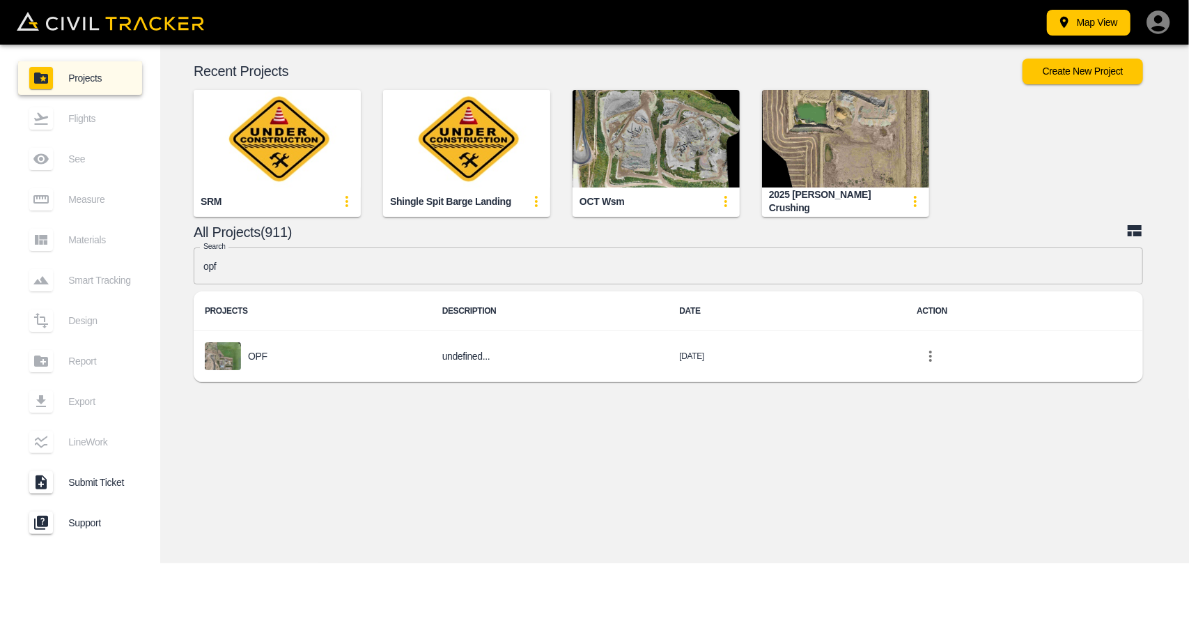
click at [441, 383] on div "Search opf Search PROJECTS DESCRIPTION DATE ACTION OPF undefined... 2023-06-13" at bounding box center [669, 317] width 950 height 141
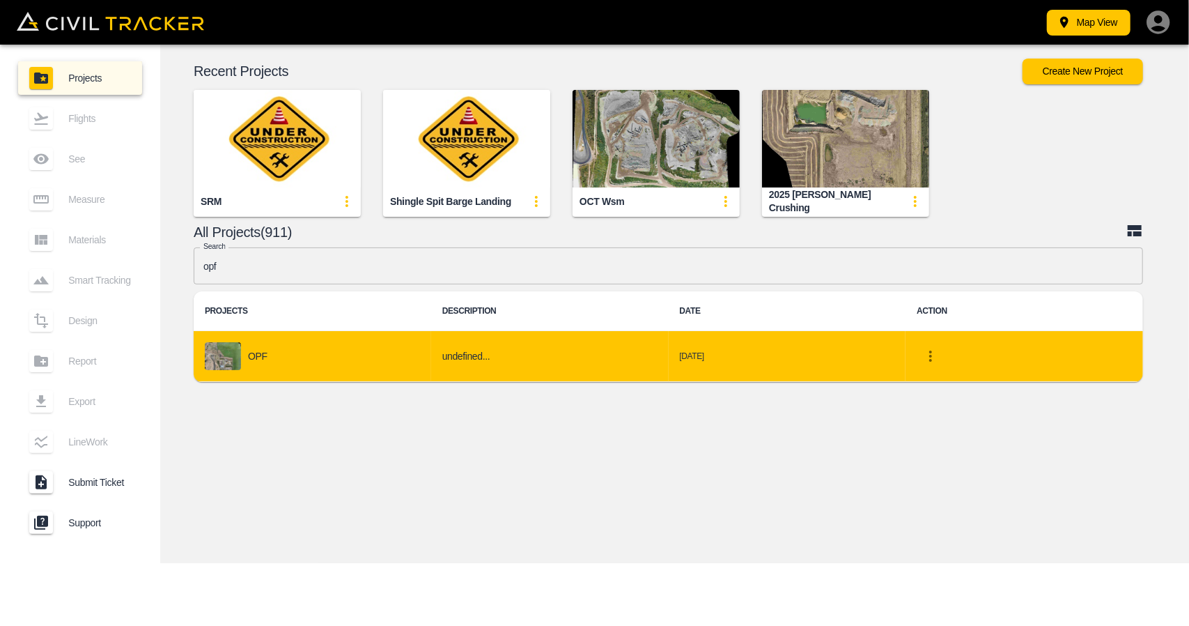
click at [439, 364] on td "undefined..." at bounding box center [550, 356] width 238 height 51
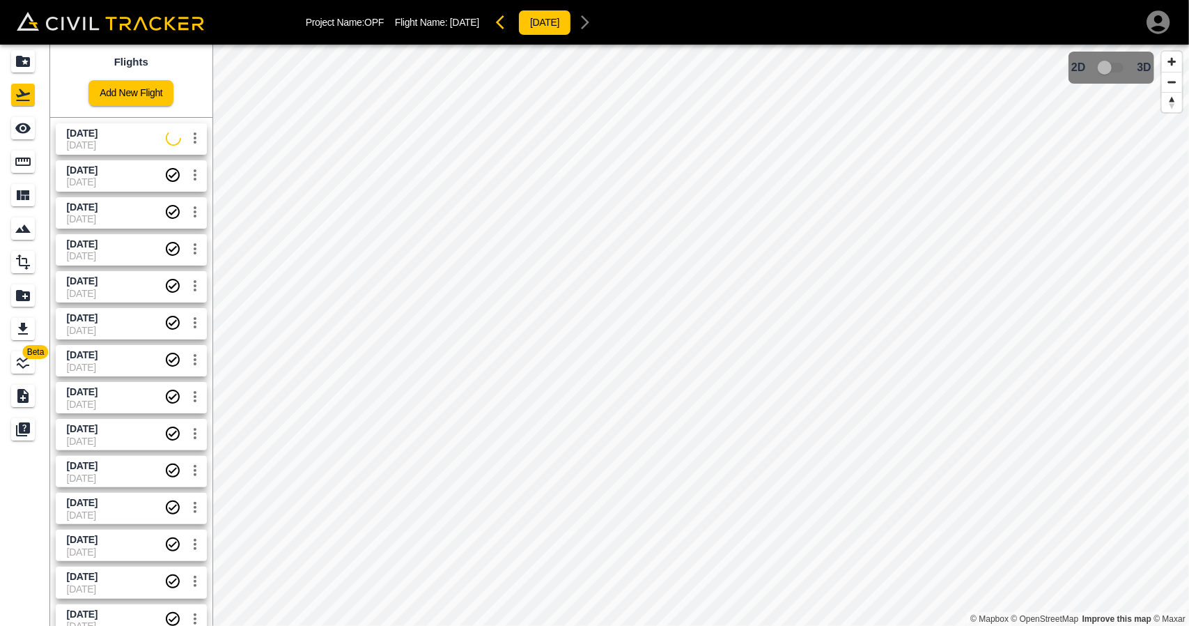
click at [111, 141] on span "06-10-2025" at bounding box center [116, 144] width 99 height 11
click at [35, 140] on link at bounding box center [25, 127] width 50 height 33
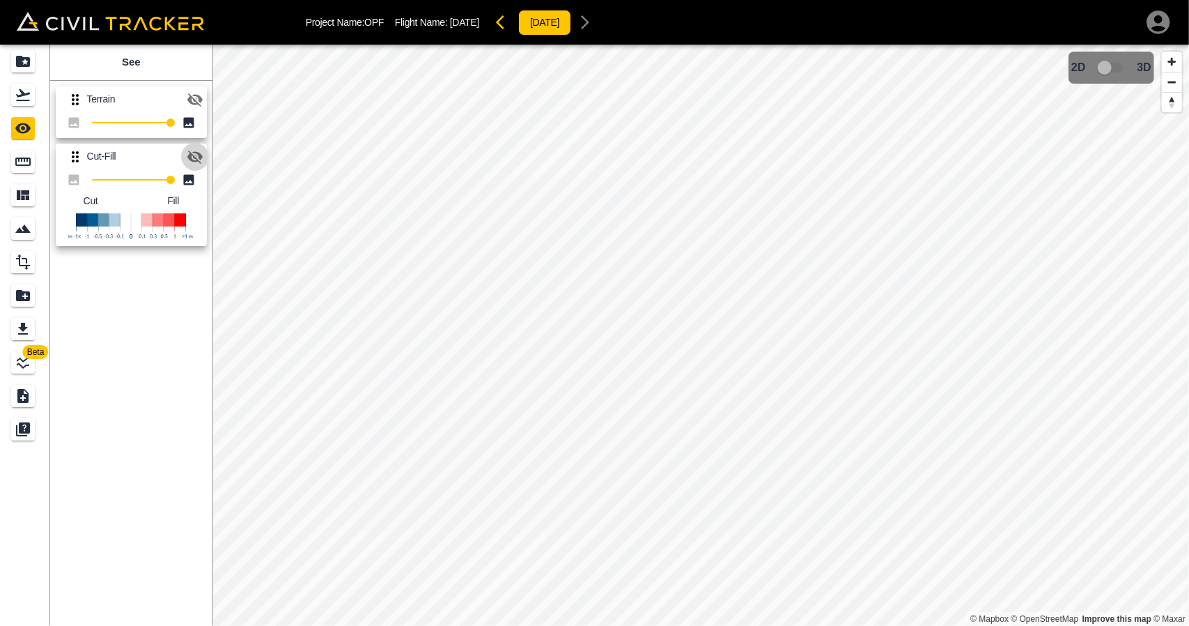
click at [192, 161] on icon "button" at bounding box center [195, 156] width 17 height 17
click at [205, 100] on button "button" at bounding box center [195, 100] width 28 height 28
click at [198, 97] on icon "button" at bounding box center [195, 99] width 17 height 17
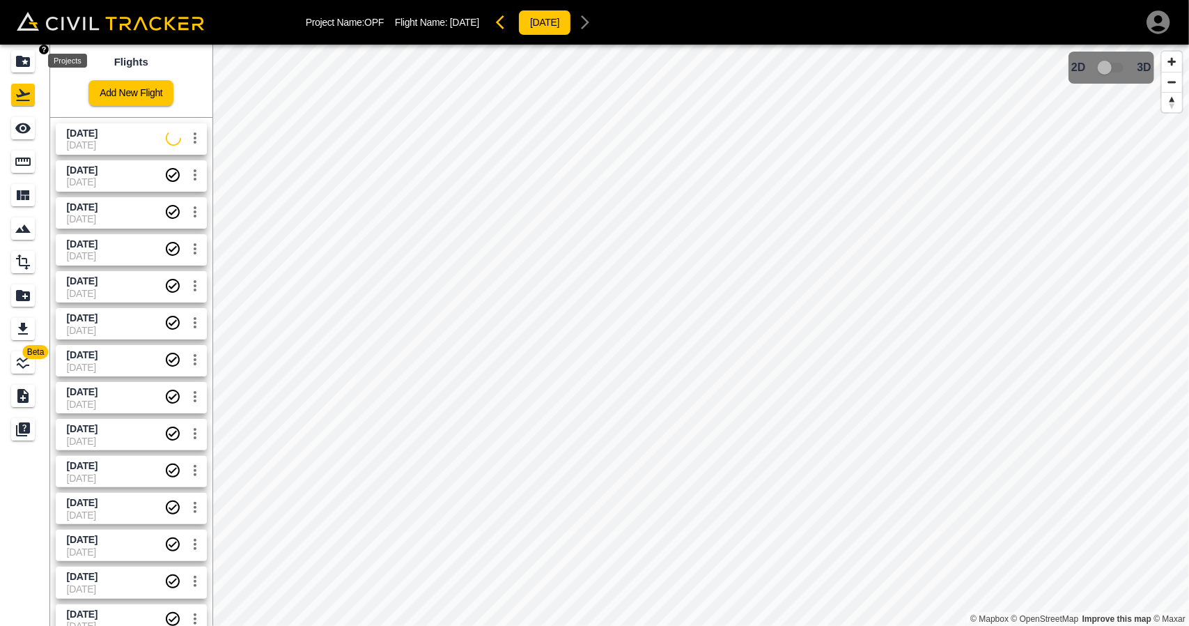
click at [22, 59] on icon "Projects" at bounding box center [23, 61] width 14 height 11
